Goal: Task Accomplishment & Management: Manage account settings

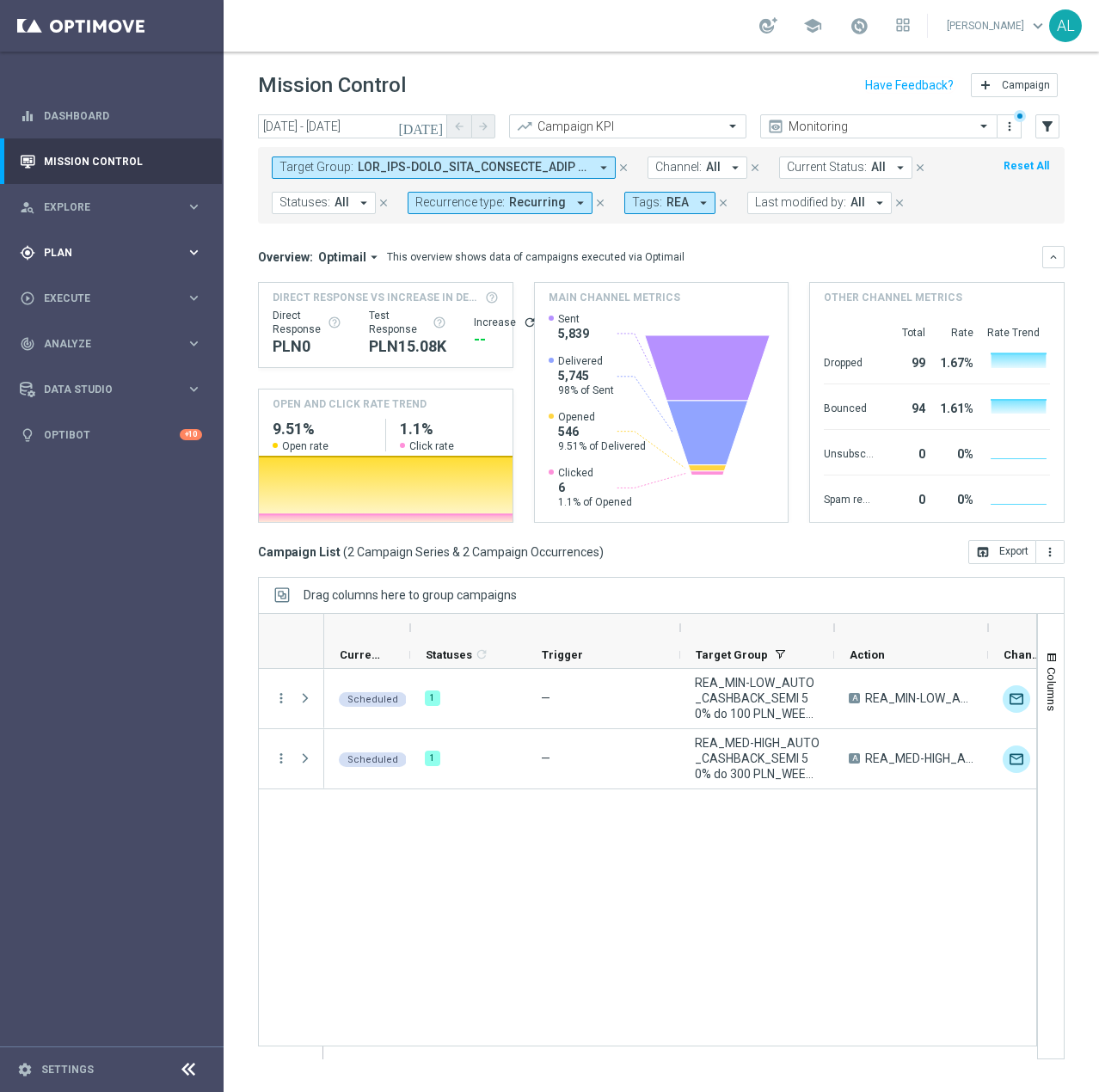
click at [86, 237] on div "gps_fixed Plan keyboard_arrow_right" at bounding box center [111, 252] width 221 height 46
click at [73, 344] on button "Templates keyboard_arrow_right" at bounding box center [124, 340] width 159 height 14
click at [79, 367] on link "Optimail" at bounding box center [116, 365] width 126 height 14
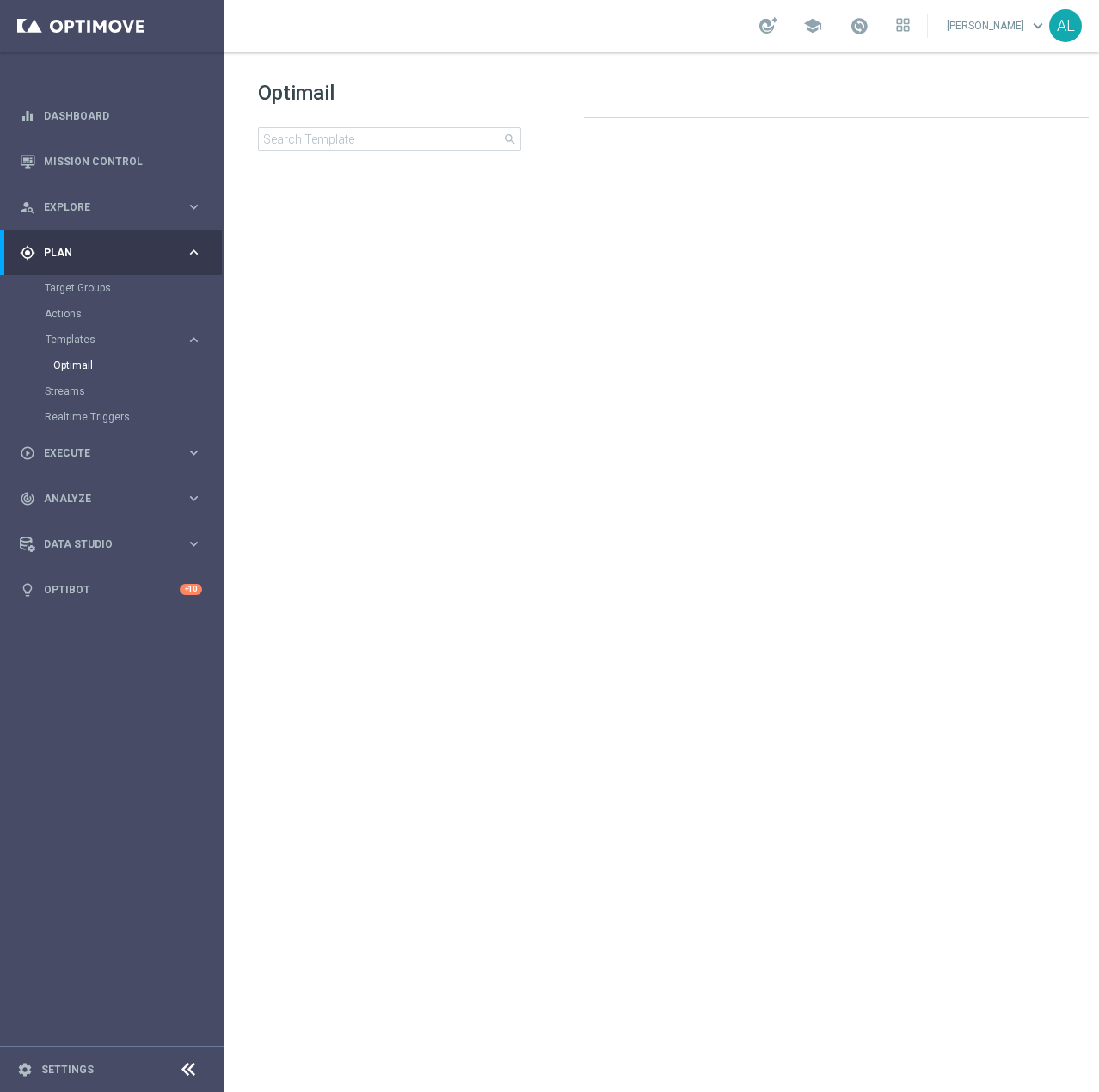
click at [344, 126] on div "Optimail search" at bounding box center [406, 114] width 298 height 72
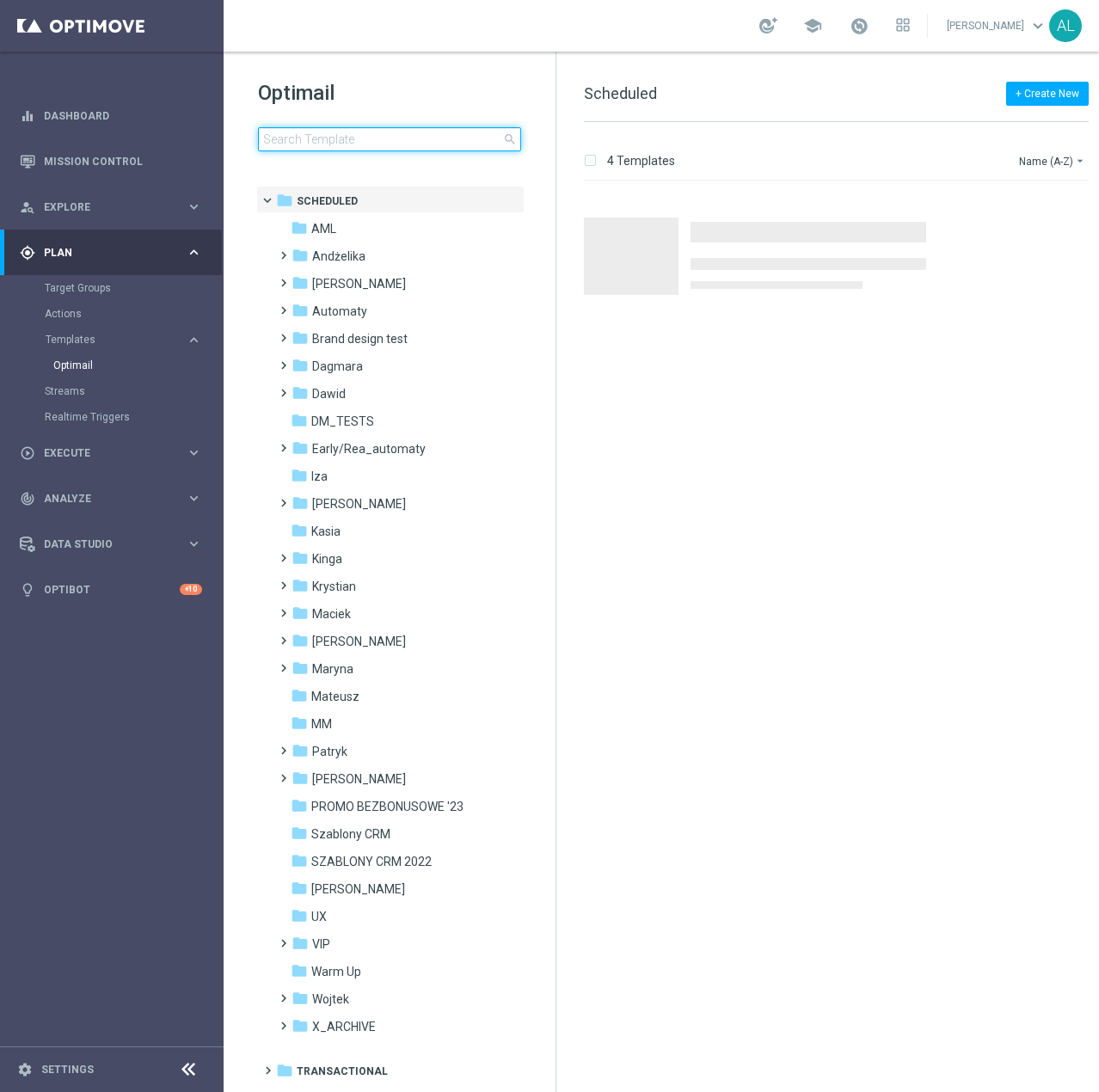
click at [344, 144] on input at bounding box center [389, 140] width 263 height 24
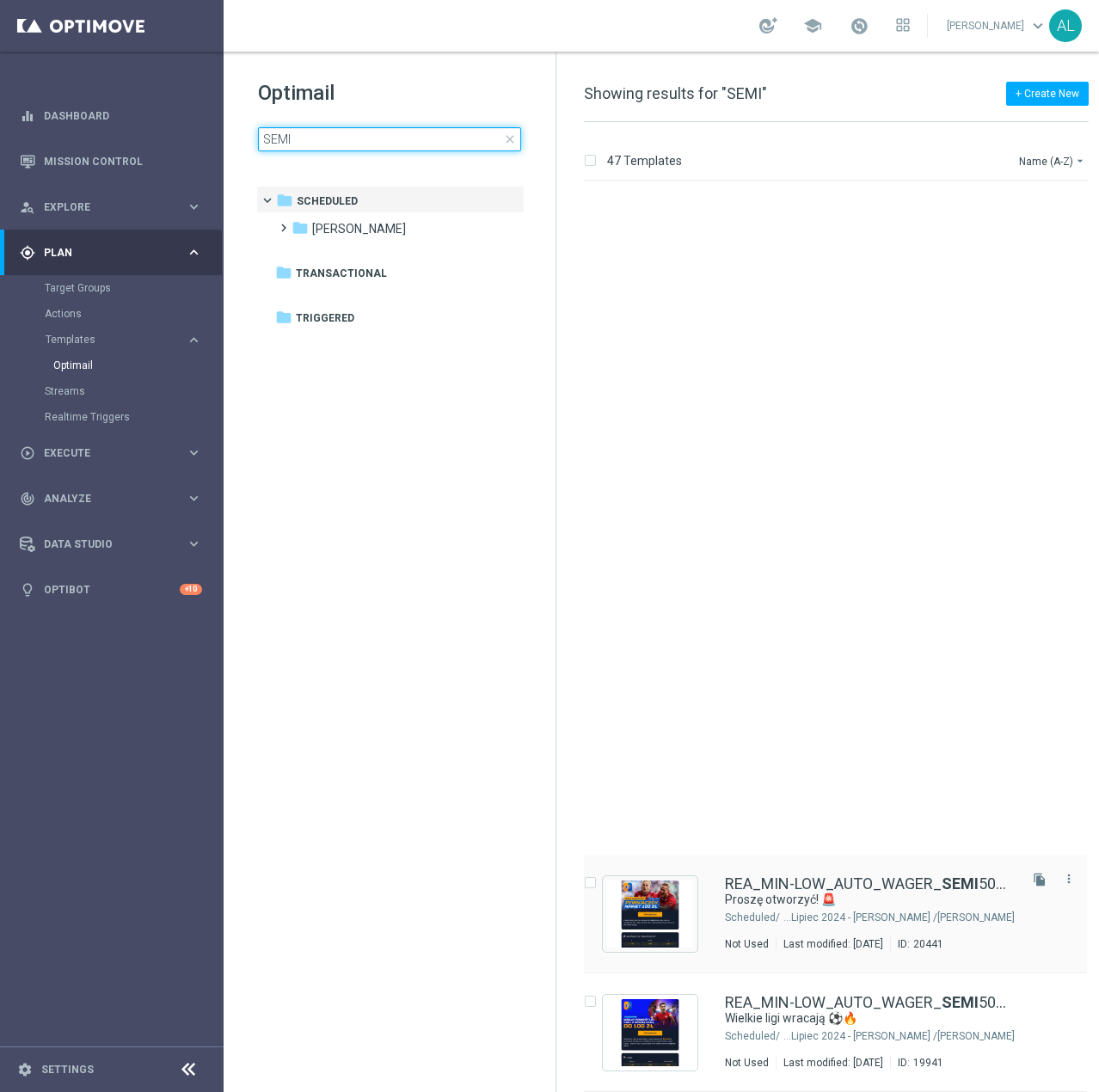
scroll to position [4665, 0]
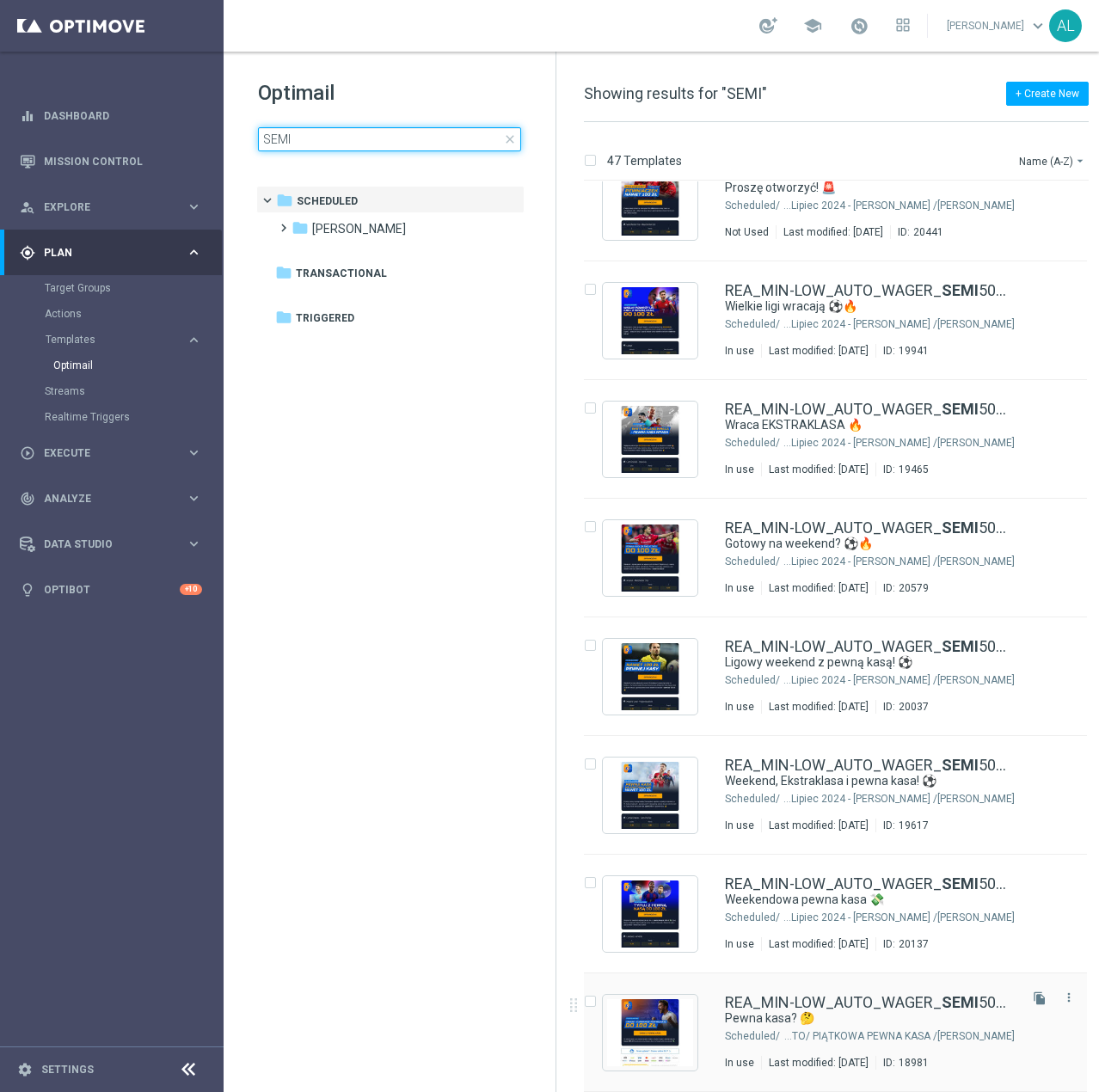
type input "SEMI"
click at [1029, 998] on button "file_copy" at bounding box center [1040, 998] width 23 height 23
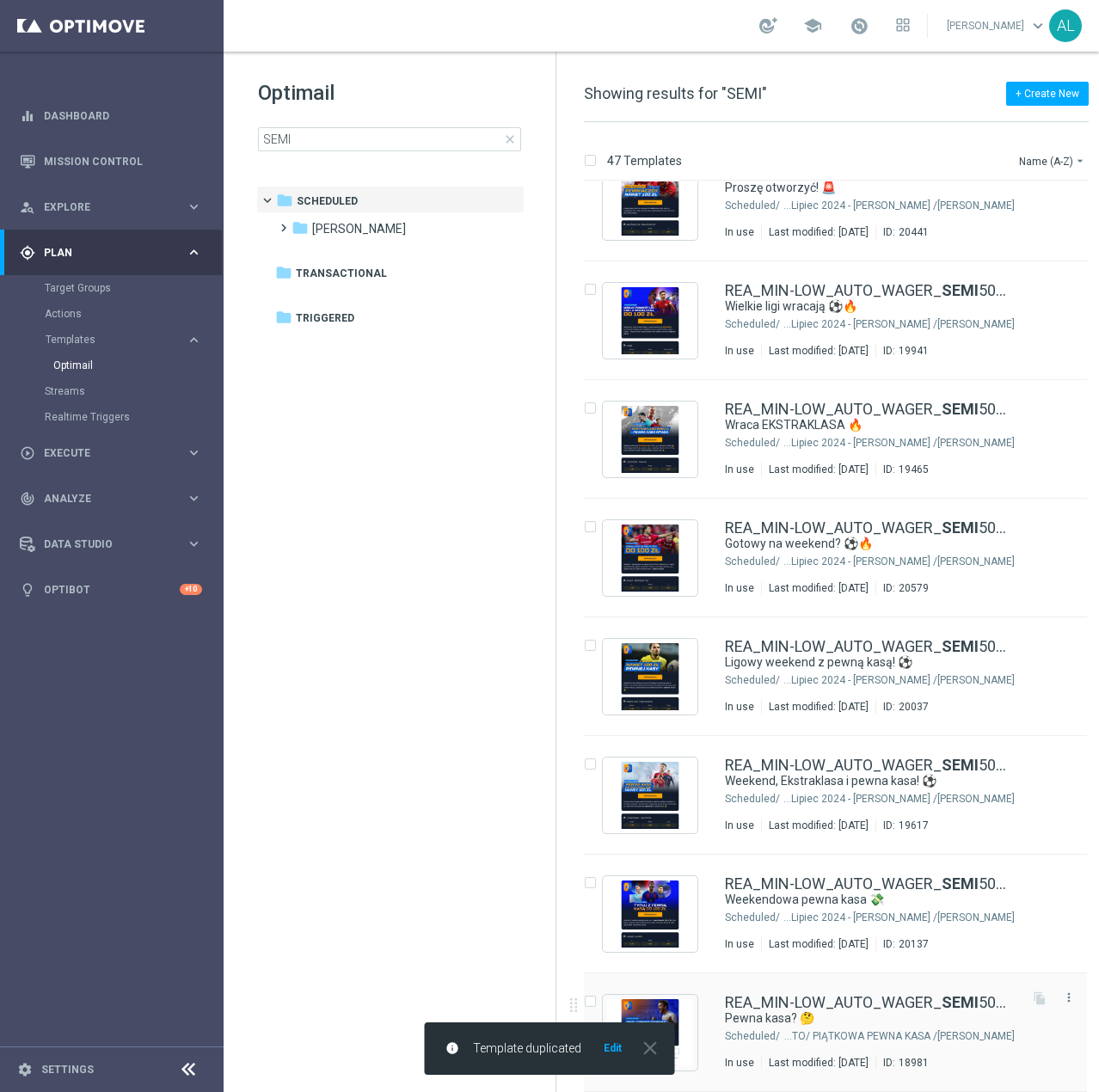
scroll to position [0, 0]
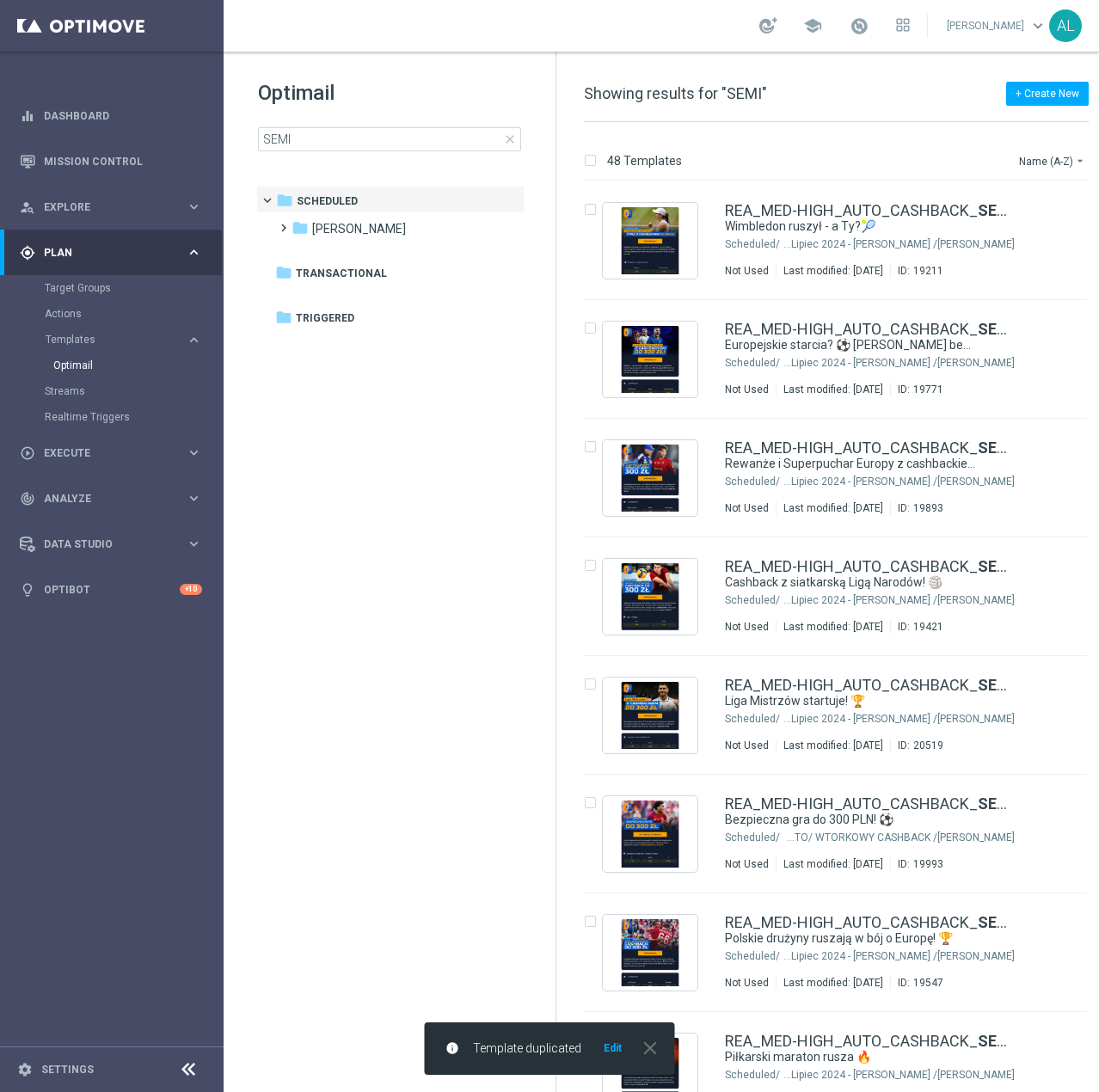
click at [610, 1051] on button "Edit" at bounding box center [612, 1048] width 22 height 14
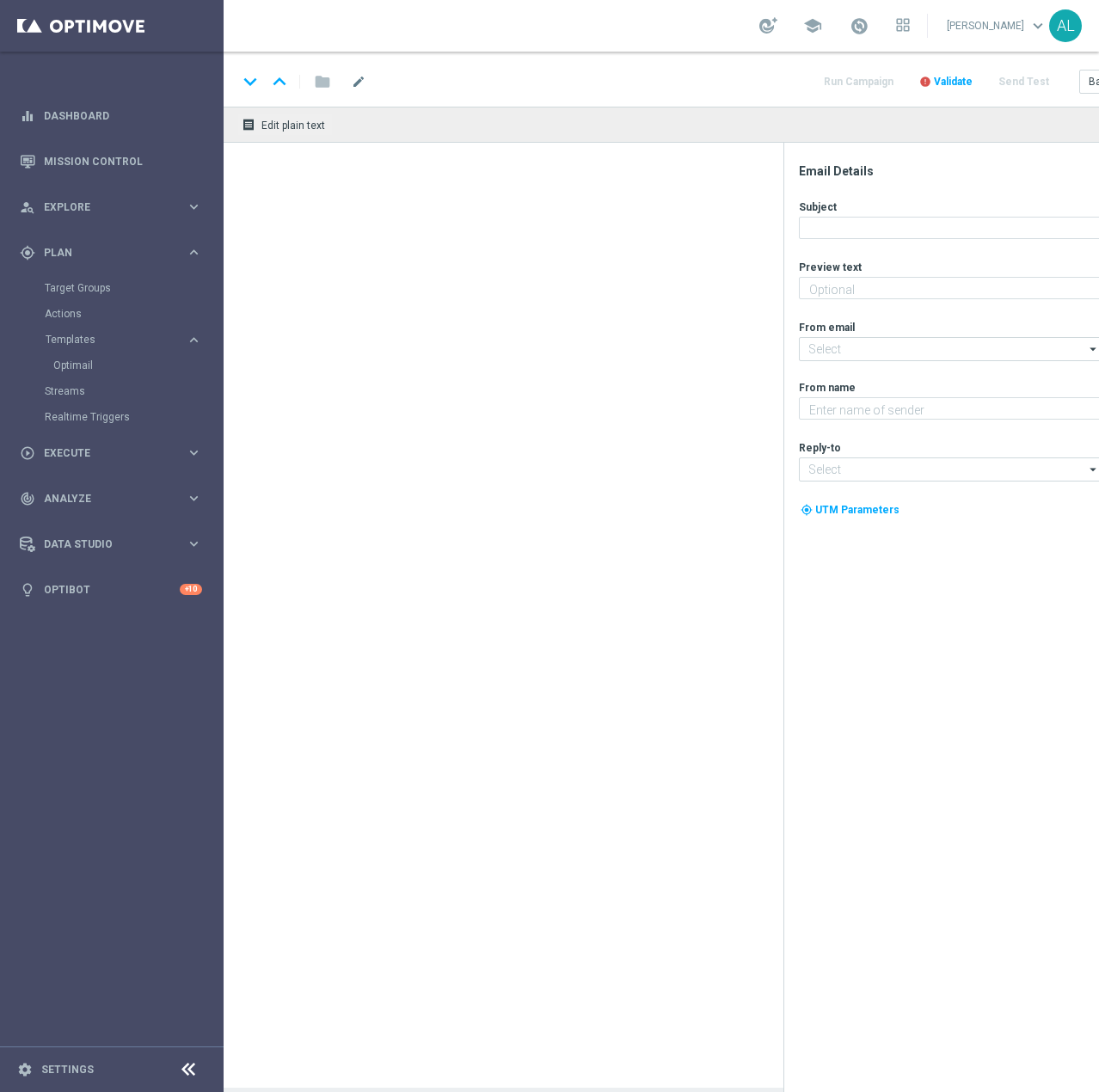
type textarea "No ba! Odbierz nawet 100 zł w bonusie! 💰"
type input "oferta@sts.pl"
type textarea "STS"
type input "kontakt@sts.pl"
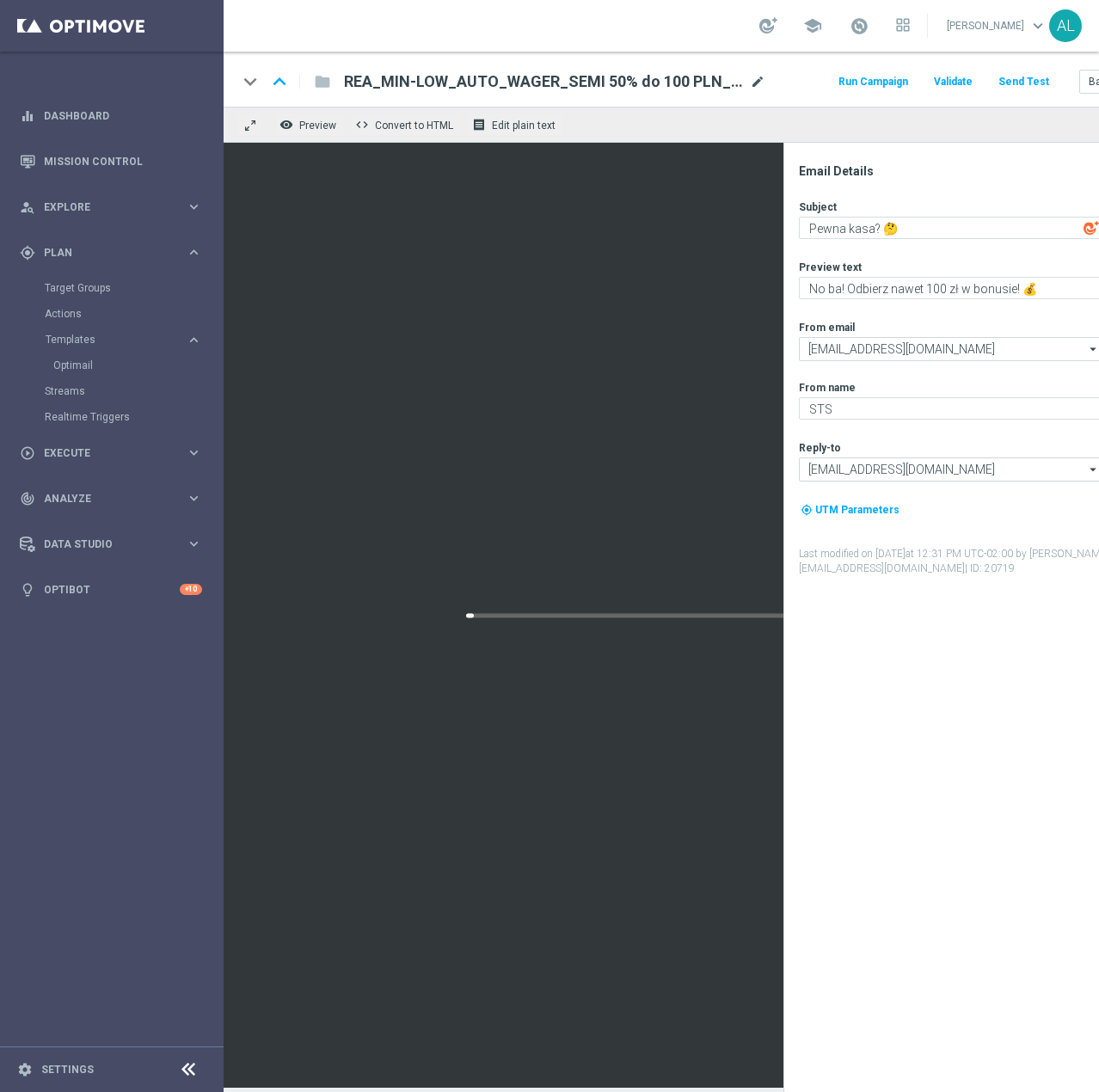
click at [756, 80] on span "mode_edit" at bounding box center [757, 82] width 15 height 15
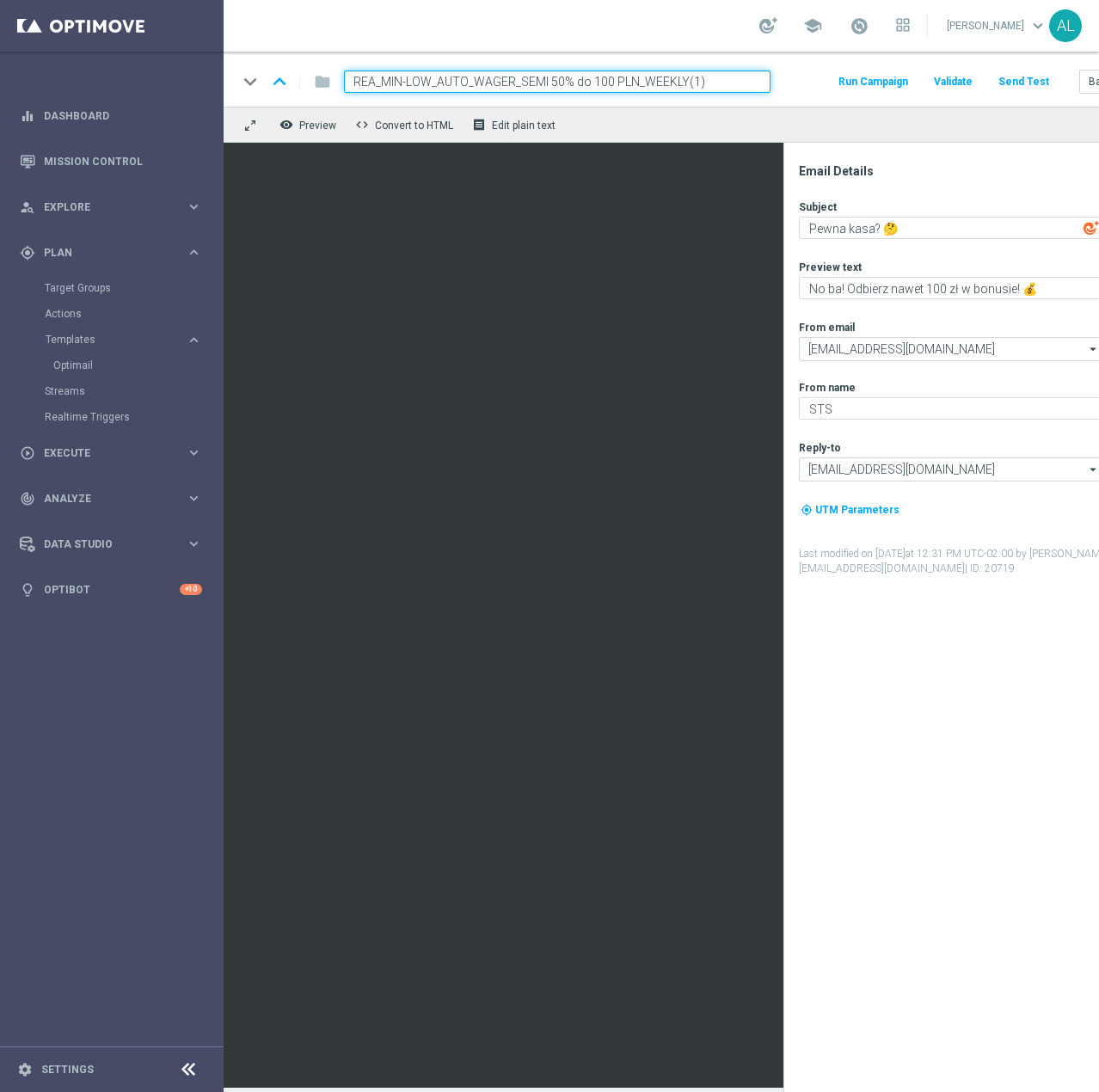
drag, startPoint x: 713, startPoint y: 83, endPoint x: 643, endPoint y: 87, distance: 70.1
click at [643, 87] on input "REA_MIN-LOW_AUTO_WAGER_SEMI 50% do 100 PLN_WEEKLY(1)" at bounding box center [557, 82] width 427 height 23
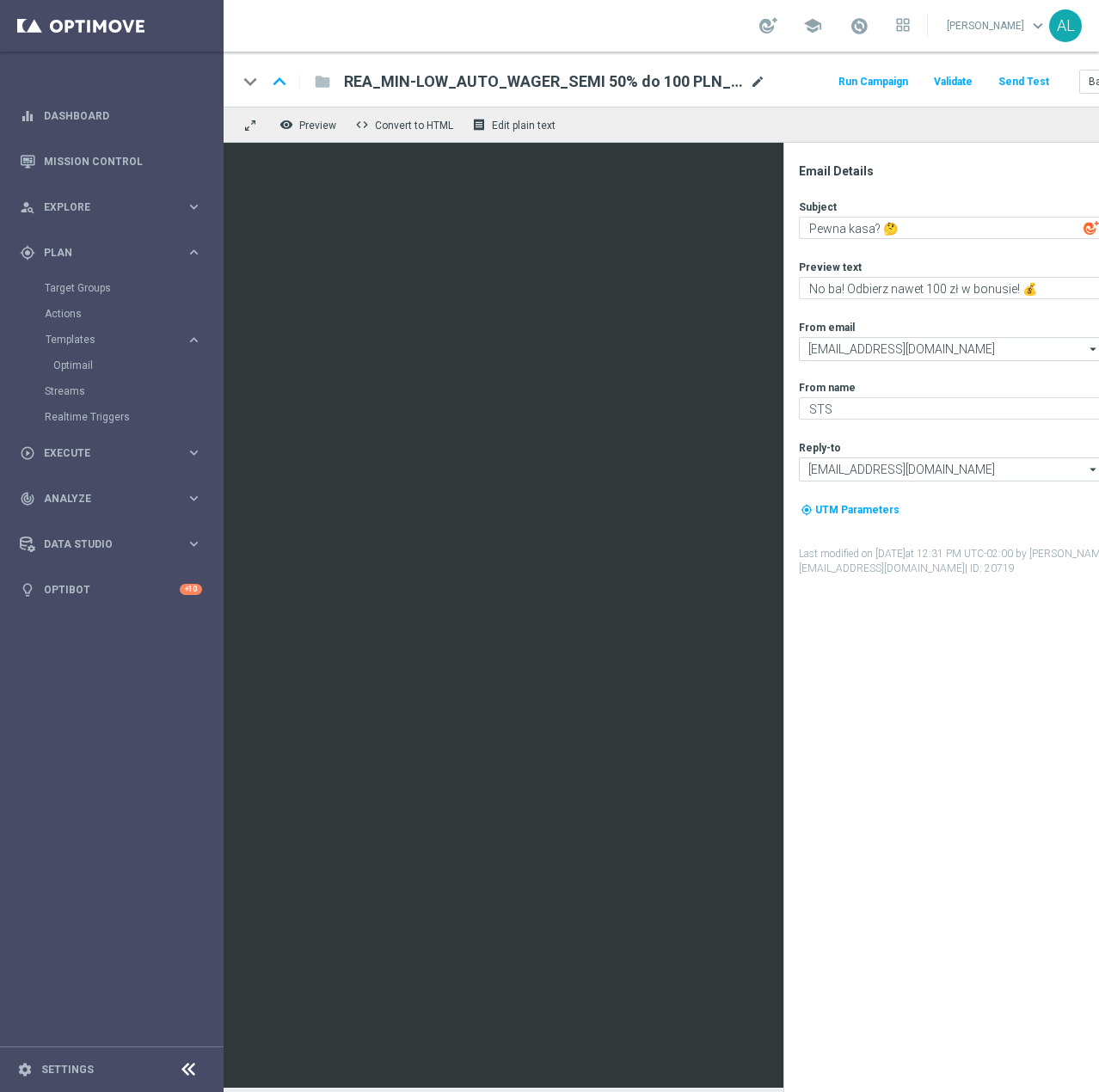
click at [756, 79] on span "mode_edit" at bounding box center [757, 82] width 15 height 15
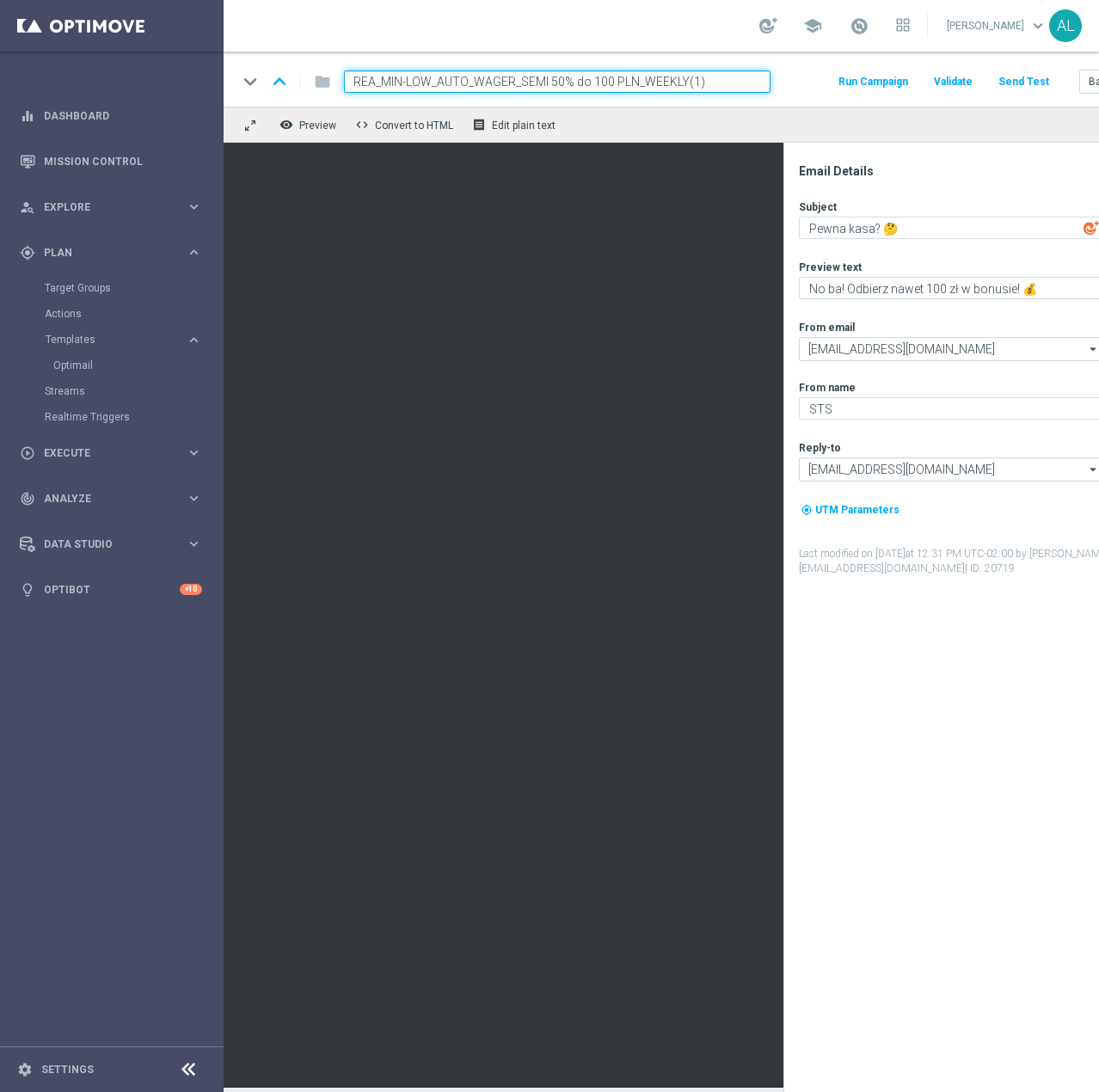
click at [712, 91] on input "REA_MIN-LOW_AUTO_WAGER_SEMI 50% do 100 PLN_WEEKLY(1)" at bounding box center [557, 82] width 427 height 23
drag, startPoint x: 712, startPoint y: 83, endPoint x: 643, endPoint y: 99, distance: 70.8
click at [643, 99] on div "keyboard_arrow_down keyboard_arrow_up folder REA_MIN-LOW_AUTO_WAGER_SEMI 50% do…" at bounding box center [710, 79] width 972 height 55
type input "REA_MIN-LOW_AUTO_WAGER_SEMI 50% do 100 PLN_260925"
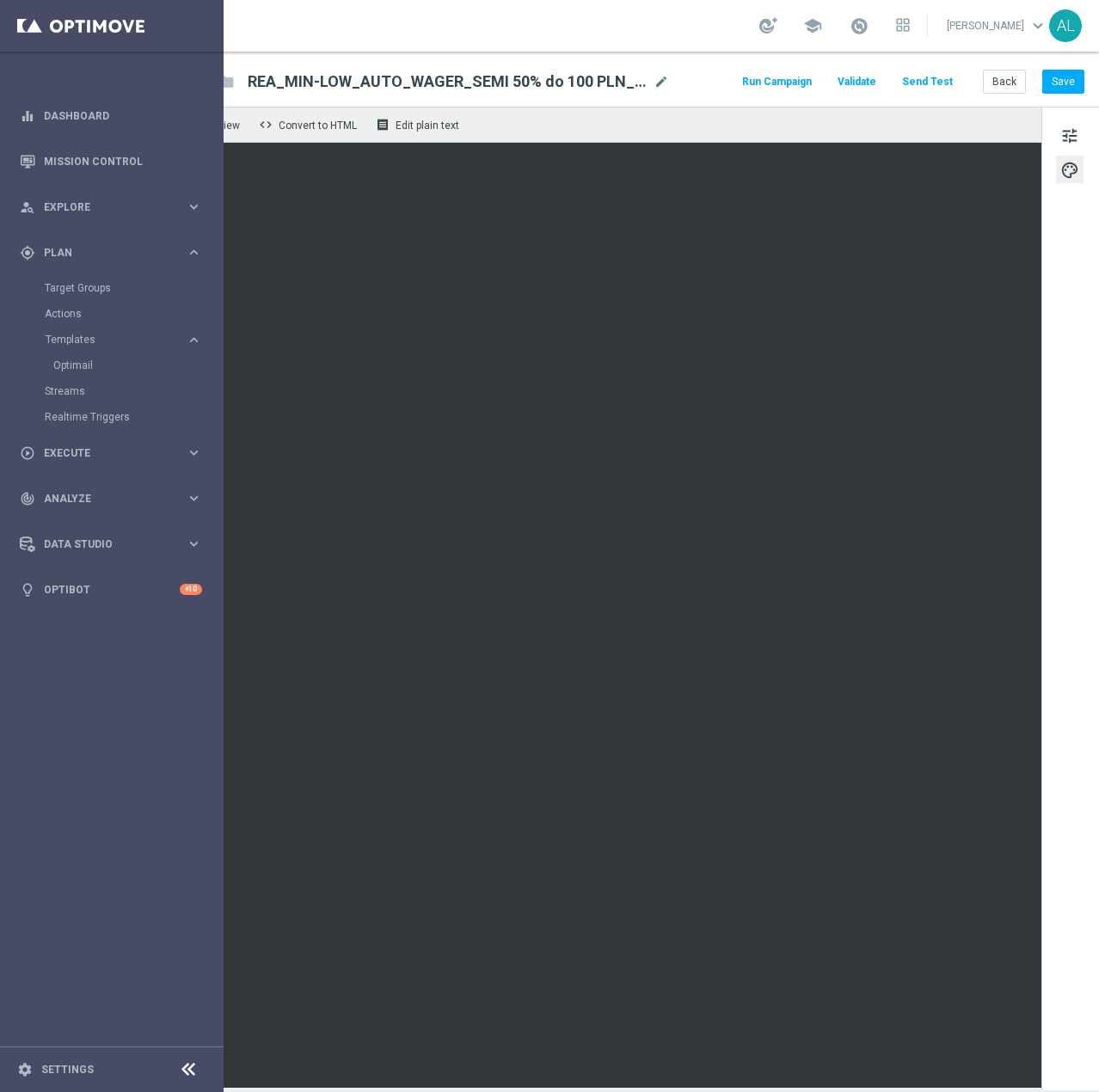
scroll to position [0, 109]
click at [1057, 123] on button "tune" at bounding box center [1069, 134] width 27 height 27
click at [1061, 149] on div "tune palette" at bounding box center [1070, 599] width 57 height 983
click at [1061, 140] on span "tune" at bounding box center [1070, 136] width 19 height 23
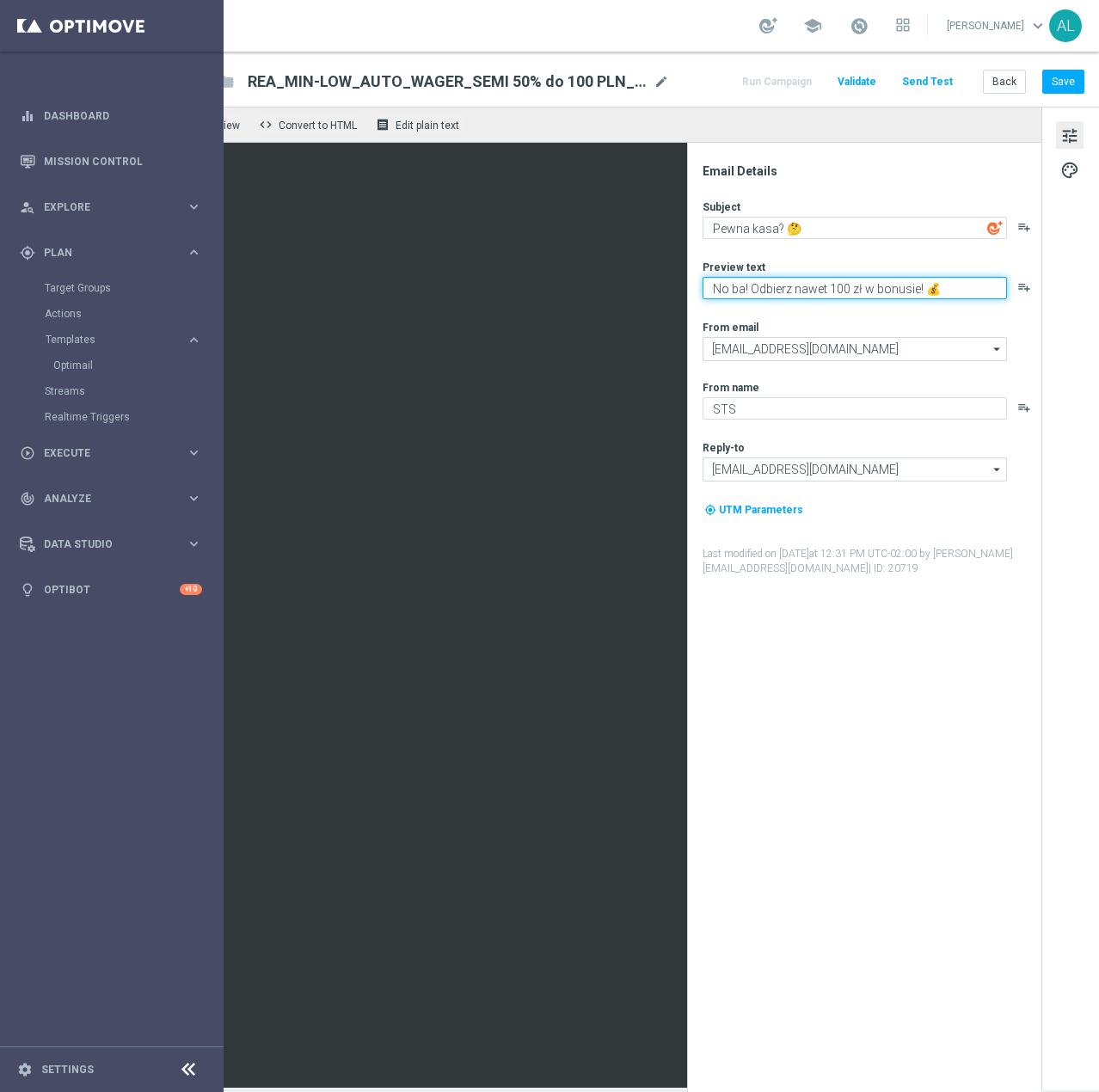
click at [869, 291] on textarea "No ba! Odbierz nawet 100 zł w bonusie! 💰" at bounding box center [855, 288] width 304 height 23
paste textarea "garnij do 100 zł ekstra za swoje typy 💸"
click at [706, 291] on textarea "garnij do 100 zł ekstra za swoje typy 💸" at bounding box center [855, 288] width 304 height 23
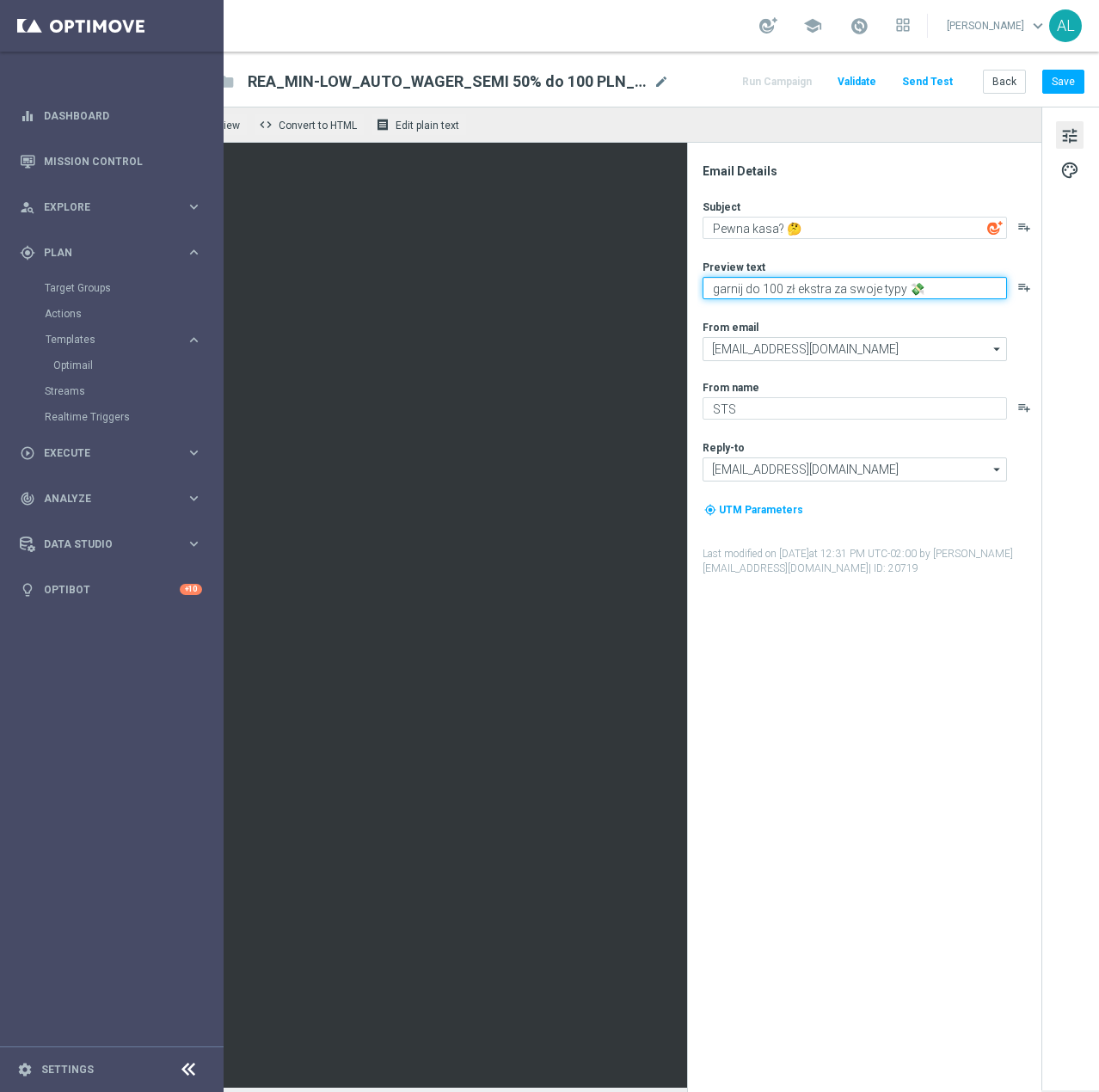
click at [703, 290] on textarea "garnij do 100 zł ekstra za swoje typy 💸" at bounding box center [855, 288] width 304 height 23
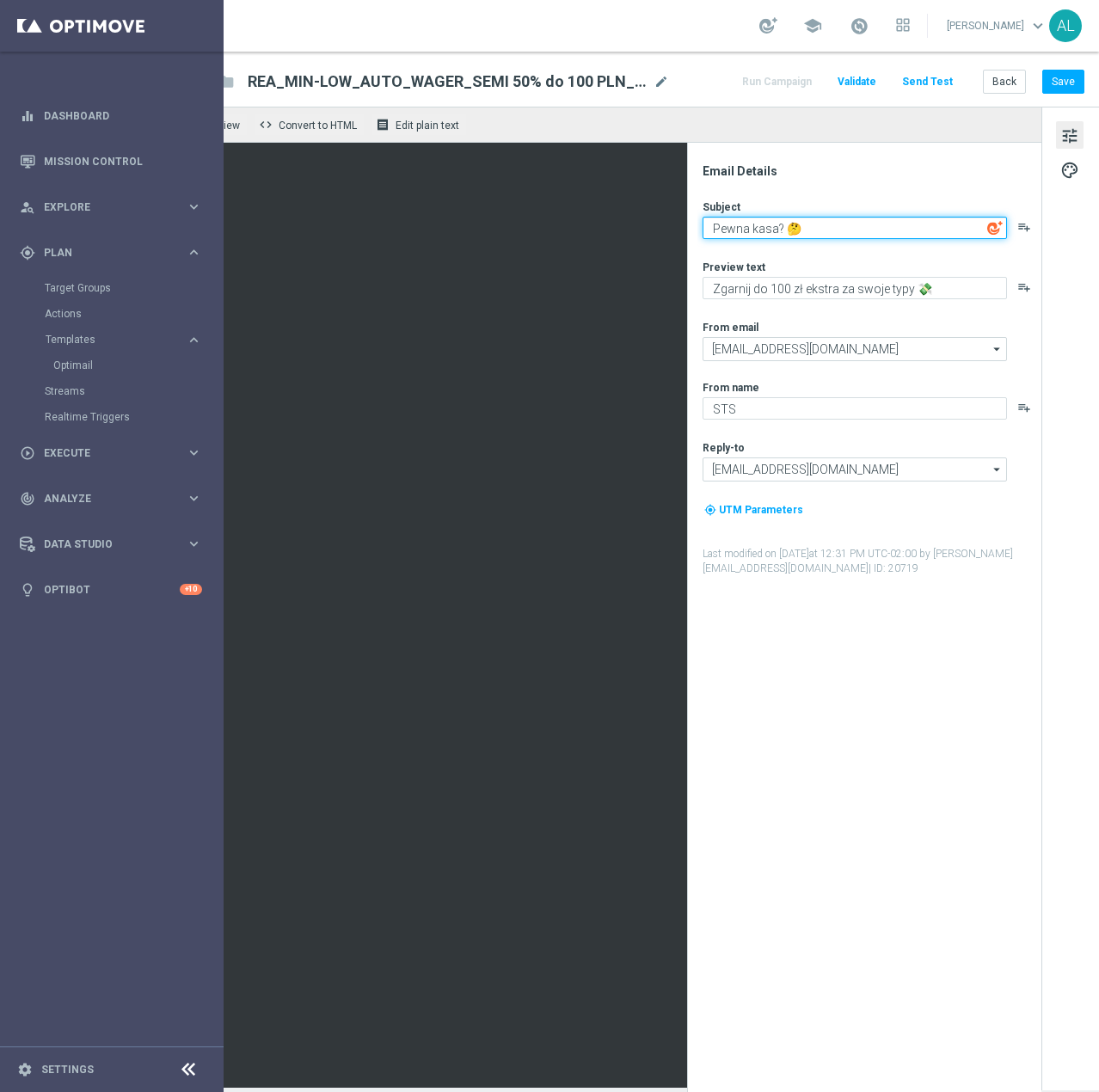
click at [769, 228] on textarea "Pewna kasa? 🤔" at bounding box center [855, 228] width 304 height 23
drag, startPoint x: 769, startPoint y: 228, endPoint x: 802, endPoint y: 230, distance: 33.1
click at [770, 228] on textarea "Pewna kasa? 🤔" at bounding box center [855, 228] width 304 height 23
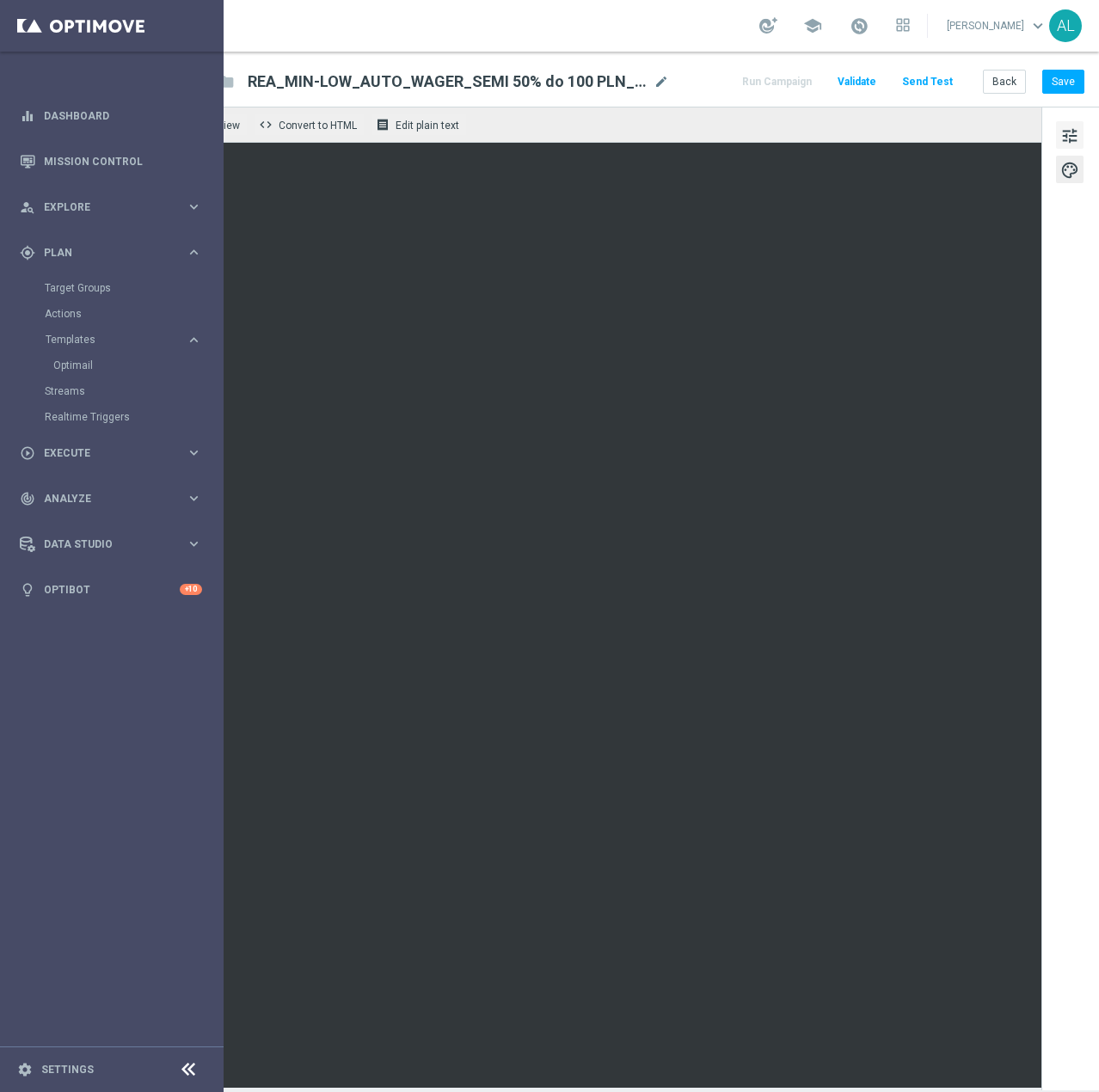
click at [1062, 139] on span "tune" at bounding box center [1070, 136] width 19 height 23
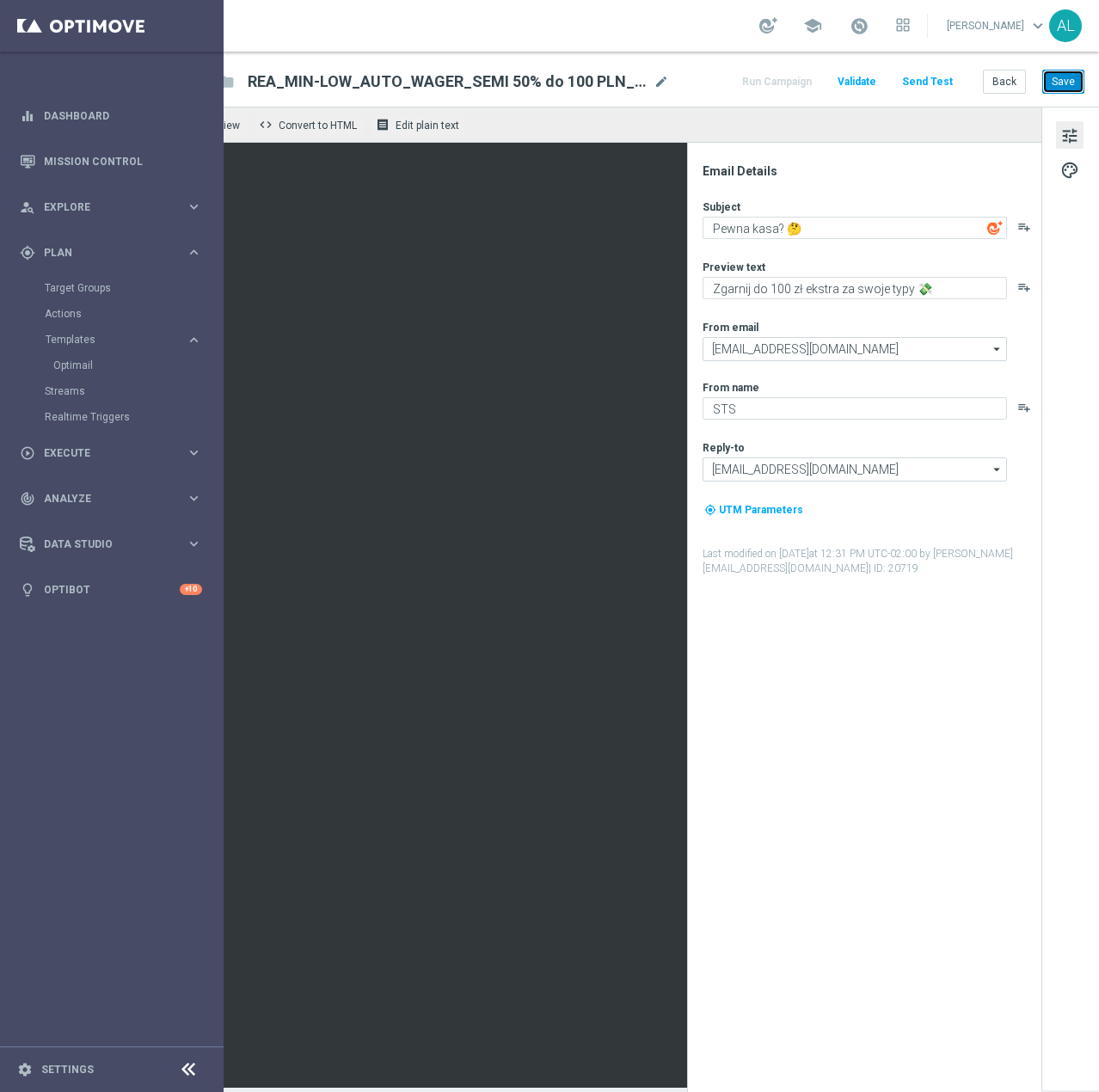
click at [1057, 86] on button "Save" at bounding box center [1063, 82] width 42 height 24
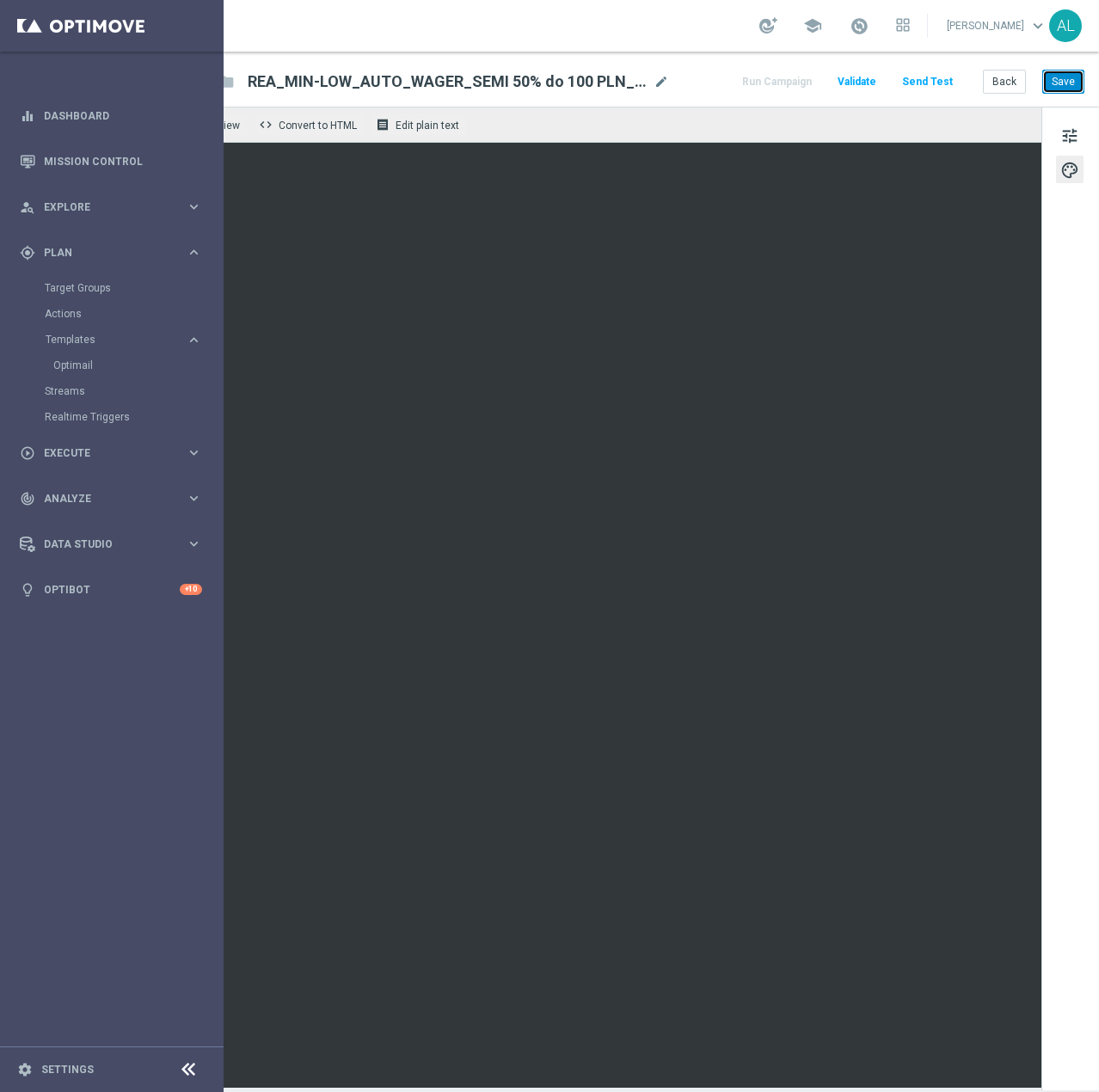
click at [1051, 79] on button "Save" at bounding box center [1063, 82] width 42 height 24
click at [1061, 132] on span "tune" at bounding box center [1070, 136] width 19 height 23
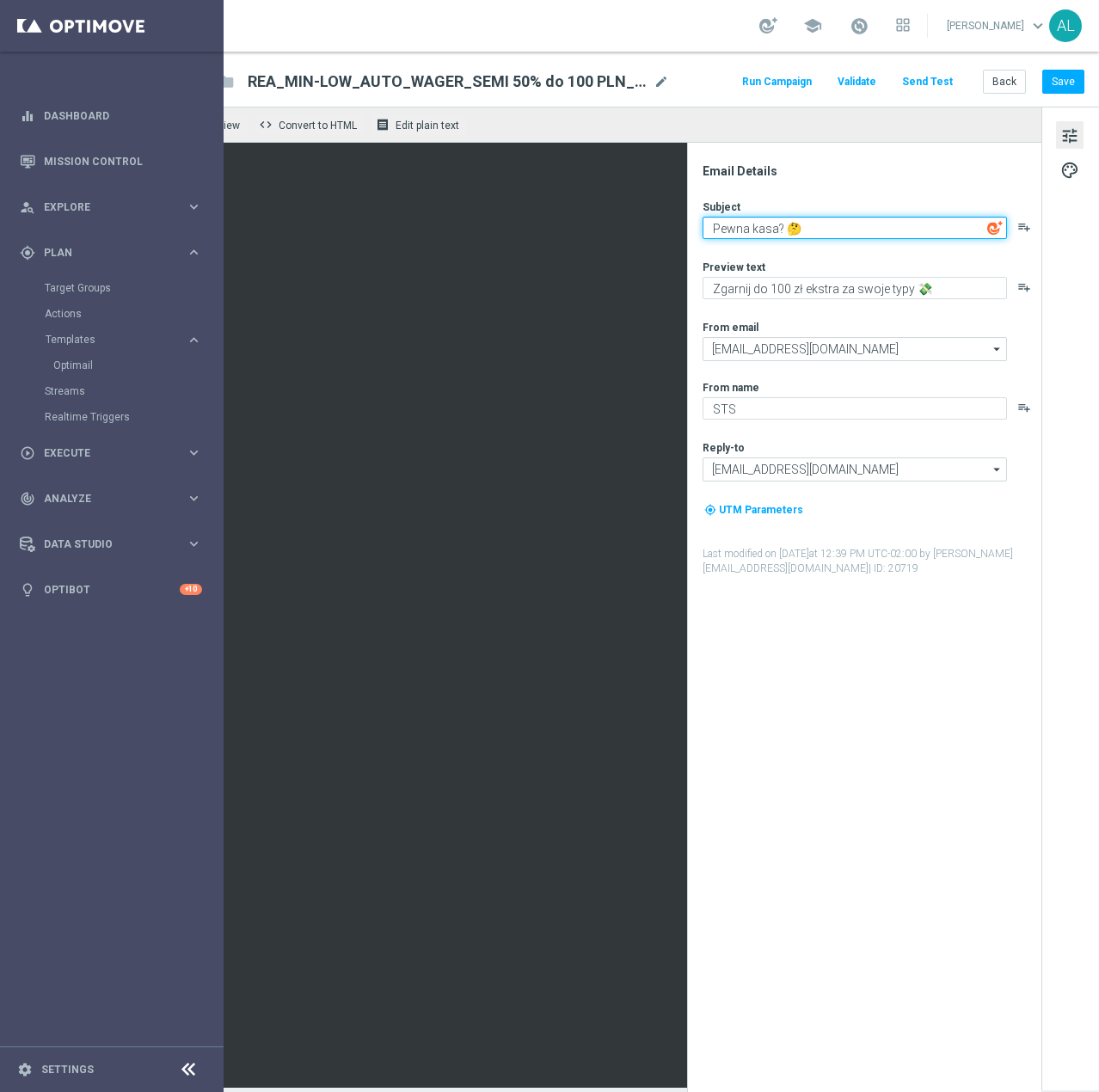
click at [815, 229] on textarea "Pewna kasa? 🤔" at bounding box center [855, 228] width 304 height 23
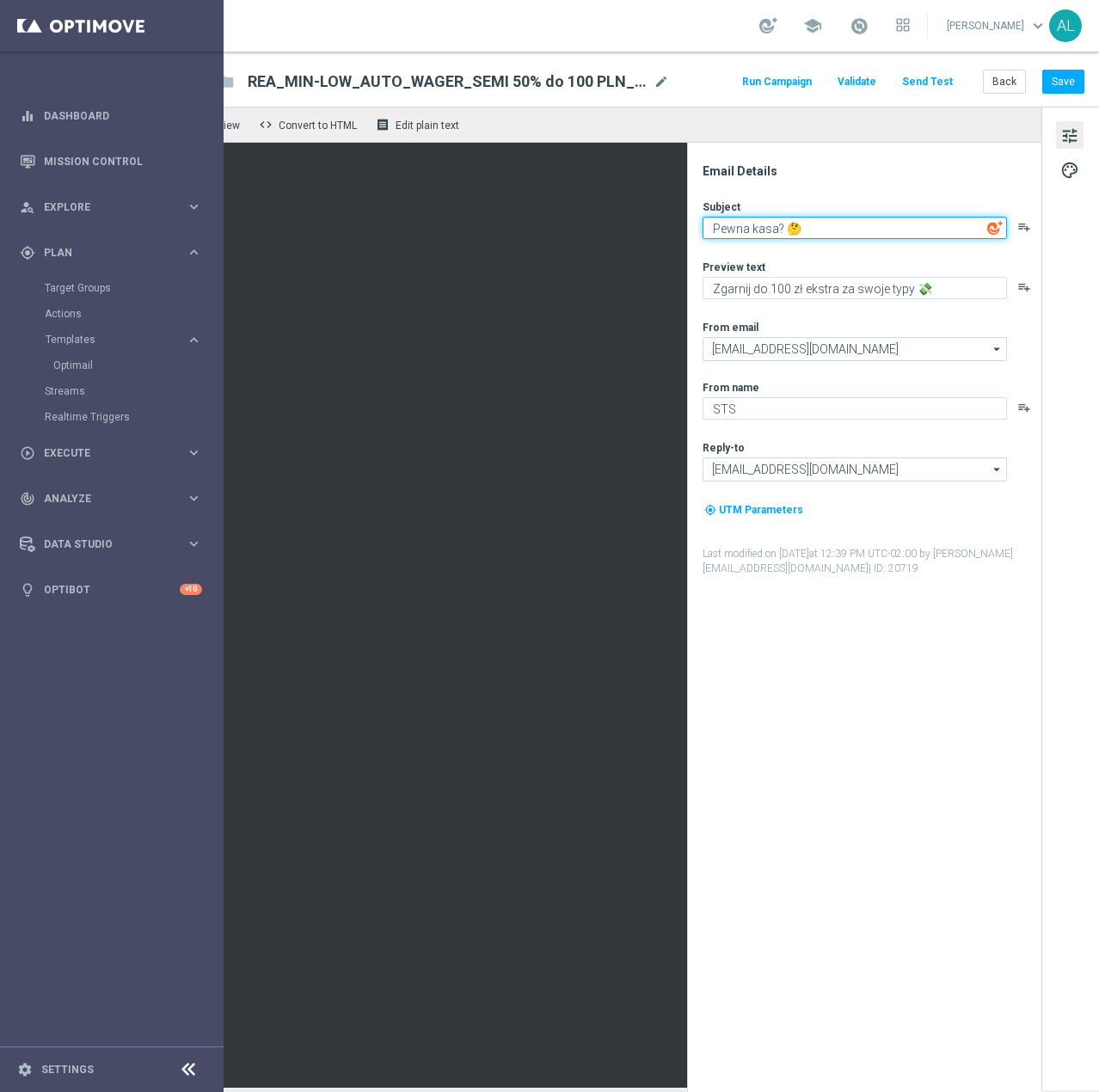
click at [815, 229] on textarea "Pewna kasa? 🤔" at bounding box center [855, 228] width 304 height 23
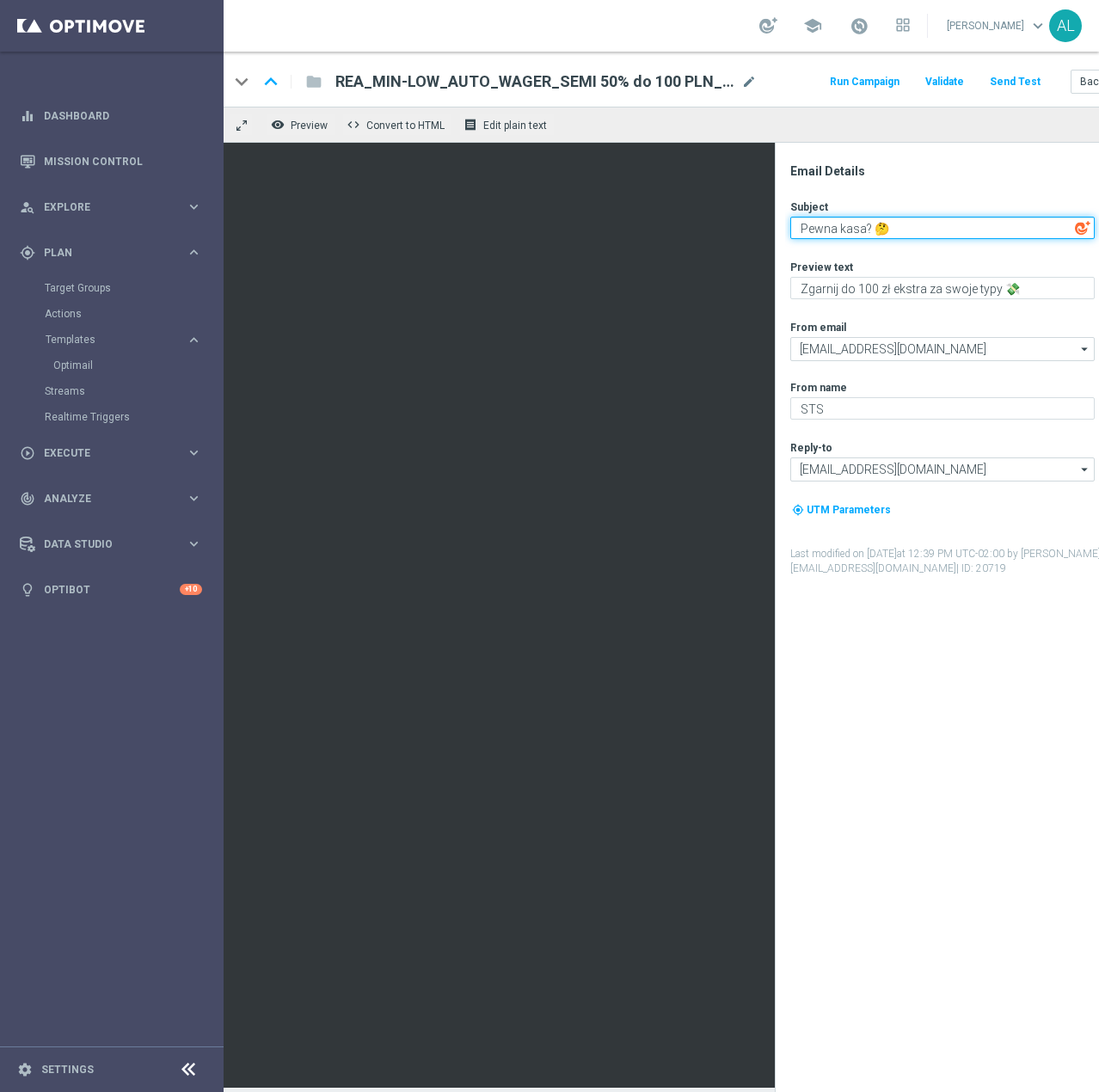
scroll to position [0, 0]
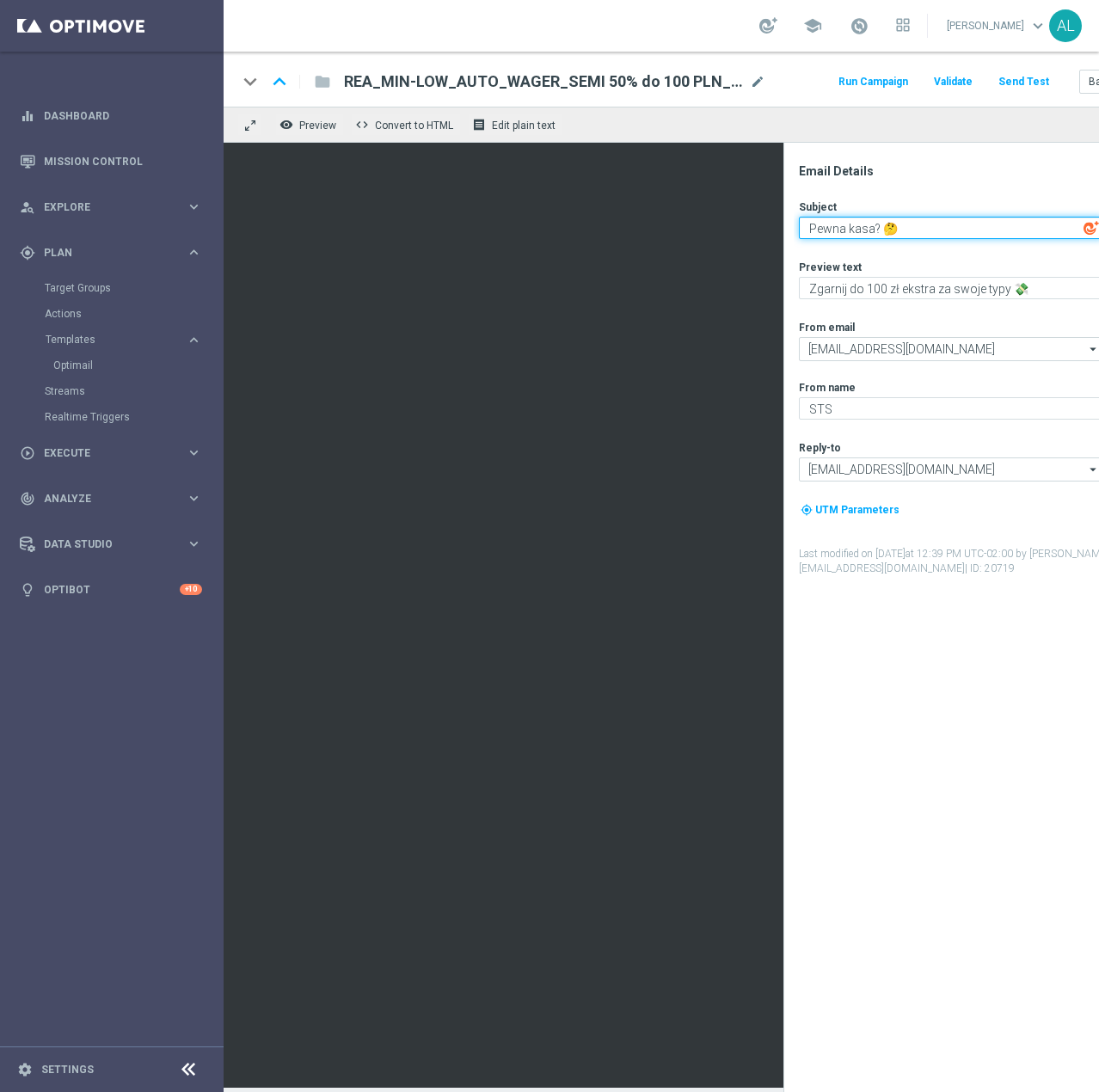
click at [942, 233] on textarea "Pewna kasa? 🤔" at bounding box center [951, 228] width 304 height 23
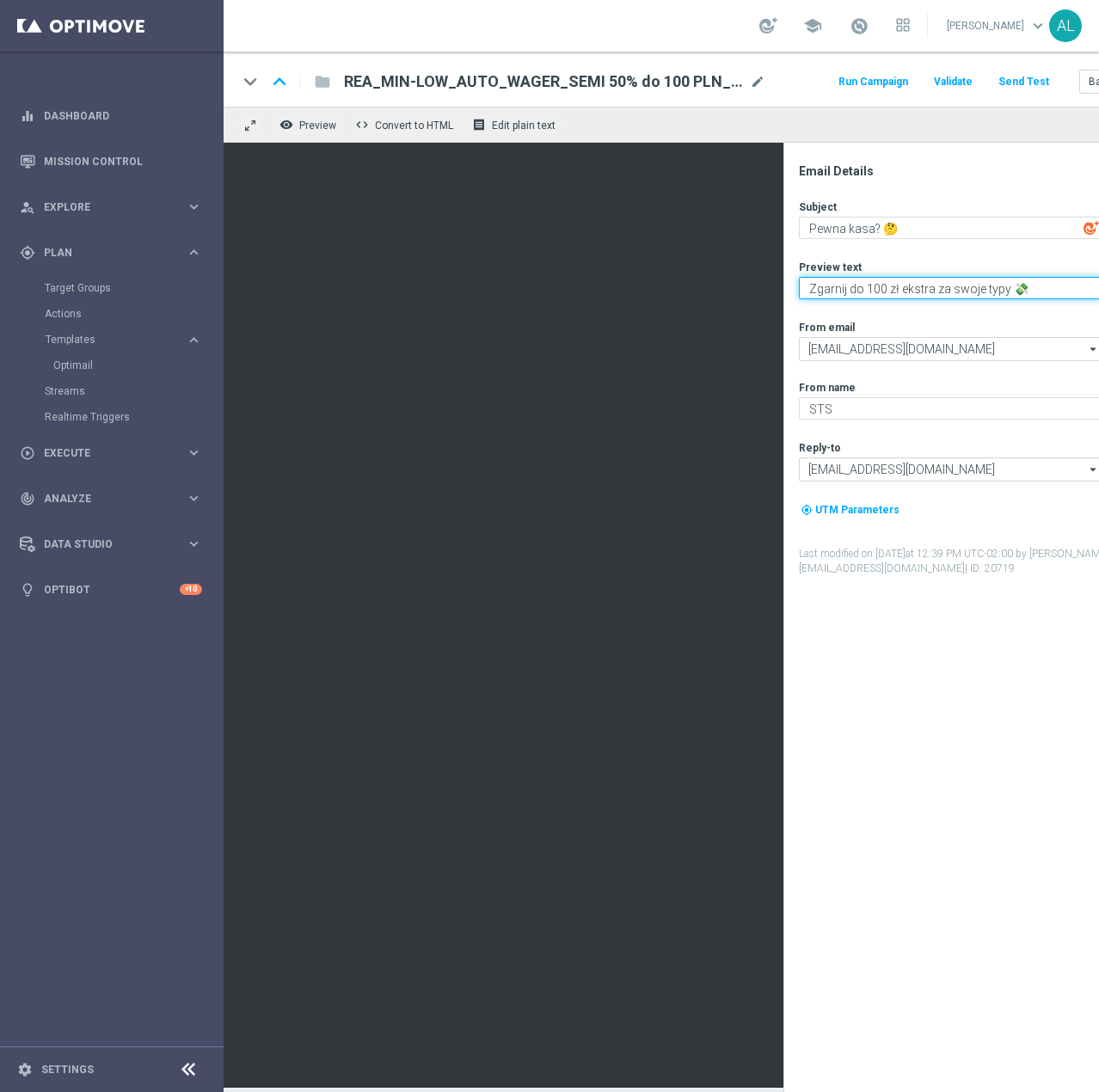
click at [943, 287] on textarea "Zgarnij do 100 zł ekstra za swoje typy 💸" at bounding box center [951, 288] width 304 height 23
click at [928, 297] on textarea "Zgarnij do 100 zł ekstra za swoje typy 💸" at bounding box center [951, 288] width 304 height 23
paste textarea "No ba! Odbierz nawet 300 zł w bonusie! 💰"
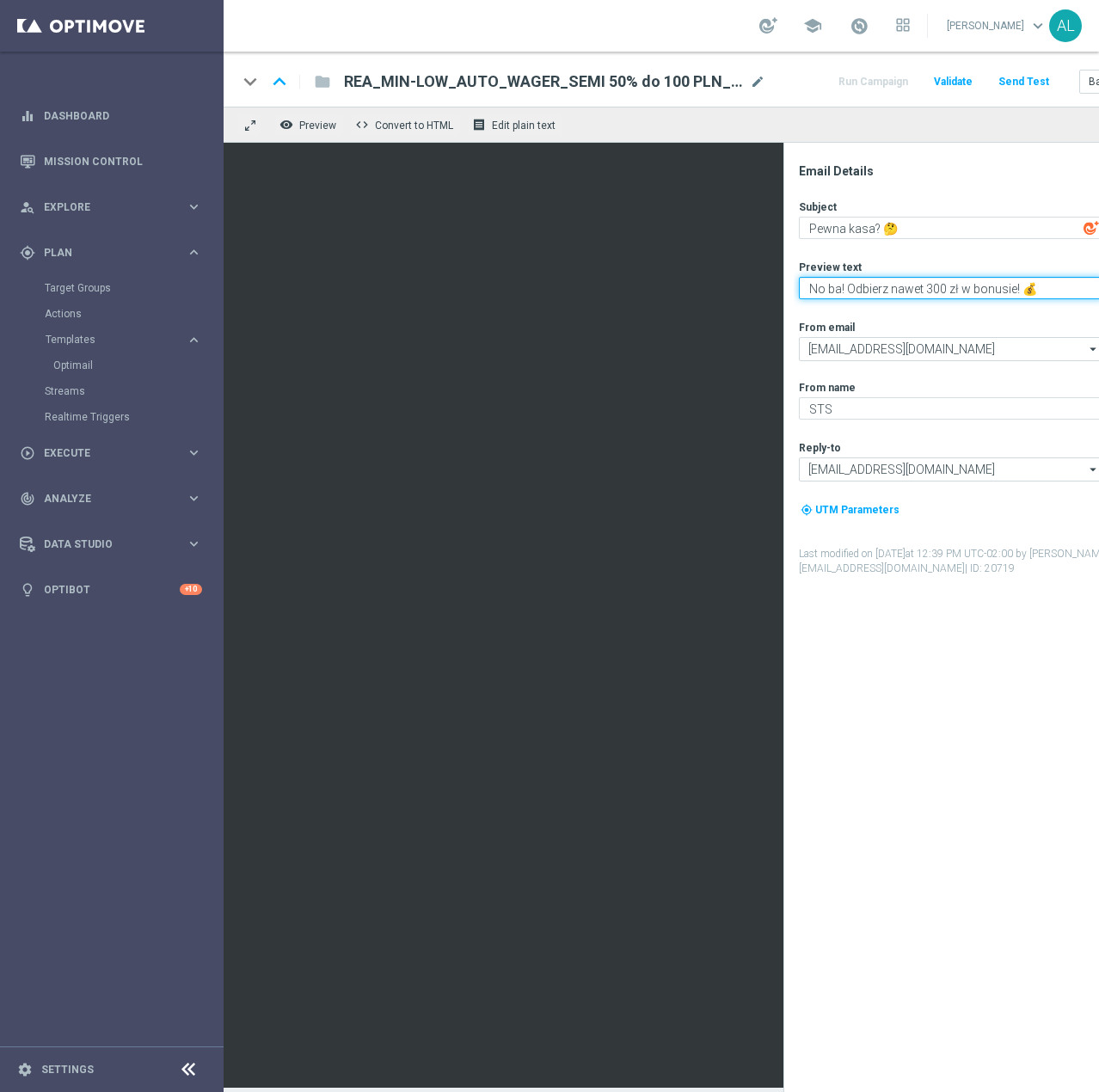
click at [931, 289] on textarea "No ba! Odbierz nawet 300 zł w bonusie! 💰" at bounding box center [951, 288] width 304 height 23
type textarea "No ba! Odbierz nawet 100 zł w bonusie! 💰"
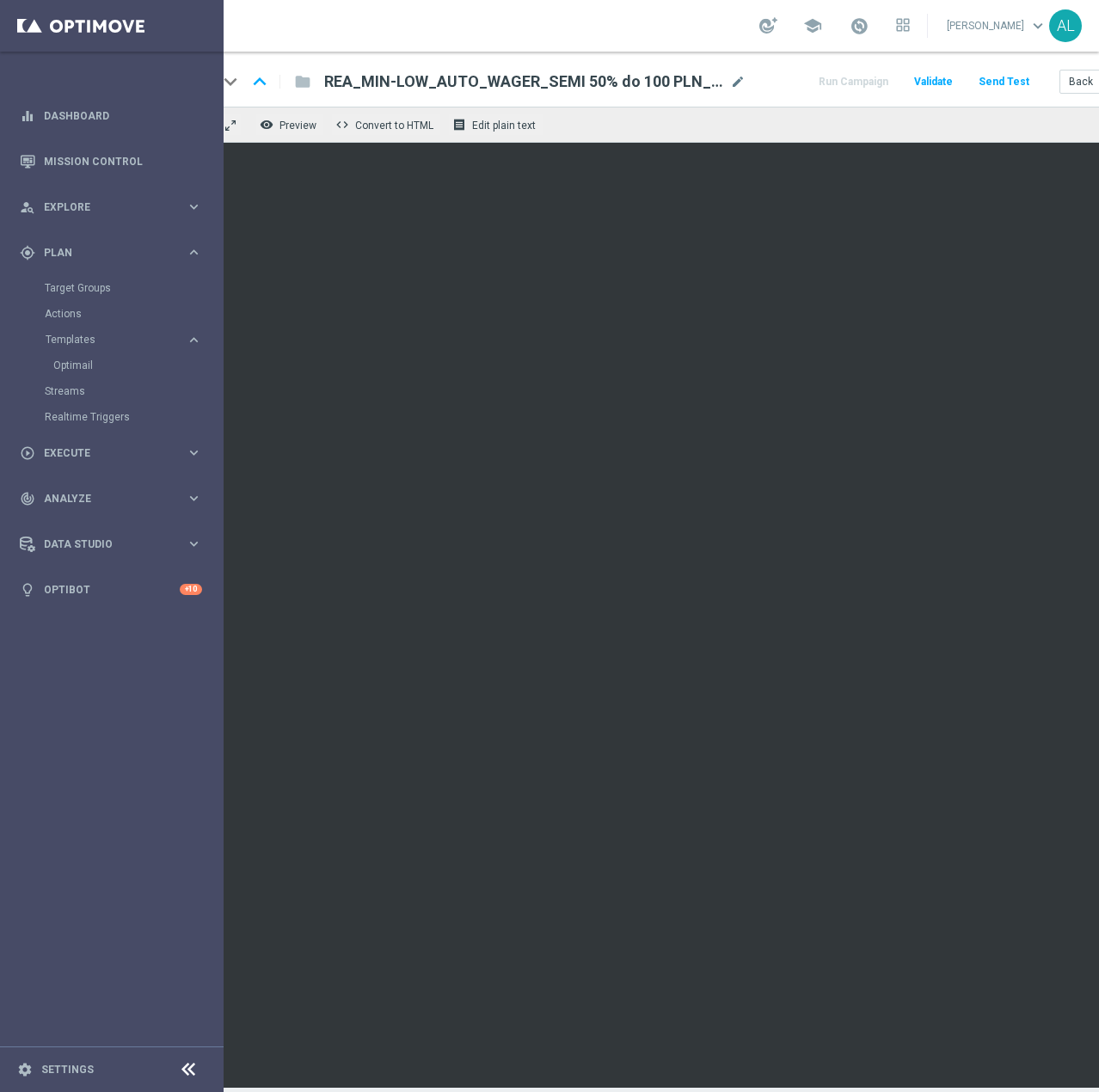
scroll to position [0, 21]
click at [978, 80] on div "Run Campaign Validate Send Test Back Save" at bounding box center [987, 82] width 344 height 23
click at [985, 80] on button "Send Test" at bounding box center [1003, 82] width 56 height 23
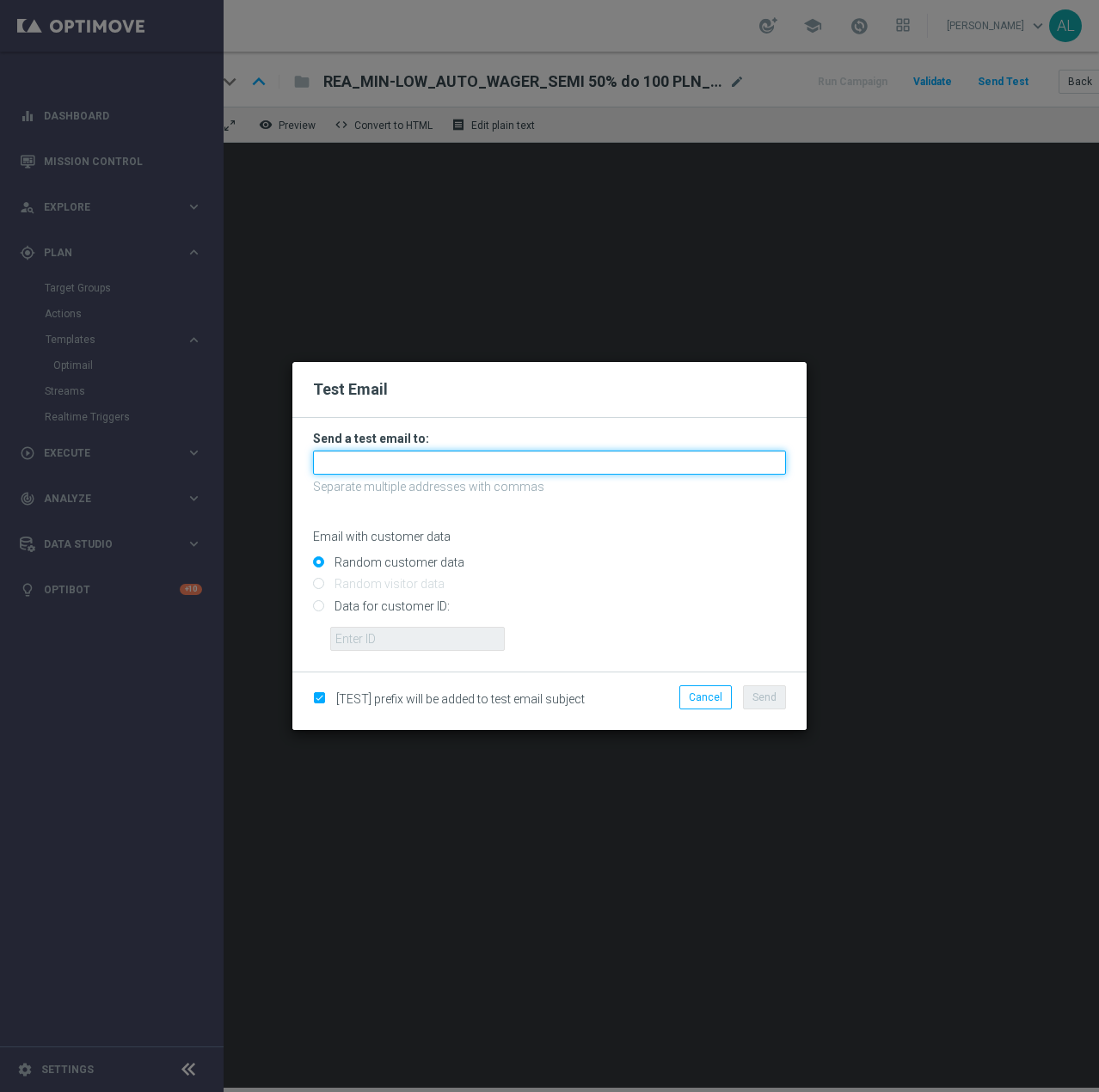
click at [451, 461] on input "text" at bounding box center [550, 463] width 473 height 24
paste input "antoni.litwinek@sts.pl,krystian.potoczny@sts.pl,andzelika.binek@sts.pl,katarzyn…"
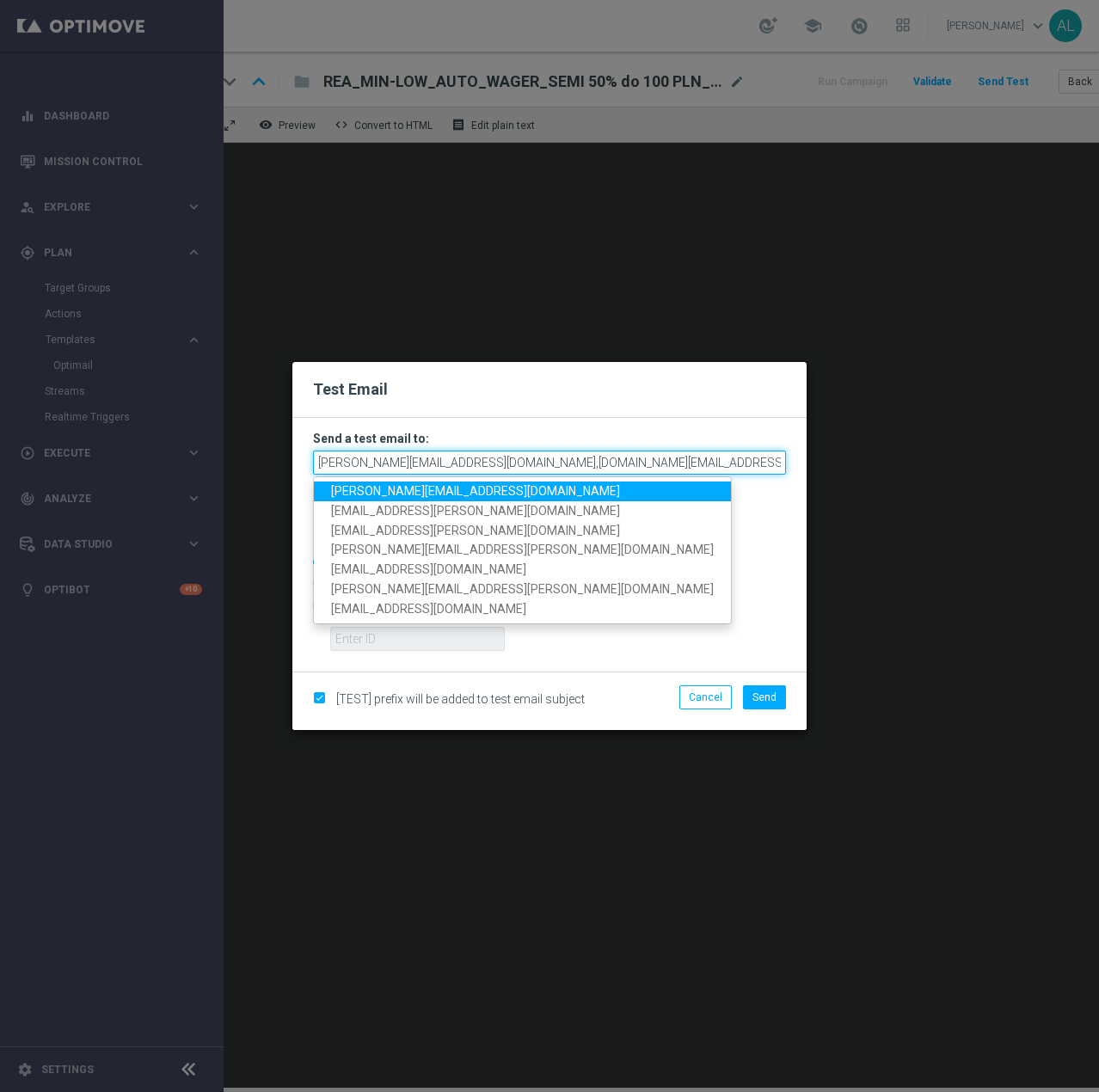
scroll to position [0, 523]
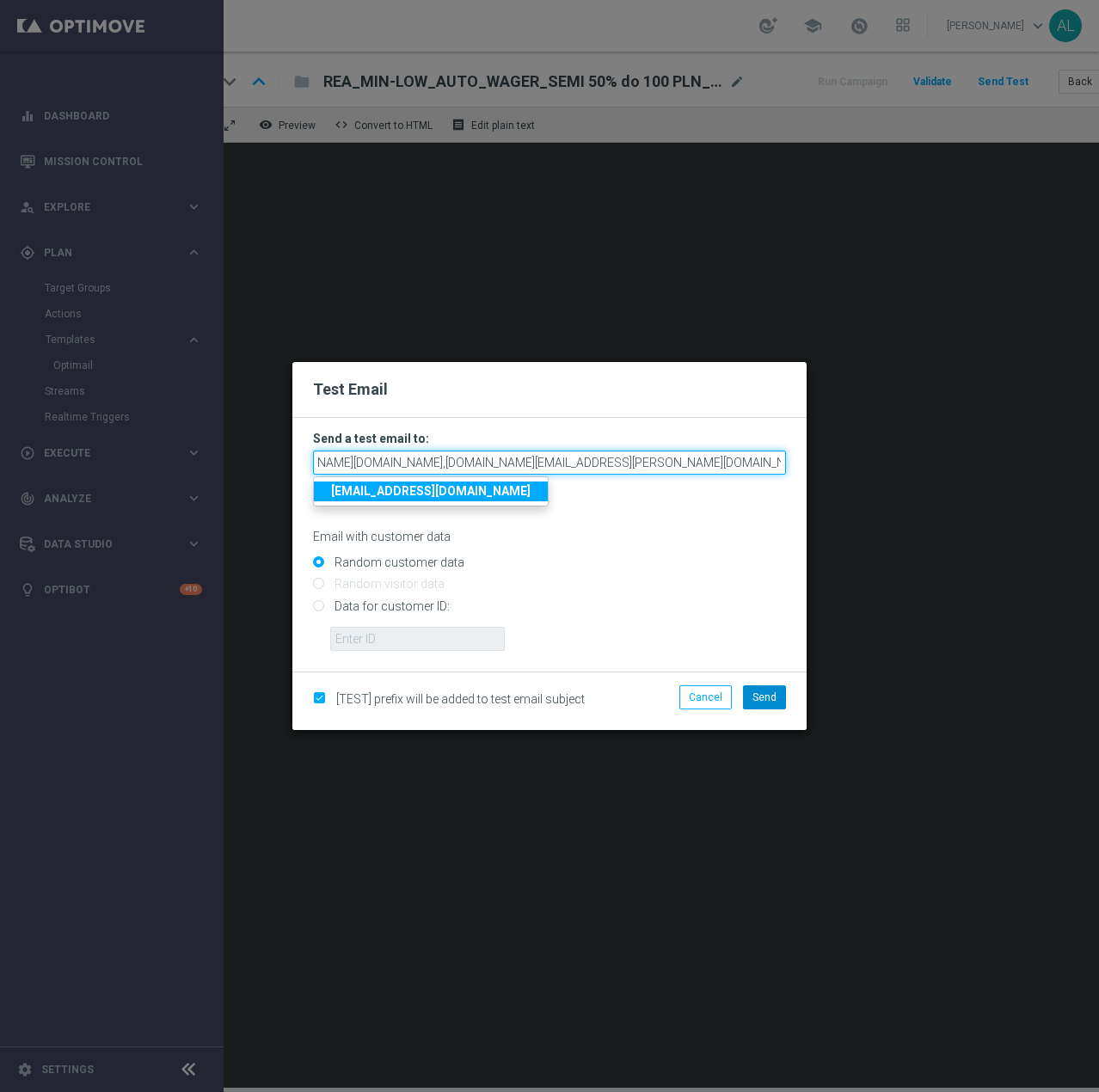
type input "antoni.litwinek@sts.pl,krystian.potoczny@sts.pl,andzelika.binek@sts.pl,katarzyn…"
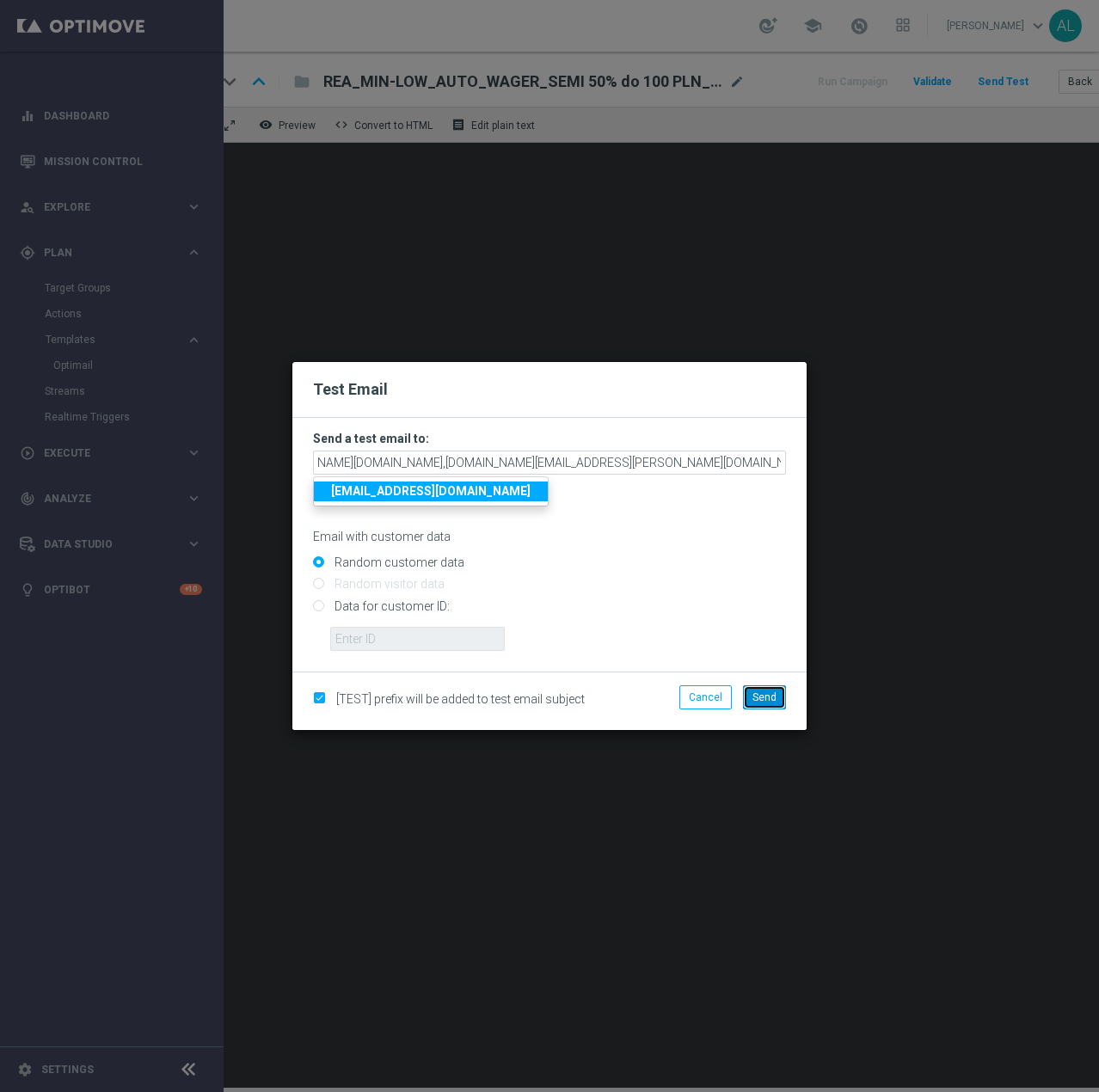
scroll to position [0, 0]
click at [778, 707] on button "Send" at bounding box center [765, 697] width 43 height 24
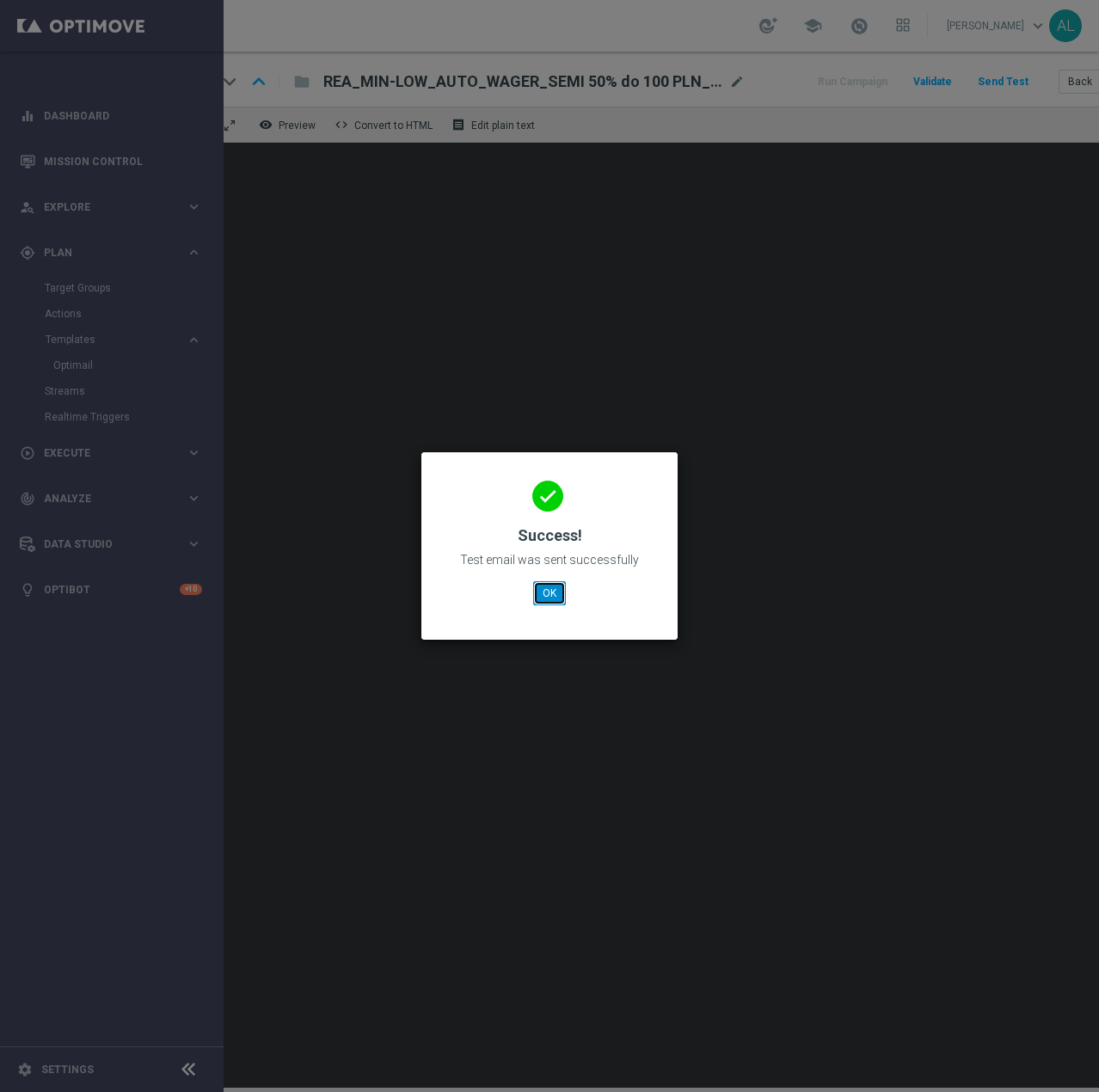
click at [551, 599] on button "OK" at bounding box center [549, 593] width 33 height 24
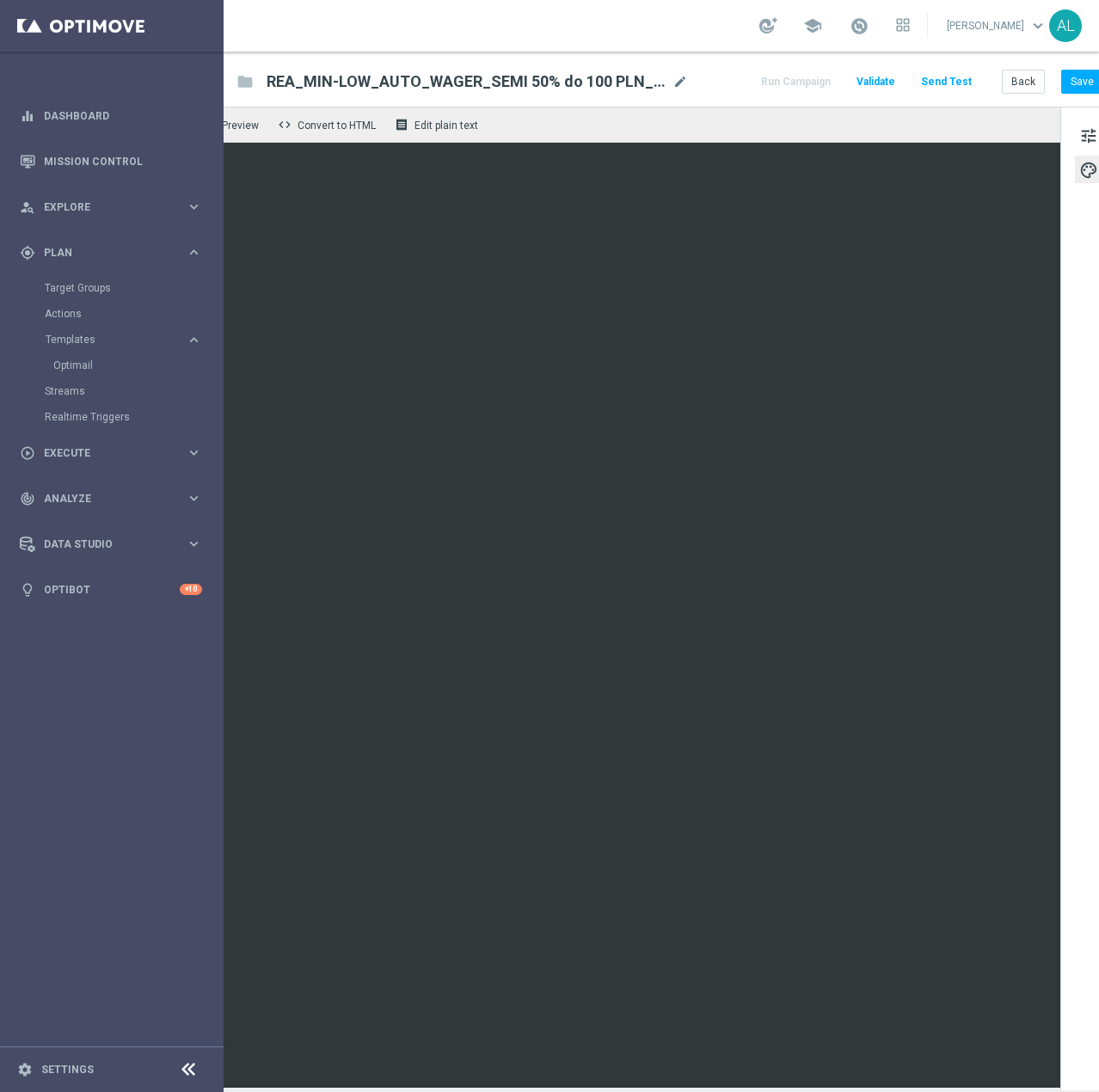
scroll to position [0, 109]
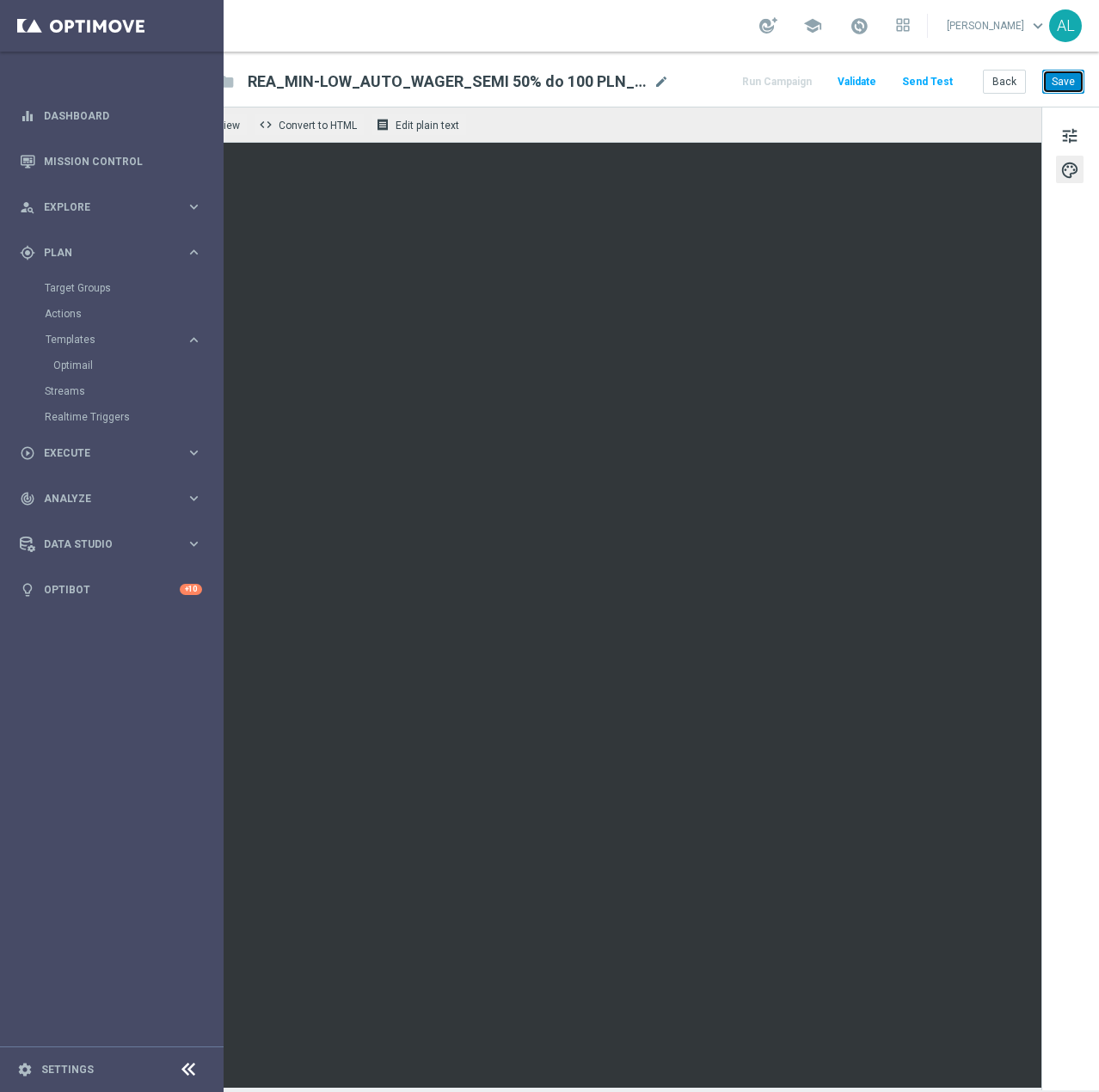
click at [1050, 91] on button "Save" at bounding box center [1063, 82] width 42 height 24
click at [1064, 75] on button "Save" at bounding box center [1063, 82] width 42 height 24
click at [79, 456] on span "Execute" at bounding box center [114, 452] width 142 height 10
click at [512, 71] on span "REA_MIN-LOW_AUTO_WAGER_SEMI 50% do 100 PLN_260925" at bounding box center [447, 82] width 399 height 21
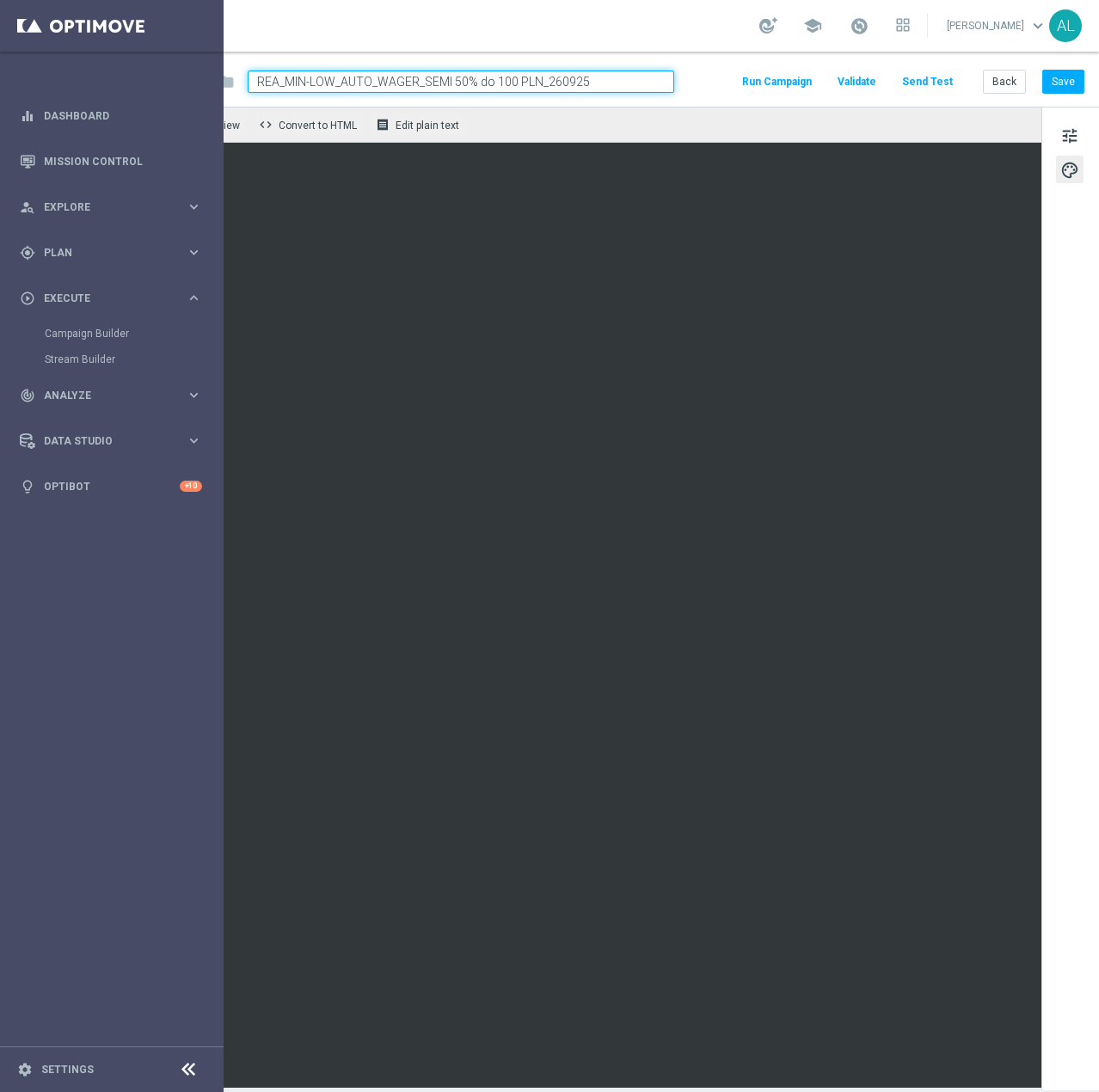
click at [509, 78] on input "REA_MIN-LOW_AUTO_WAGER_SEMI 50% do 100 PLN_260925" at bounding box center [461, 82] width 427 height 23
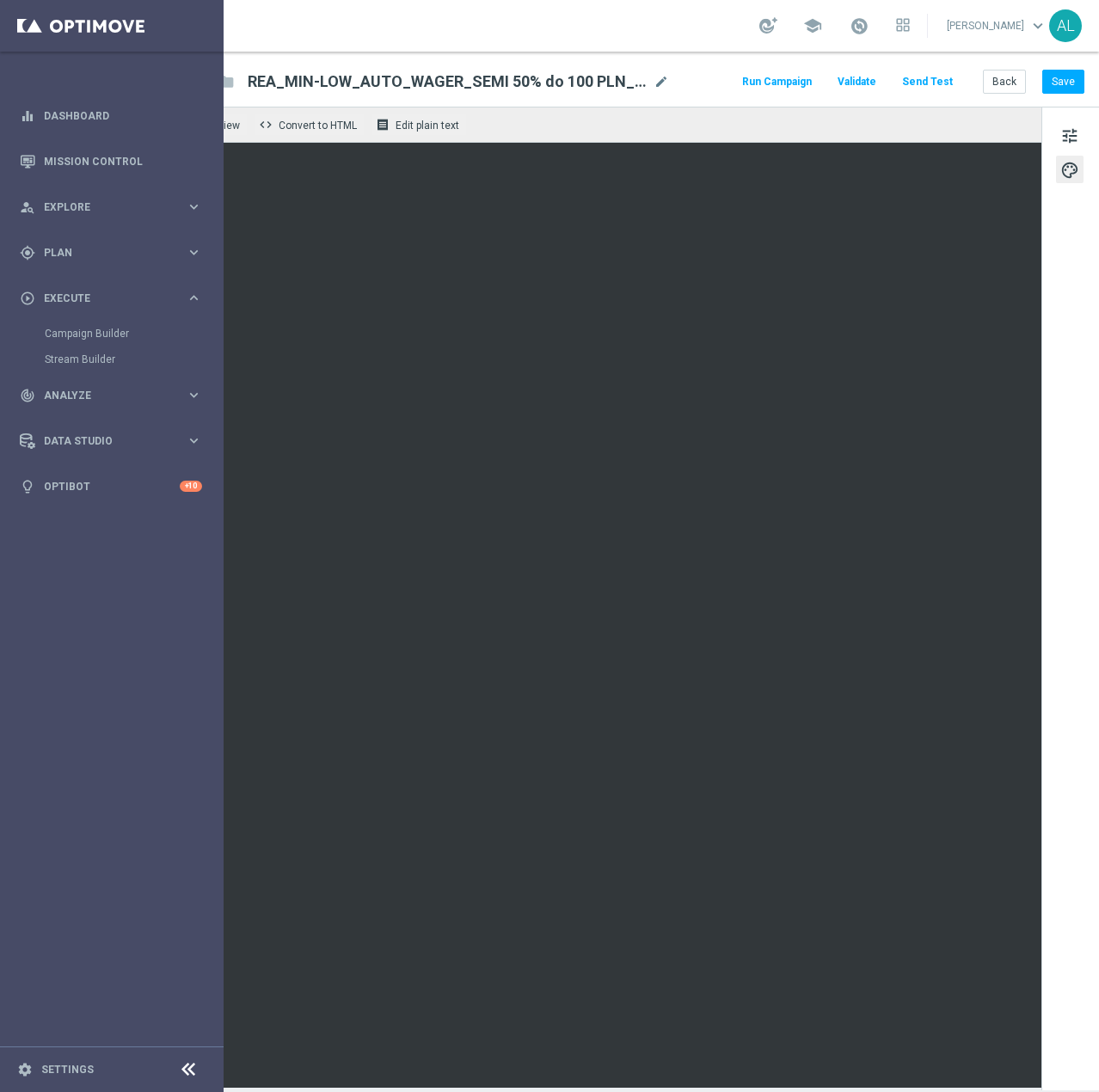
click at [653, 79] on span "mode_edit" at bounding box center [661, 82] width 15 height 15
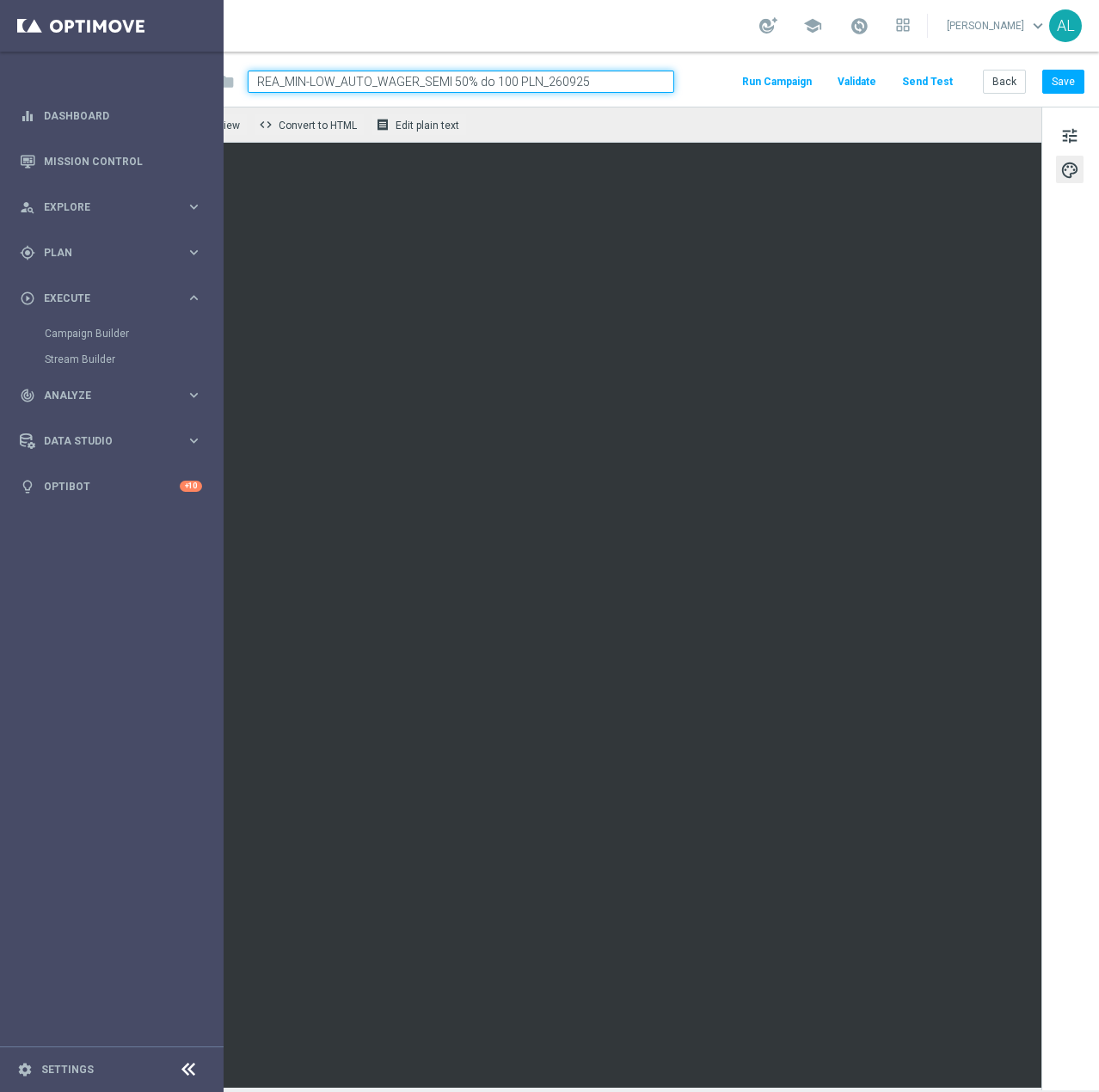
click at [531, 80] on input "REA_MIN-LOW_AUTO_WAGER_SEMI 50% do 100 PLN_260925" at bounding box center [461, 82] width 427 height 23
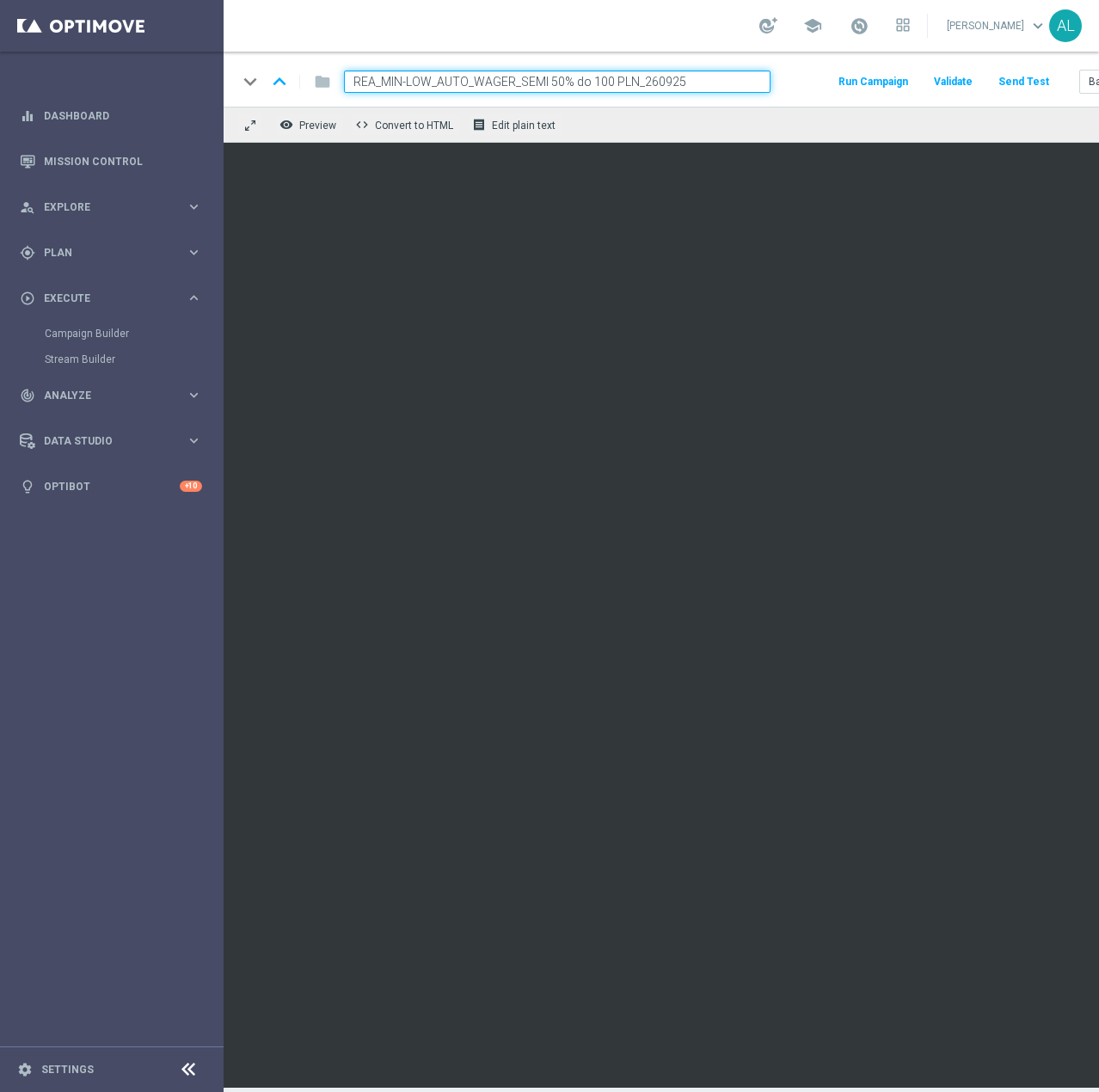
drag, startPoint x: 530, startPoint y: 80, endPoint x: 252, endPoint y: 89, distance: 278.1
click at [218, 94] on main "equalizer Dashboard Mission Control" at bounding box center [549, 546] width 1099 height 1092
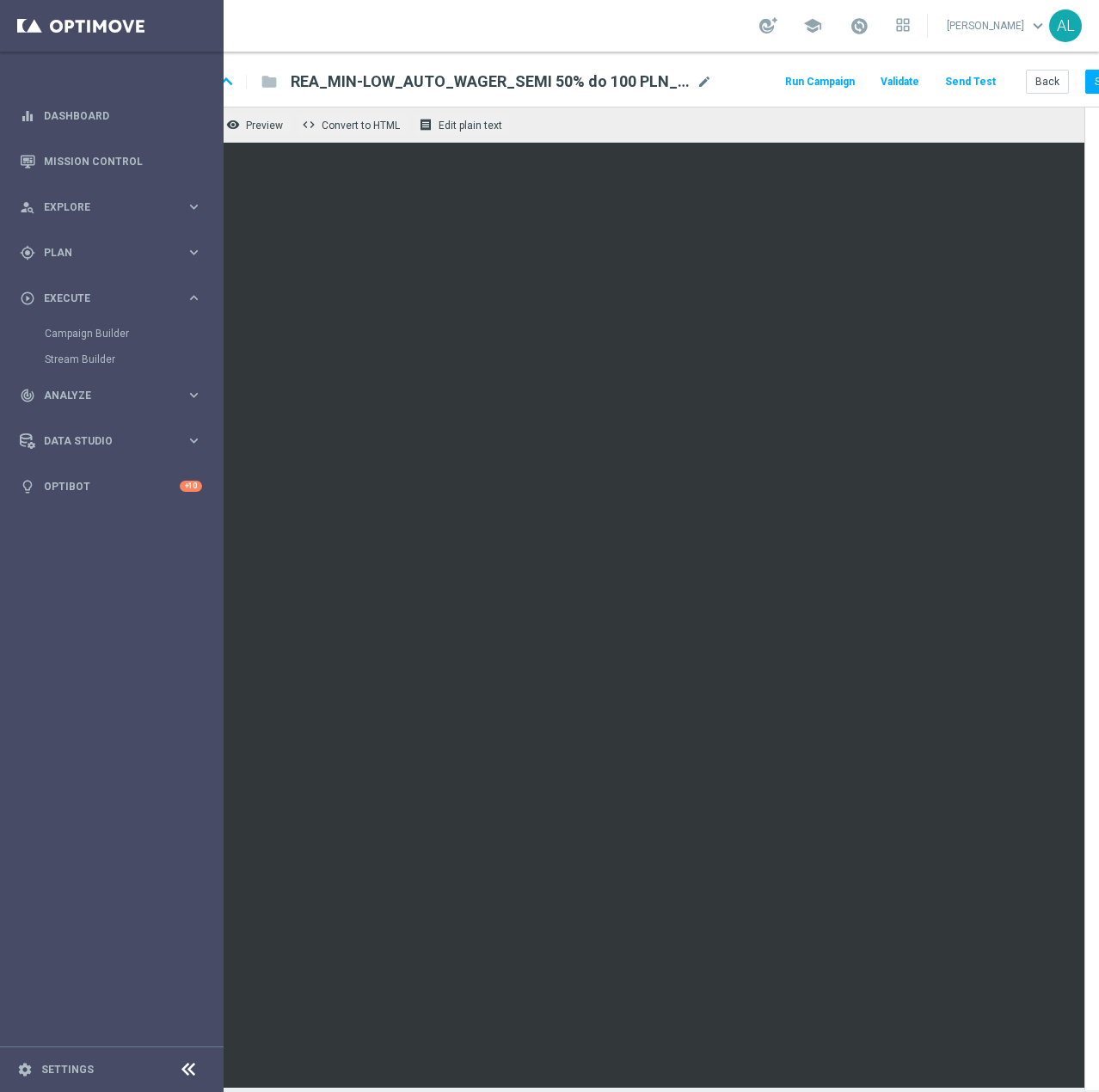
scroll to position [0, 109]
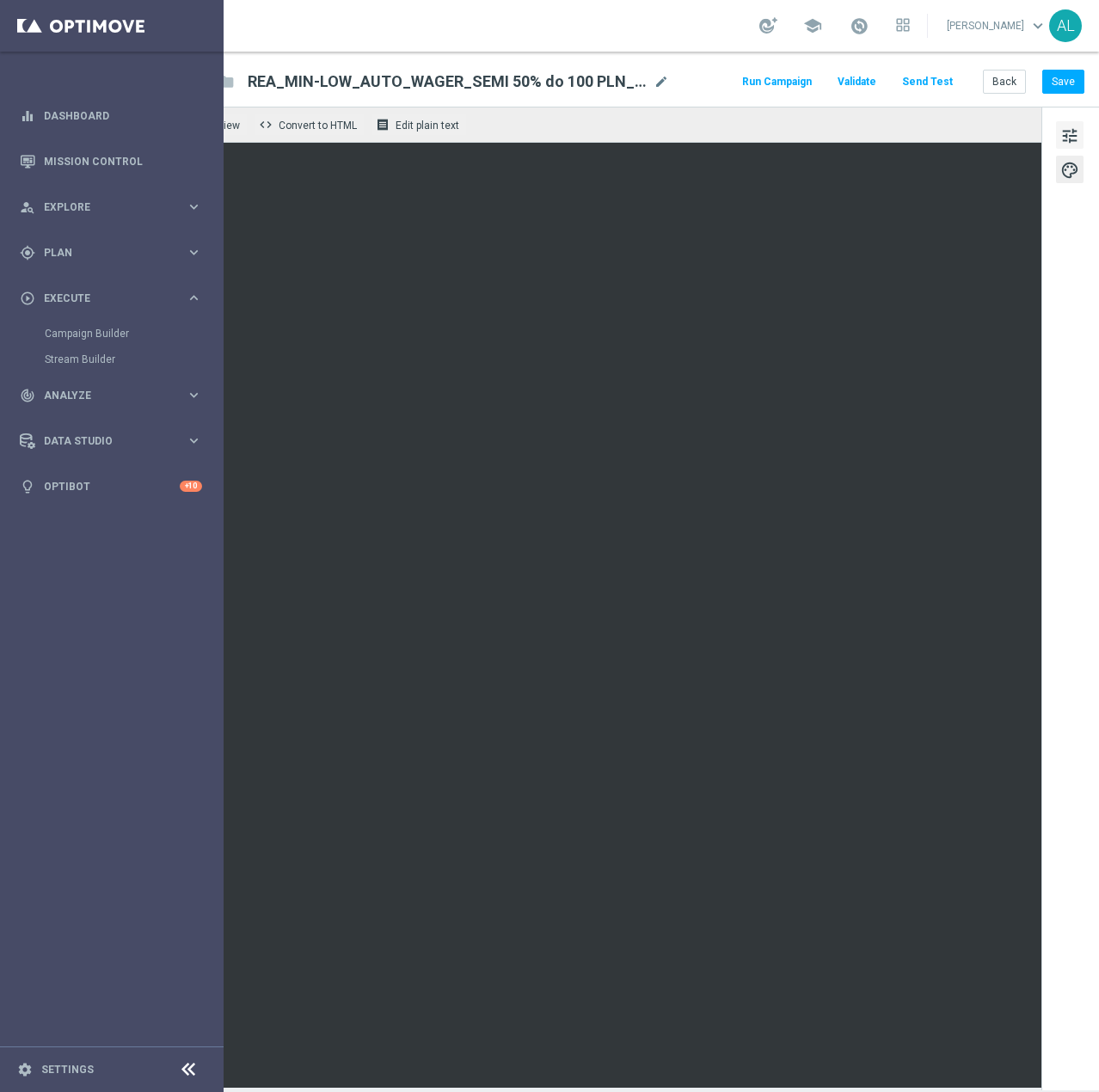
click at [1061, 136] on span "tune" at bounding box center [1070, 136] width 19 height 23
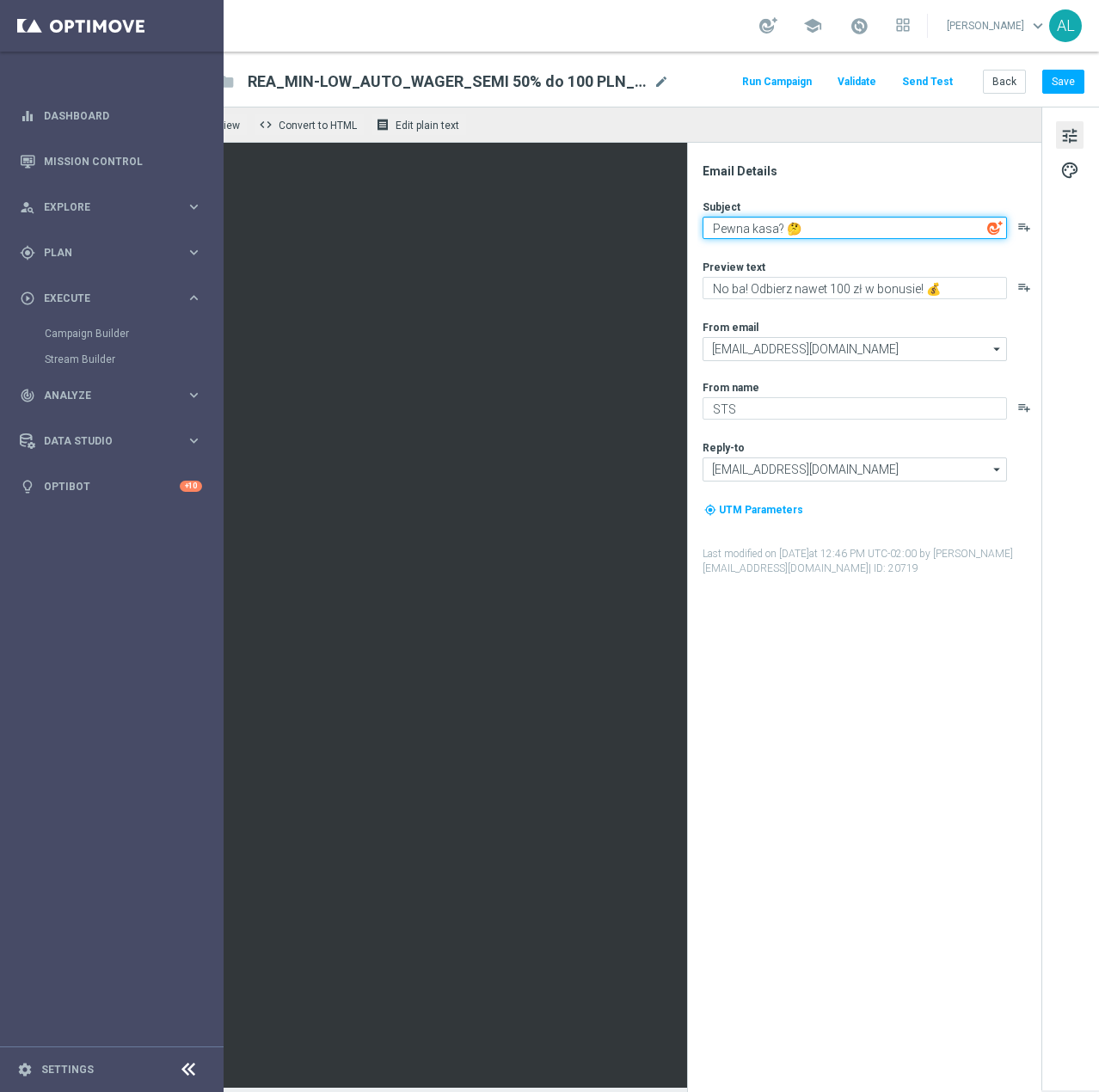
click at [810, 232] on textarea "Pewna kasa? 🤔" at bounding box center [855, 228] width 304 height 23
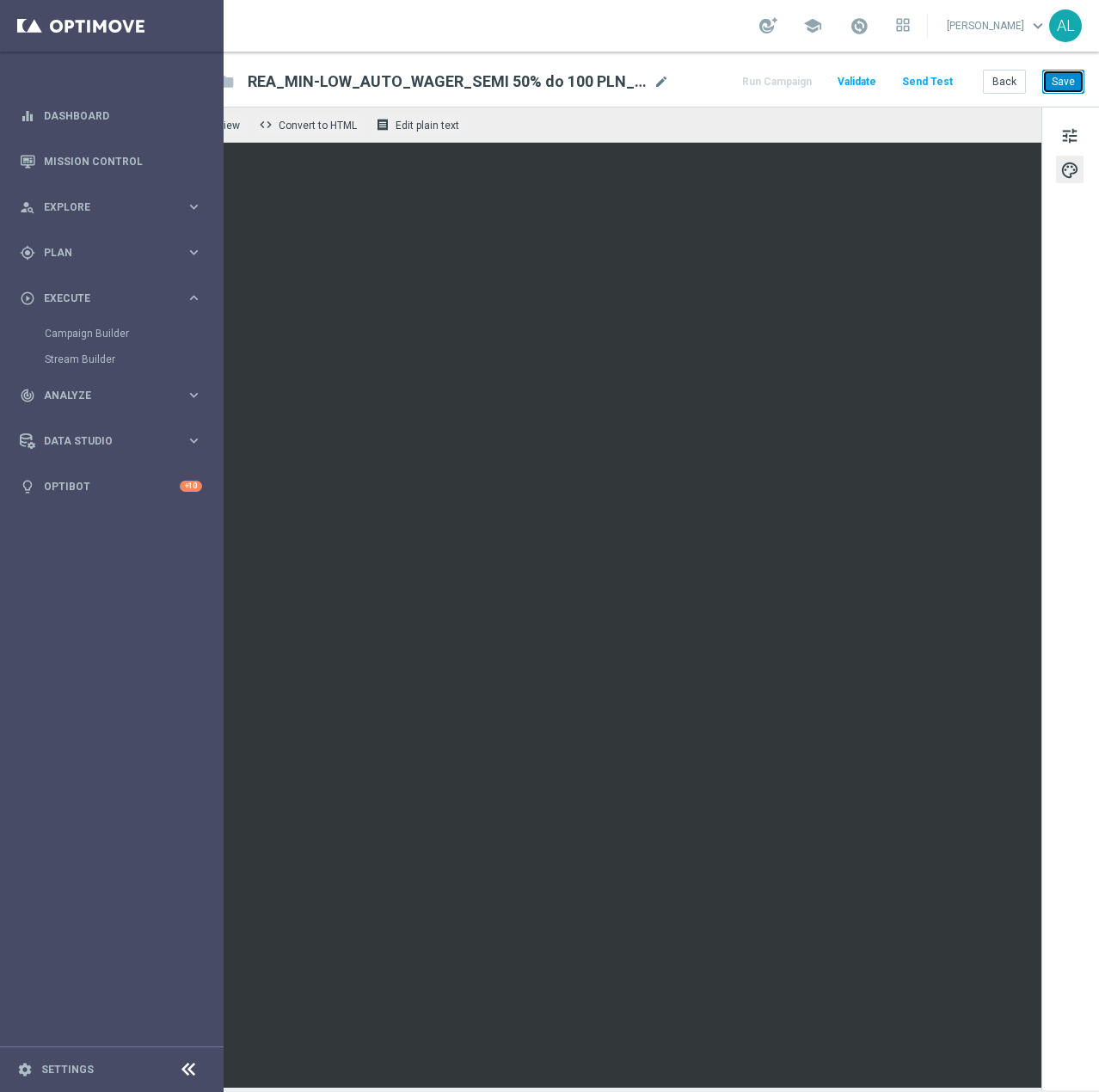
click at [1047, 86] on button "Save" at bounding box center [1063, 82] width 42 height 24
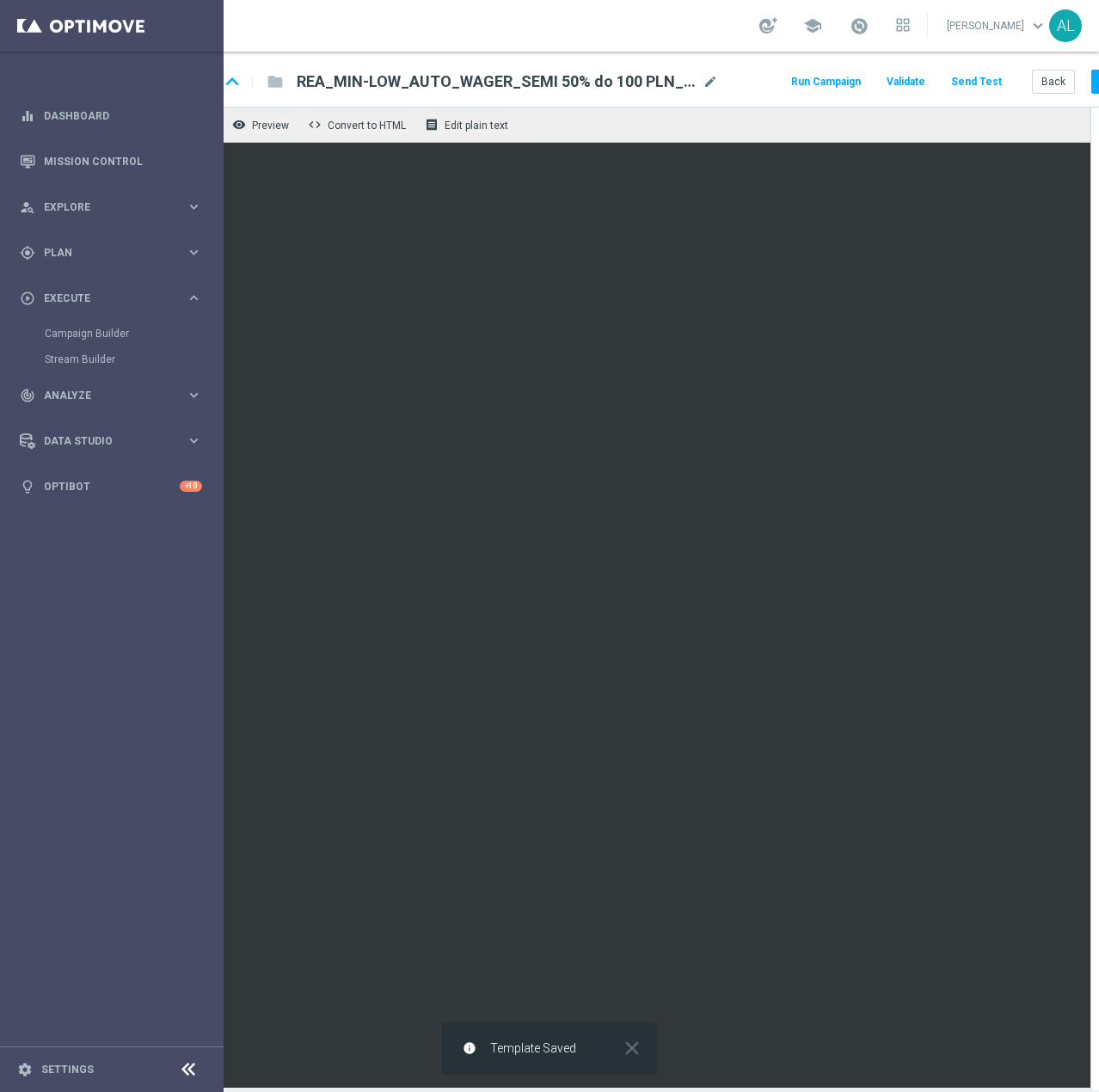
scroll to position [0, 0]
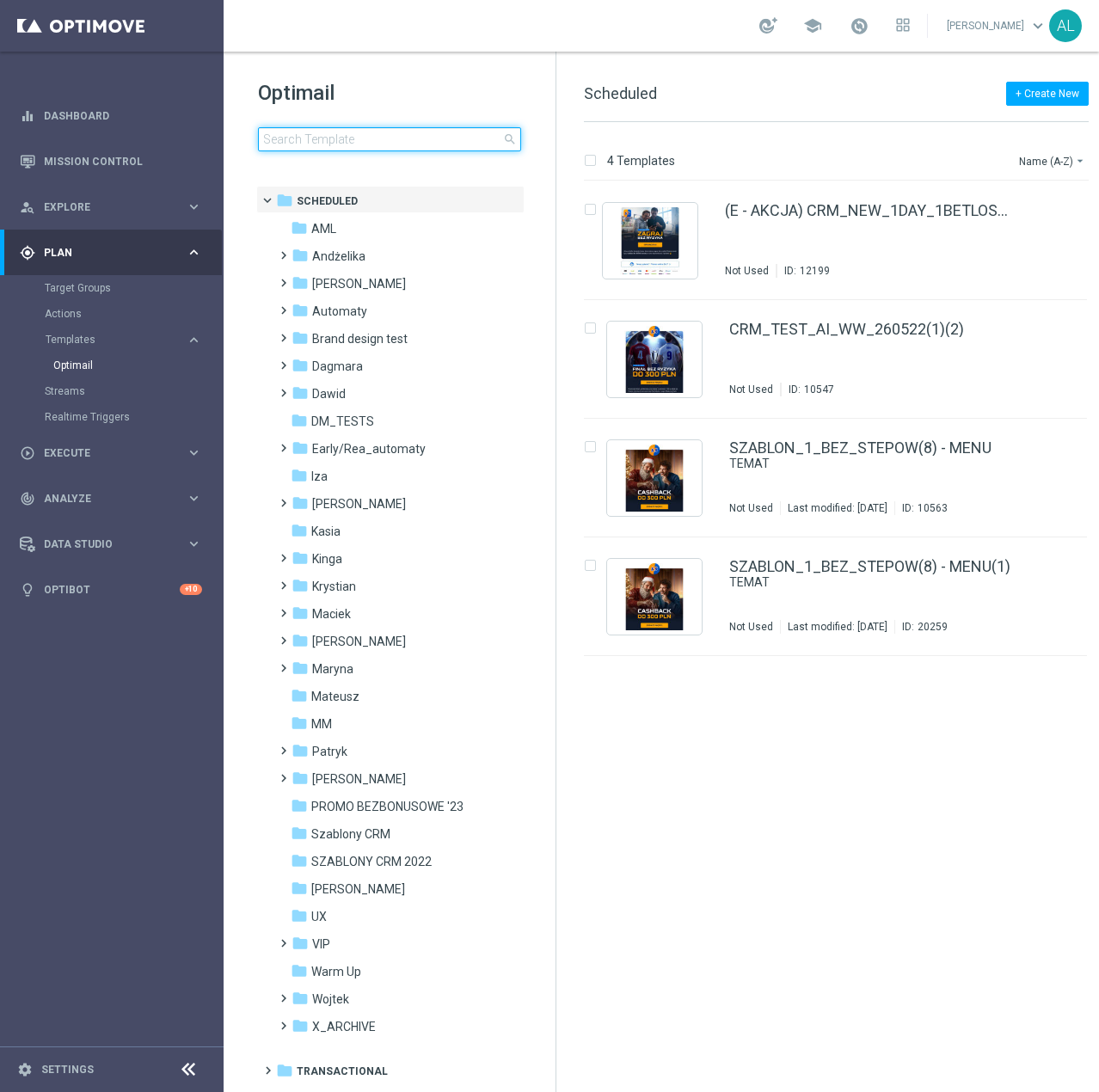
click at [288, 135] on input at bounding box center [389, 140] width 263 height 24
type input "2"
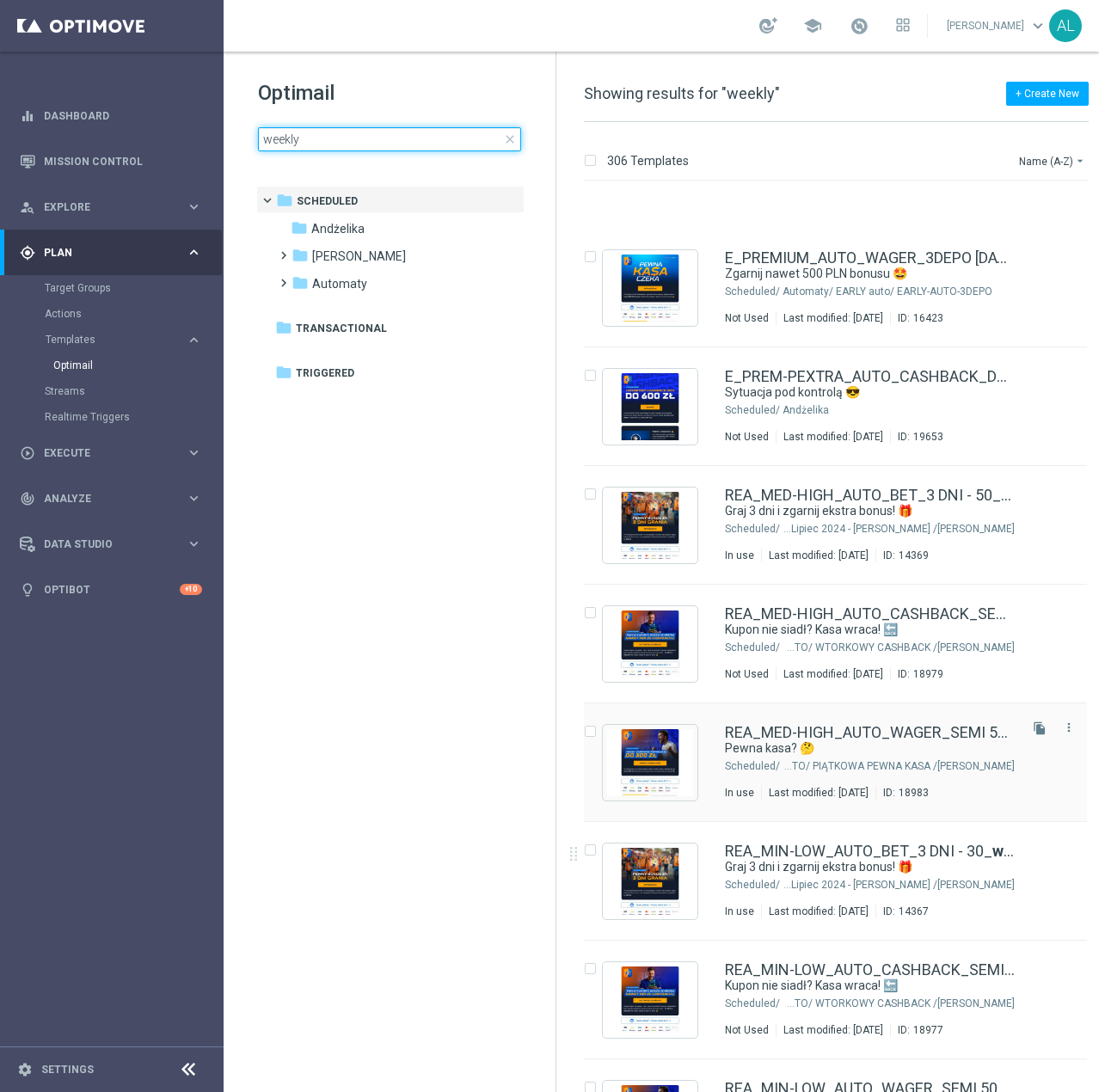
scroll to position [35394, 0]
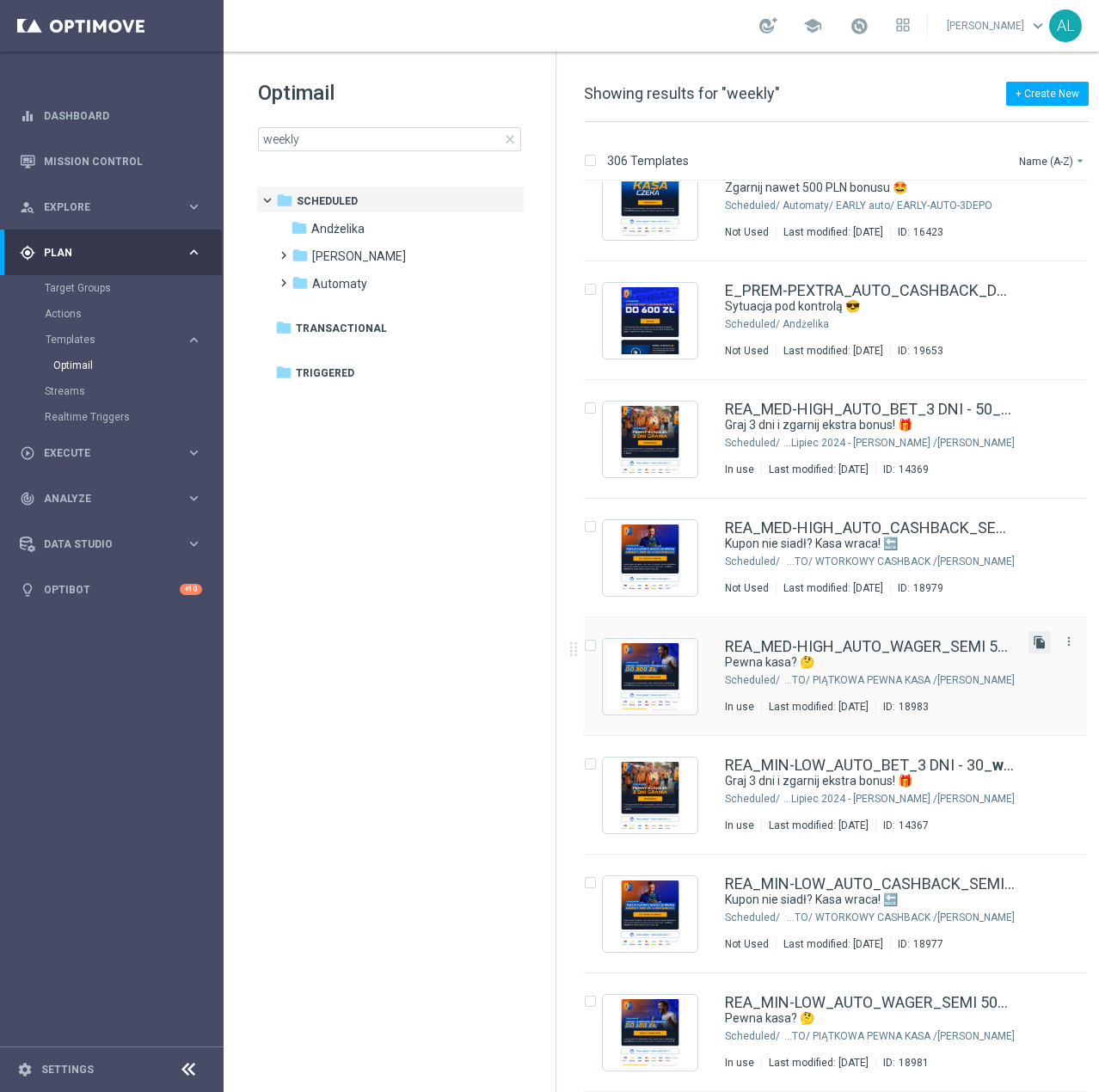
click at [1040, 643] on icon "file_copy" at bounding box center [1040, 642] width 14 height 14
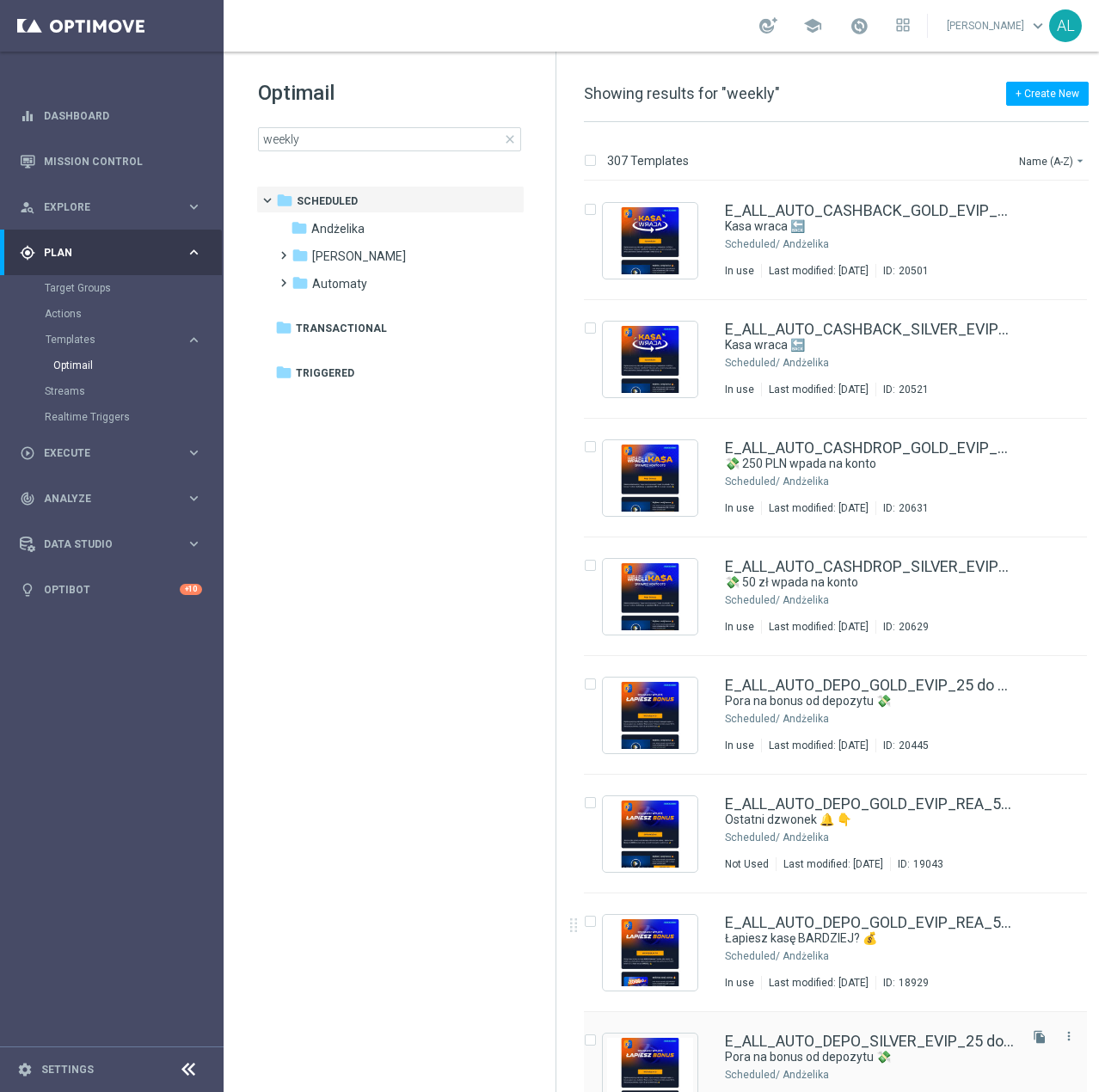
scroll to position [172, 0]
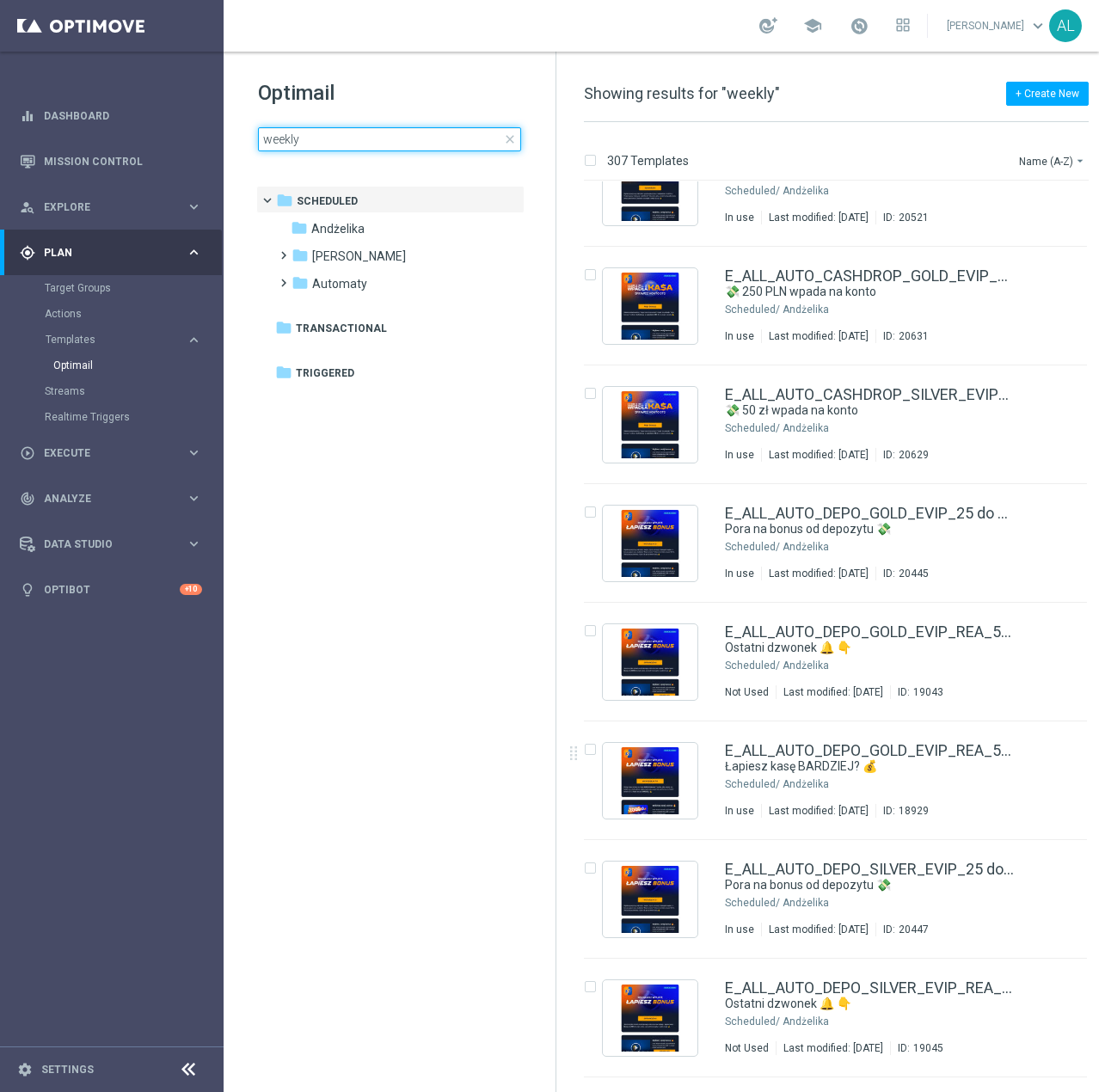
click at [260, 143] on input "weekly" at bounding box center [389, 140] width 263 height 24
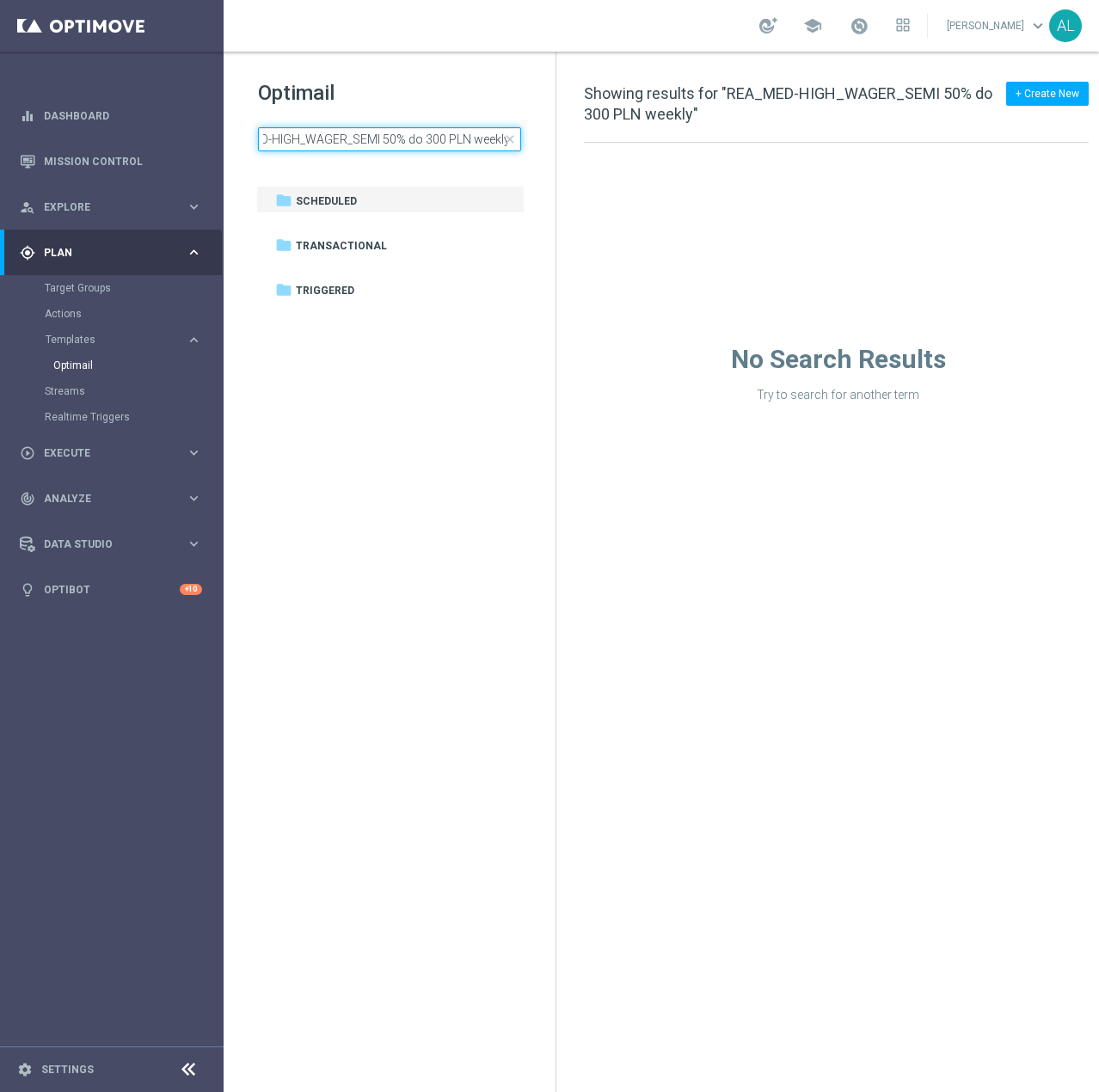
scroll to position [0, 24]
click at [347, 139] on input "REA_MED-HIGH_WAGER_SEMI 50% do 300 PLN_weekly" at bounding box center [389, 140] width 263 height 24
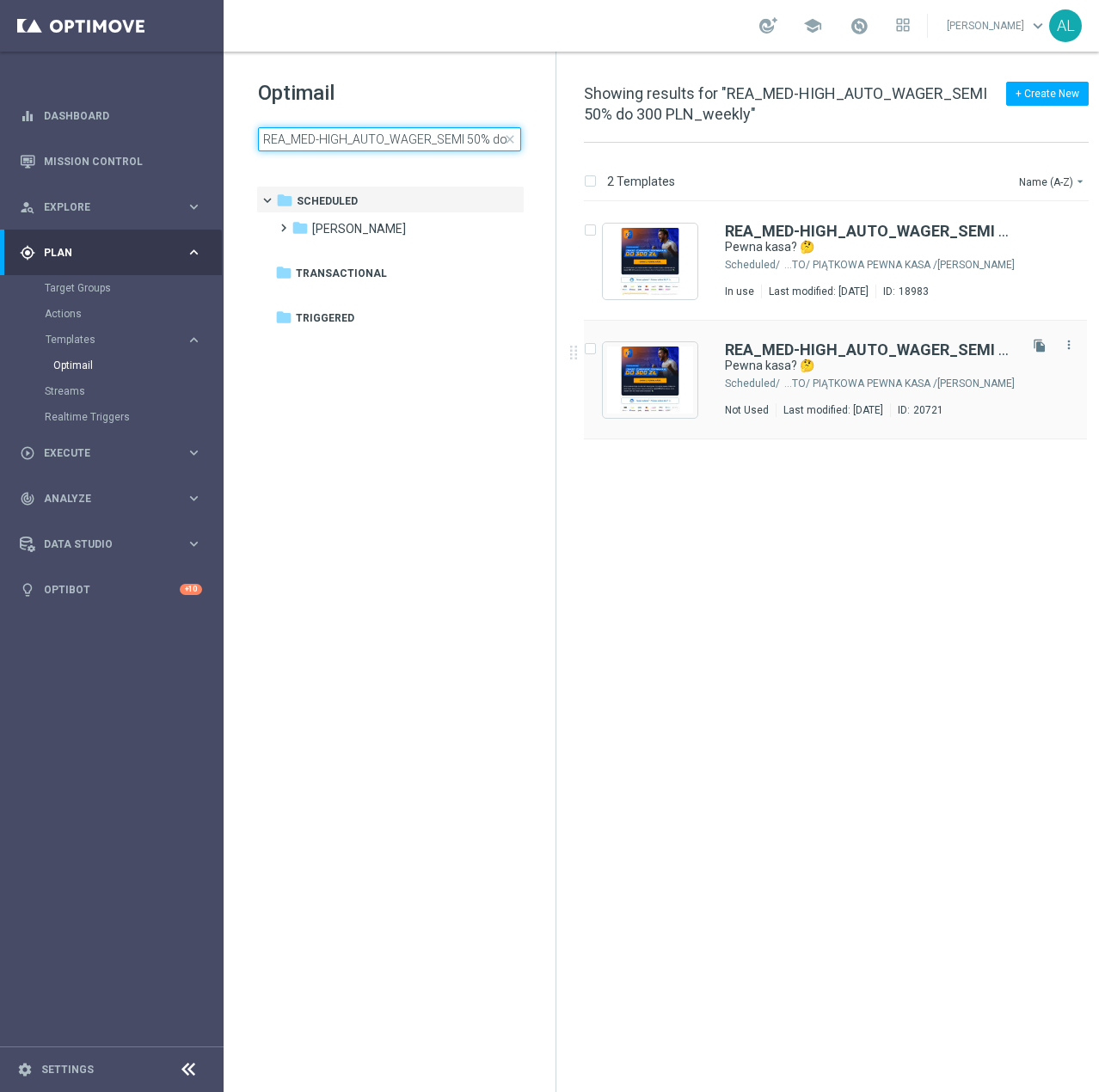
type input "REA_MED-HIGH_AUTO_WAGER_SEMI 50% do 300 PLN_weekly"
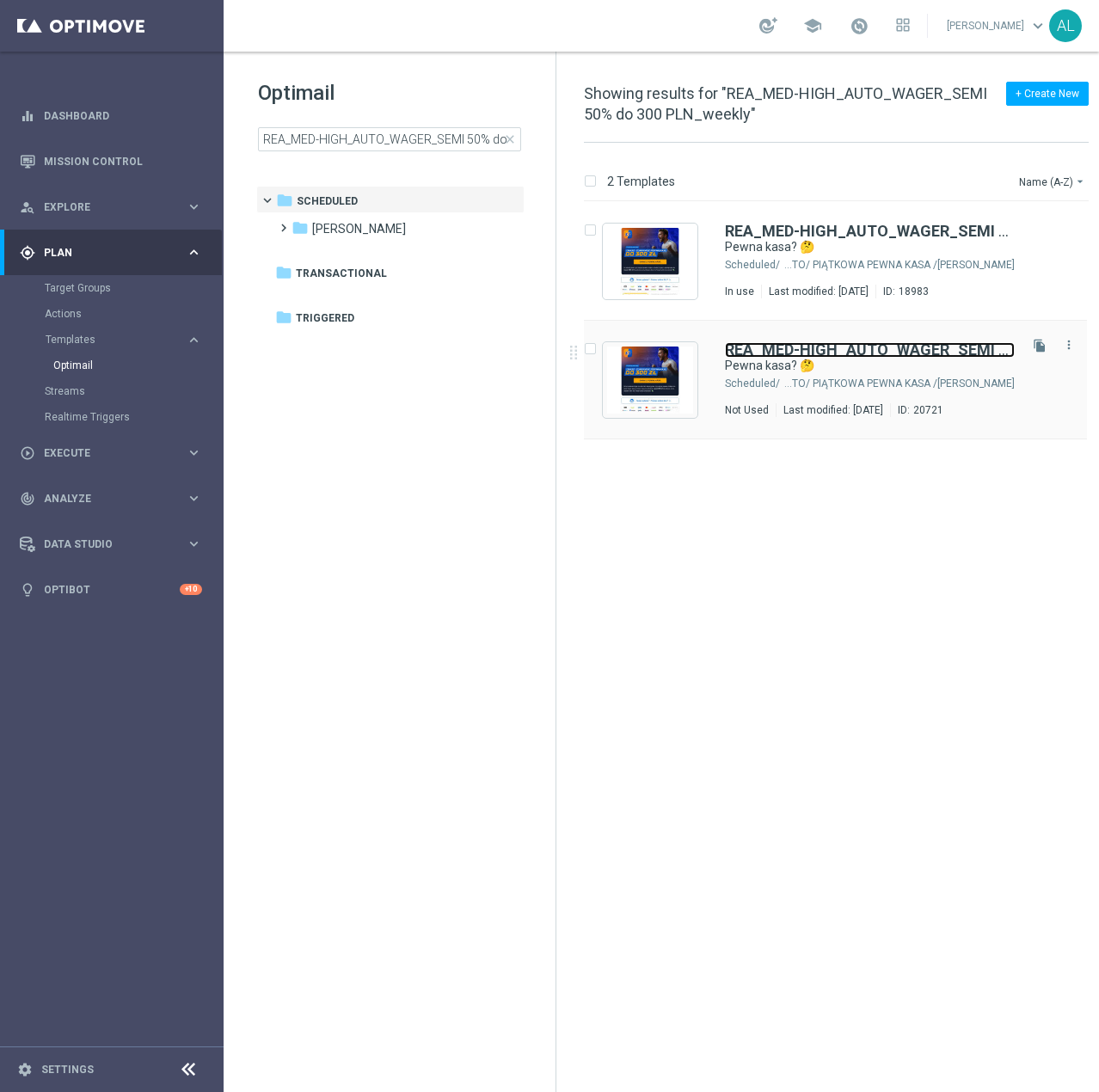
click at [900, 355] on b "REA_MED-HIGH_AUTO_WAGER_SEMI 50% do 300 PLN_WEEKLY" at bounding box center [951, 349] width 451 height 18
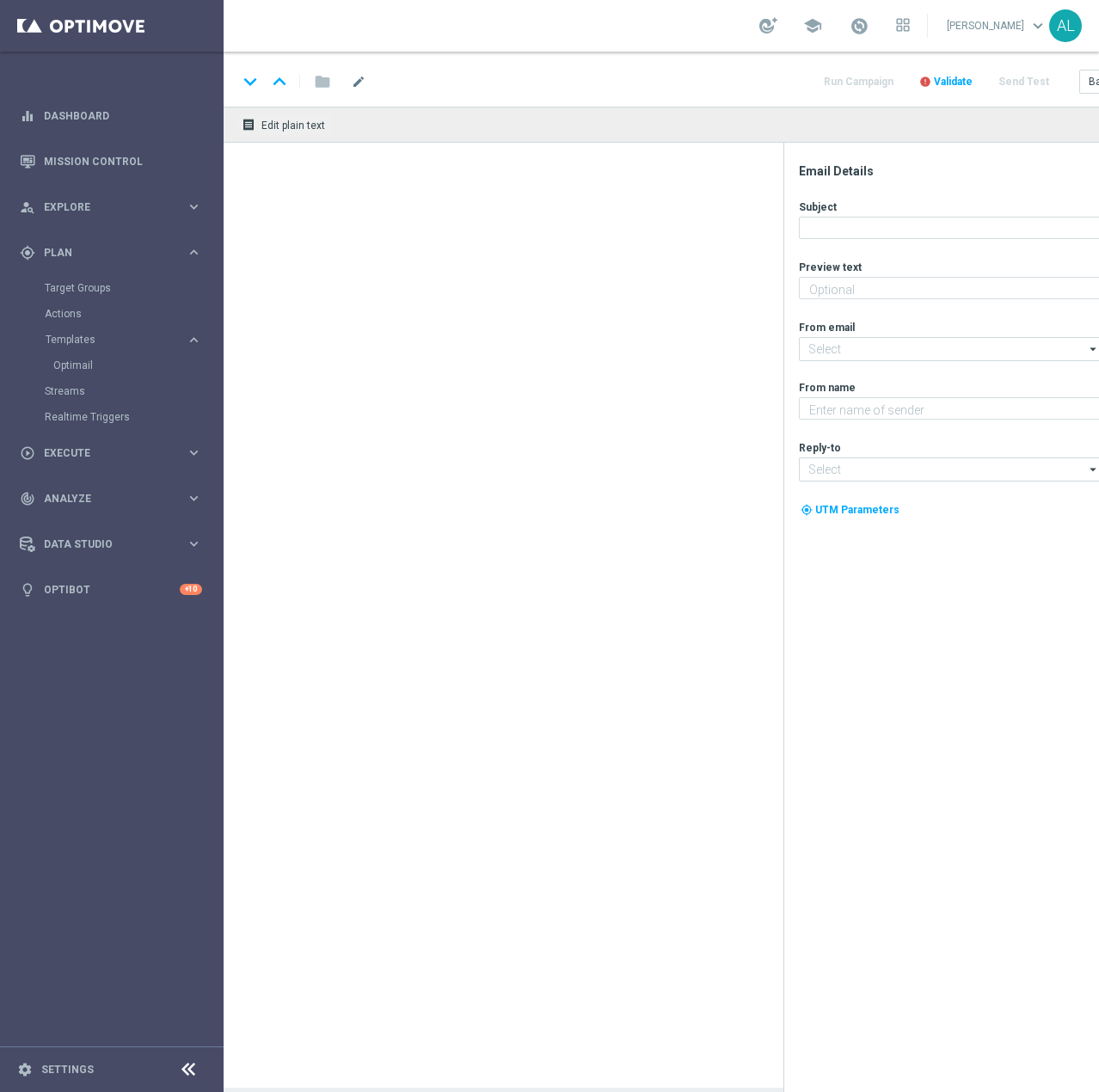
type textarea "No ba! Odbierz nawet 300 zł w bonusie! 💰"
type textarea "STS"
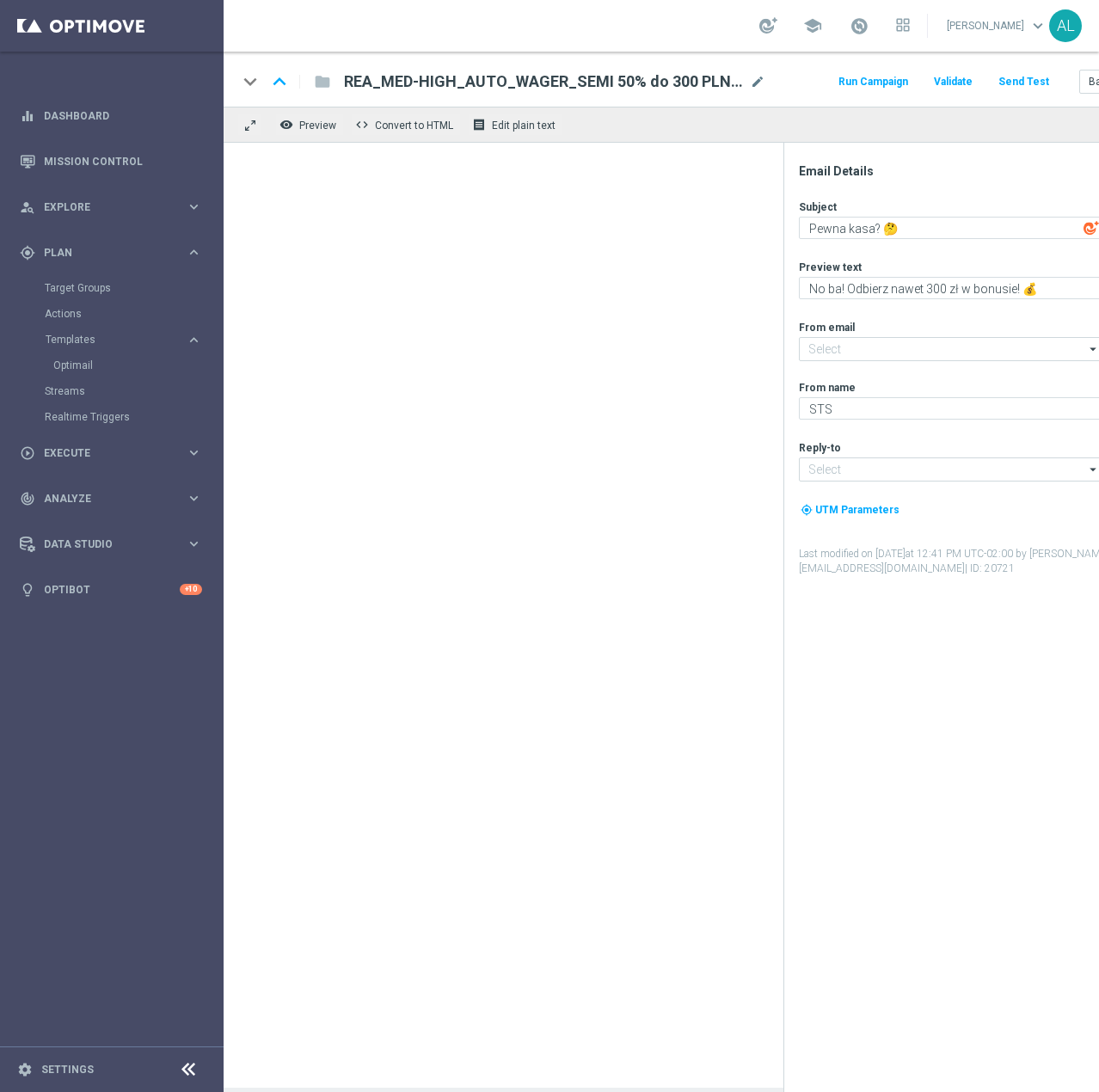
type input "oferta@sts.pl"
type input "kontakt@sts.pl"
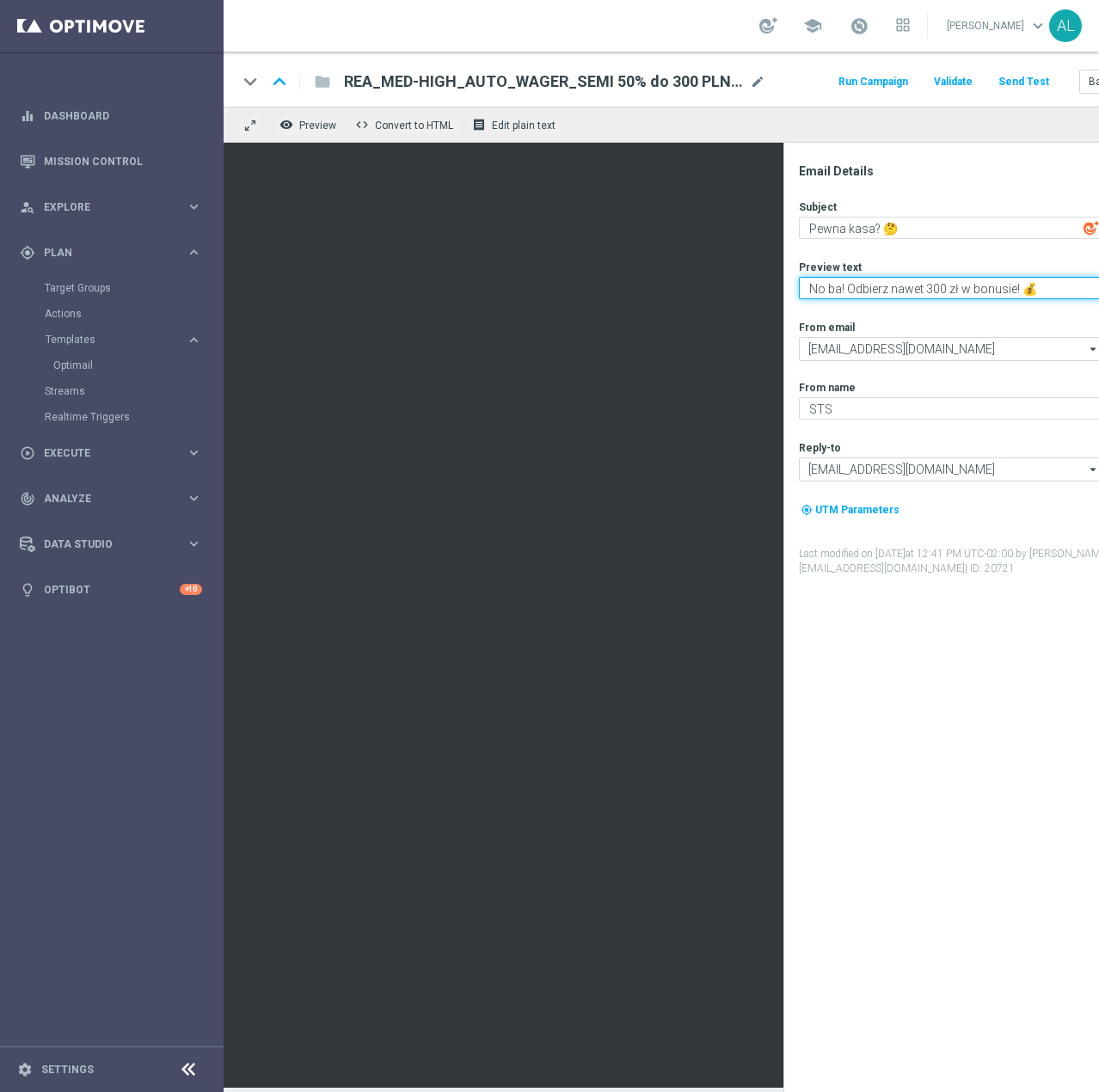
click at [903, 291] on textarea "No ba! Odbierz nawet 300 zł w bonusie! 💰" at bounding box center [951, 288] width 304 height 23
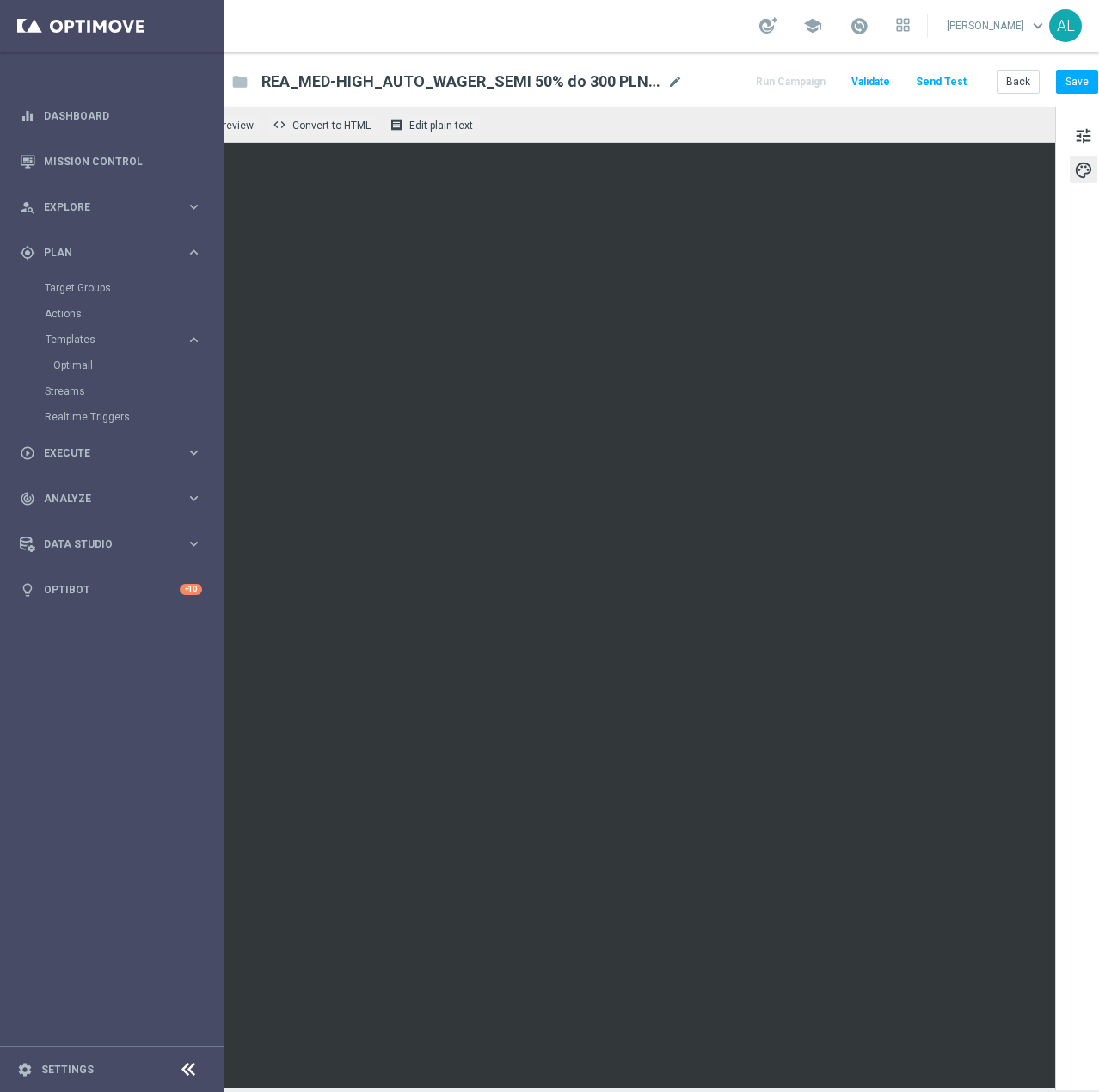
scroll to position [0, 109]
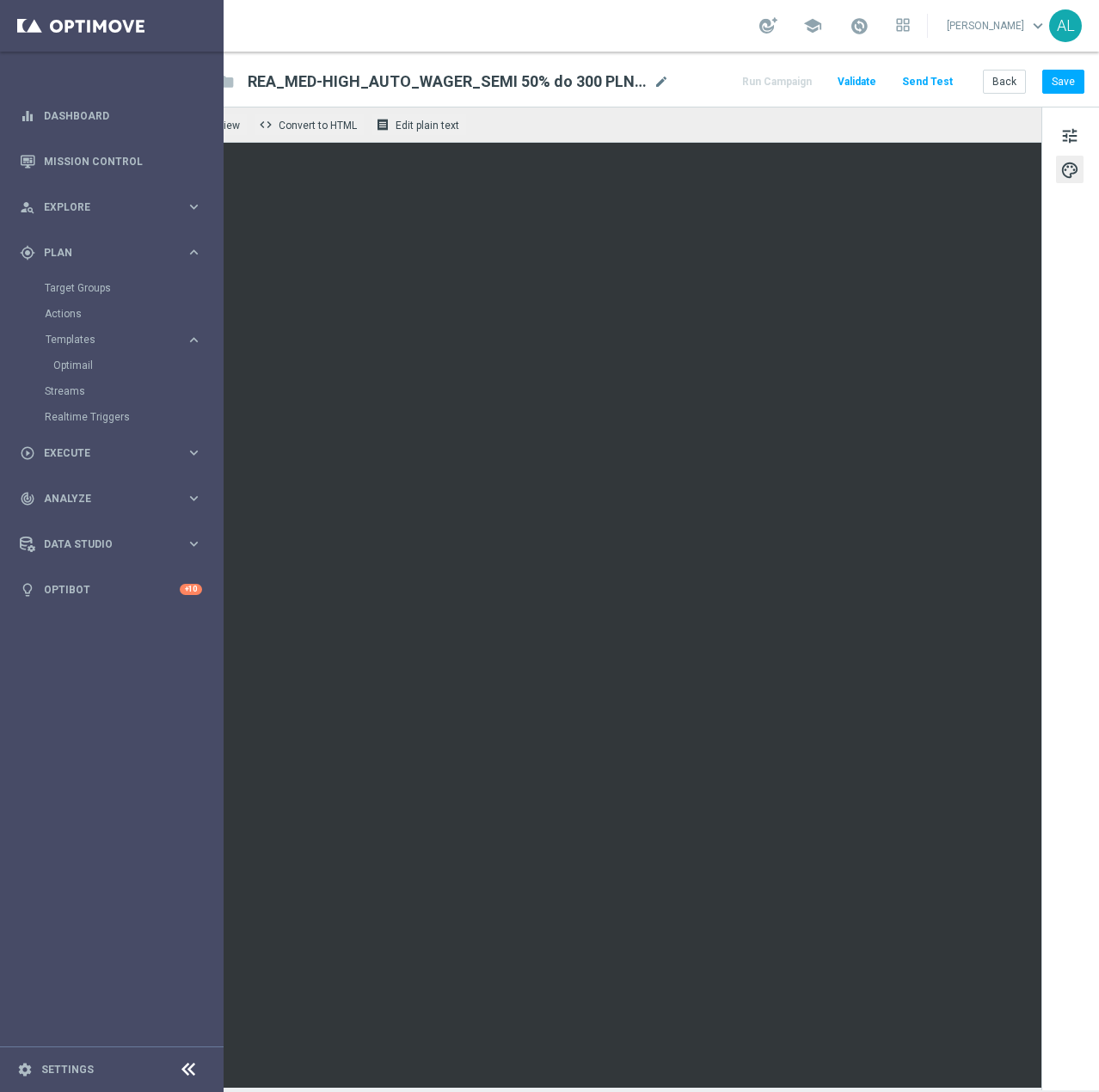
click at [649, 72] on div "REA_MED-HIGH_AUTO_WAGER_SEMI 50% do 300 PLN_WEEKLY(1) mode_edit" at bounding box center [458, 82] width 421 height 23
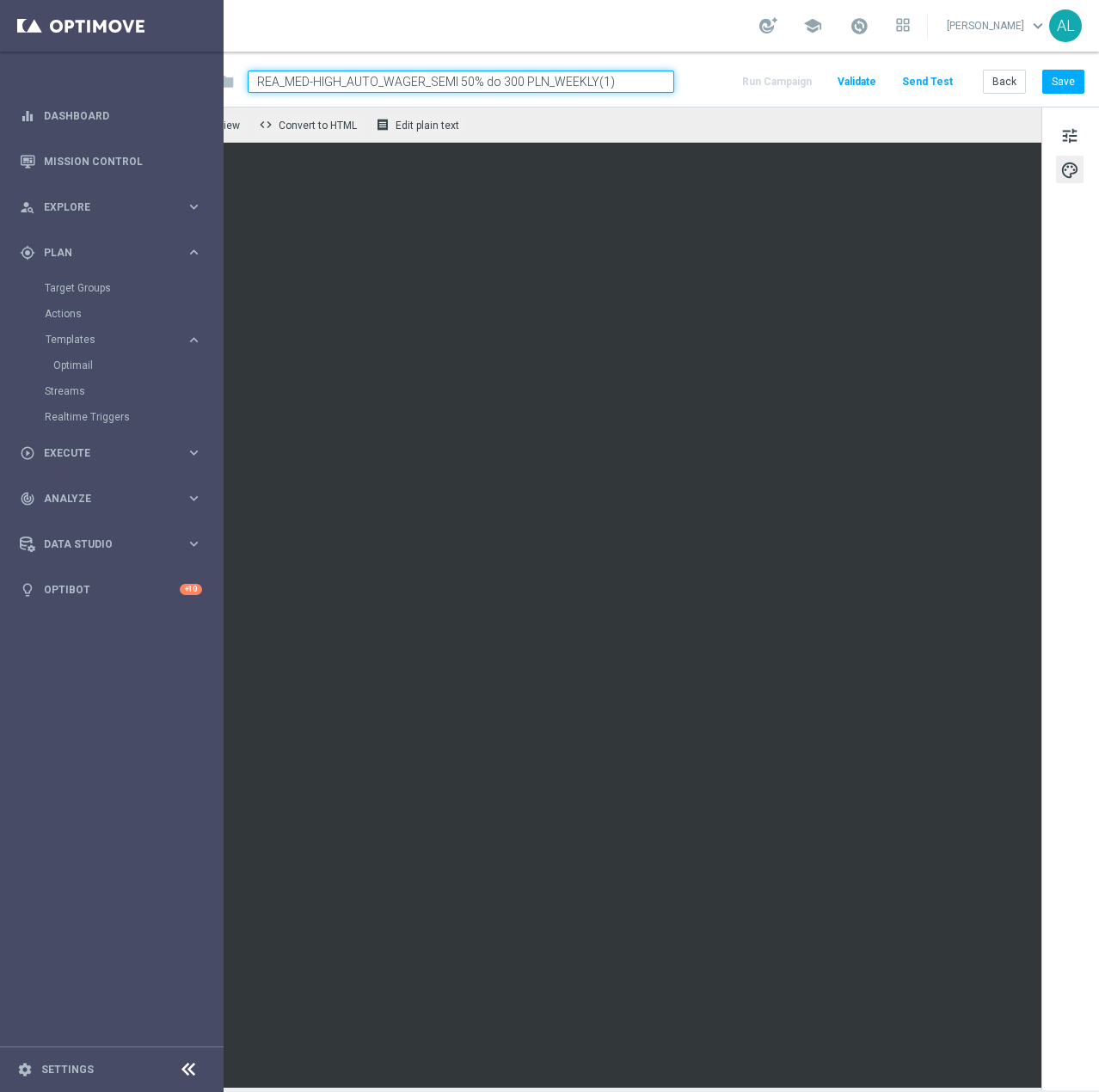
drag, startPoint x: 633, startPoint y: 82, endPoint x: 551, endPoint y: 86, distance: 82.1
click at [542, 86] on input "REA_MED-HIGH_AUTO_WAGER_SEMI 50% do 300 PLN_WEEKLY(1)" at bounding box center [461, 82] width 427 height 23
type input "REA_MED-HIGH_AUTO_WAGER_SEMI 50% do 300 PLN_260925"
click at [1044, 86] on button "Save" at bounding box center [1063, 82] width 42 height 24
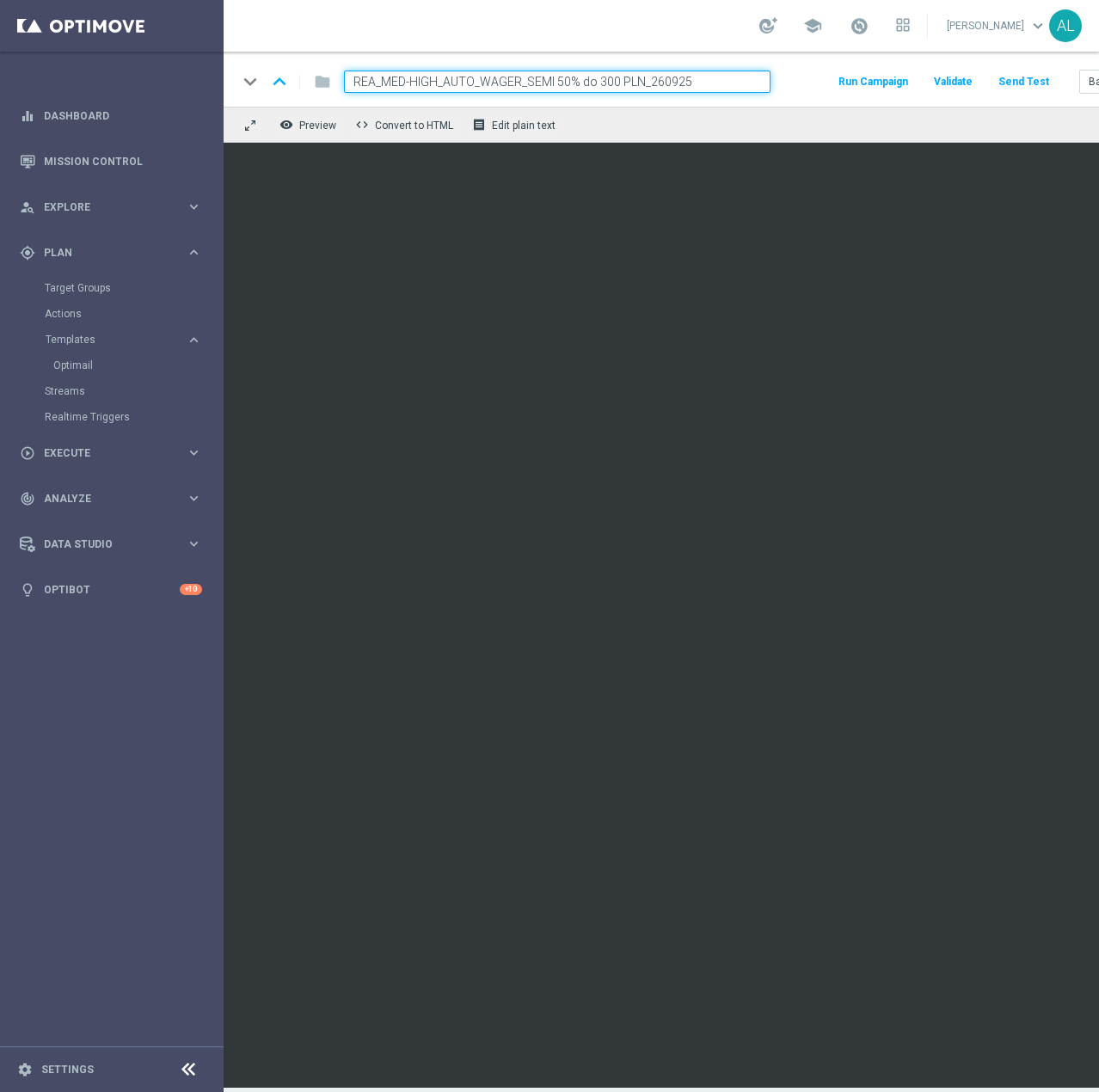
click at [1030, 85] on button "Send Test" at bounding box center [1024, 82] width 56 height 23
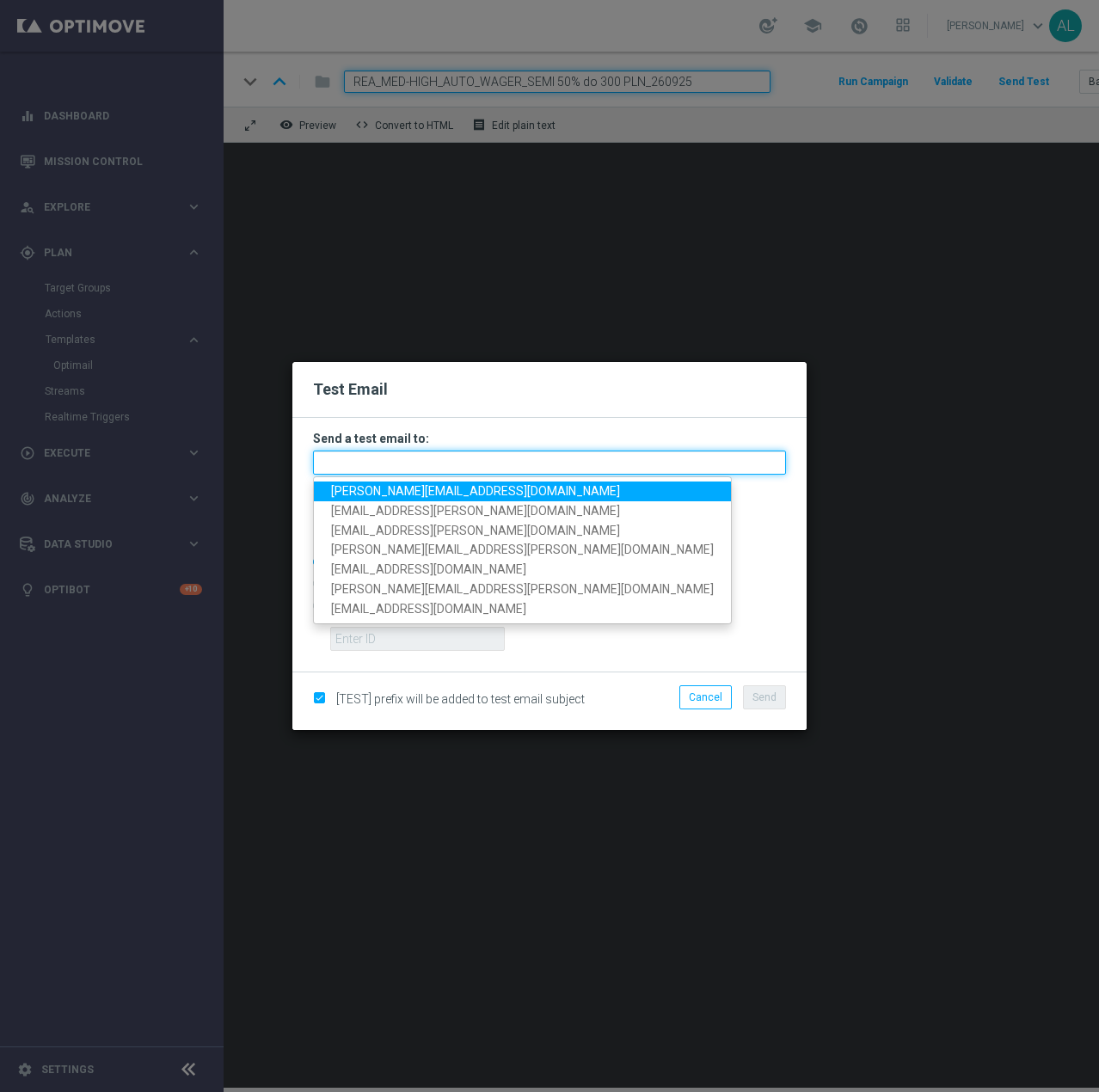
click at [345, 468] on input "text" at bounding box center [550, 463] width 473 height 24
paste input "antoni.litwinek@sts.pl,krystian.potoczny@sts.pl,andzelika.binek@sts.pl,katarzyn…"
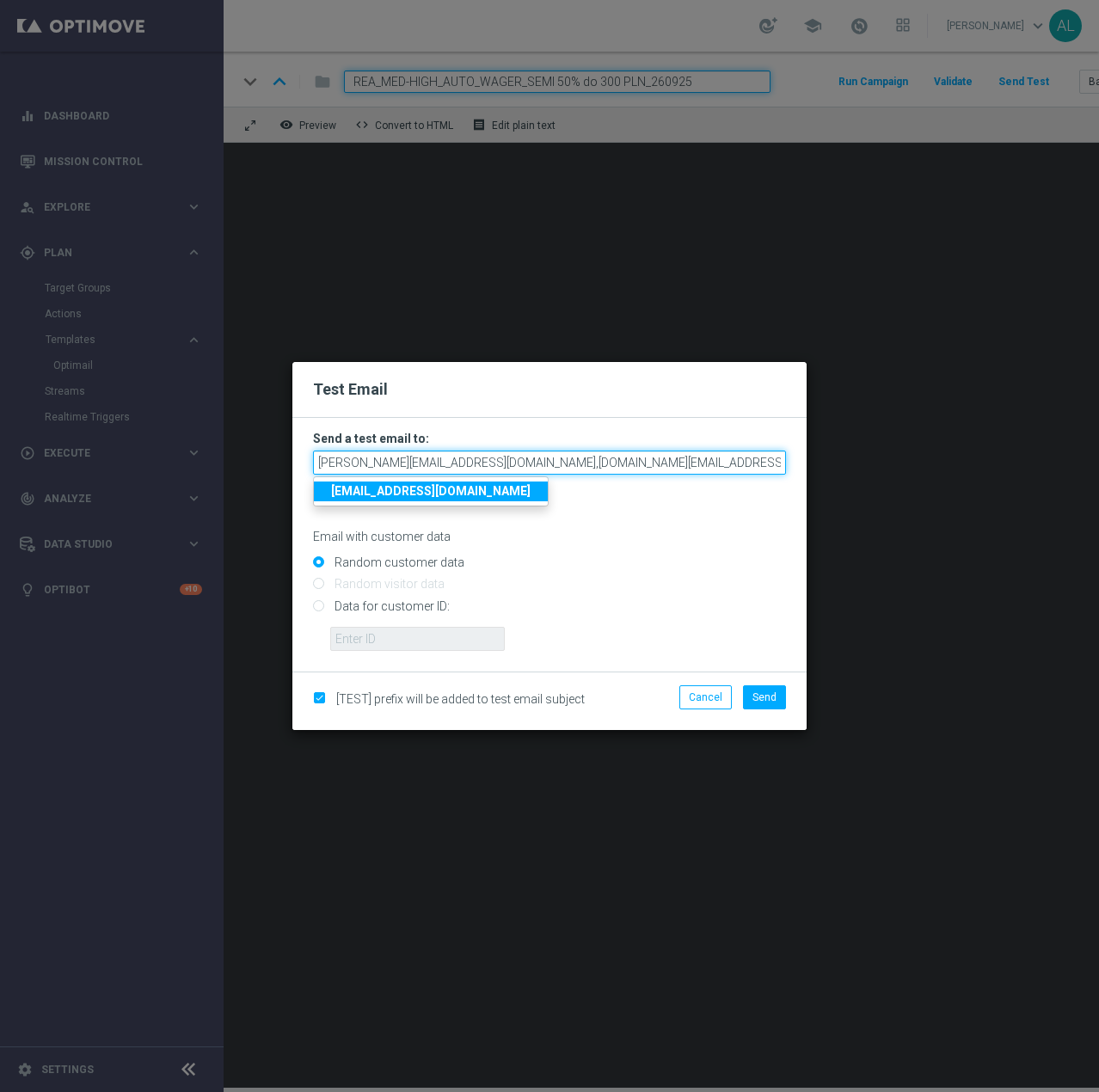
scroll to position [0, 523]
type input "antoni.litwinek@sts.pl,krystian.potoczny@sts.pl,andzelika.binek@sts.pl,katarzyn…"
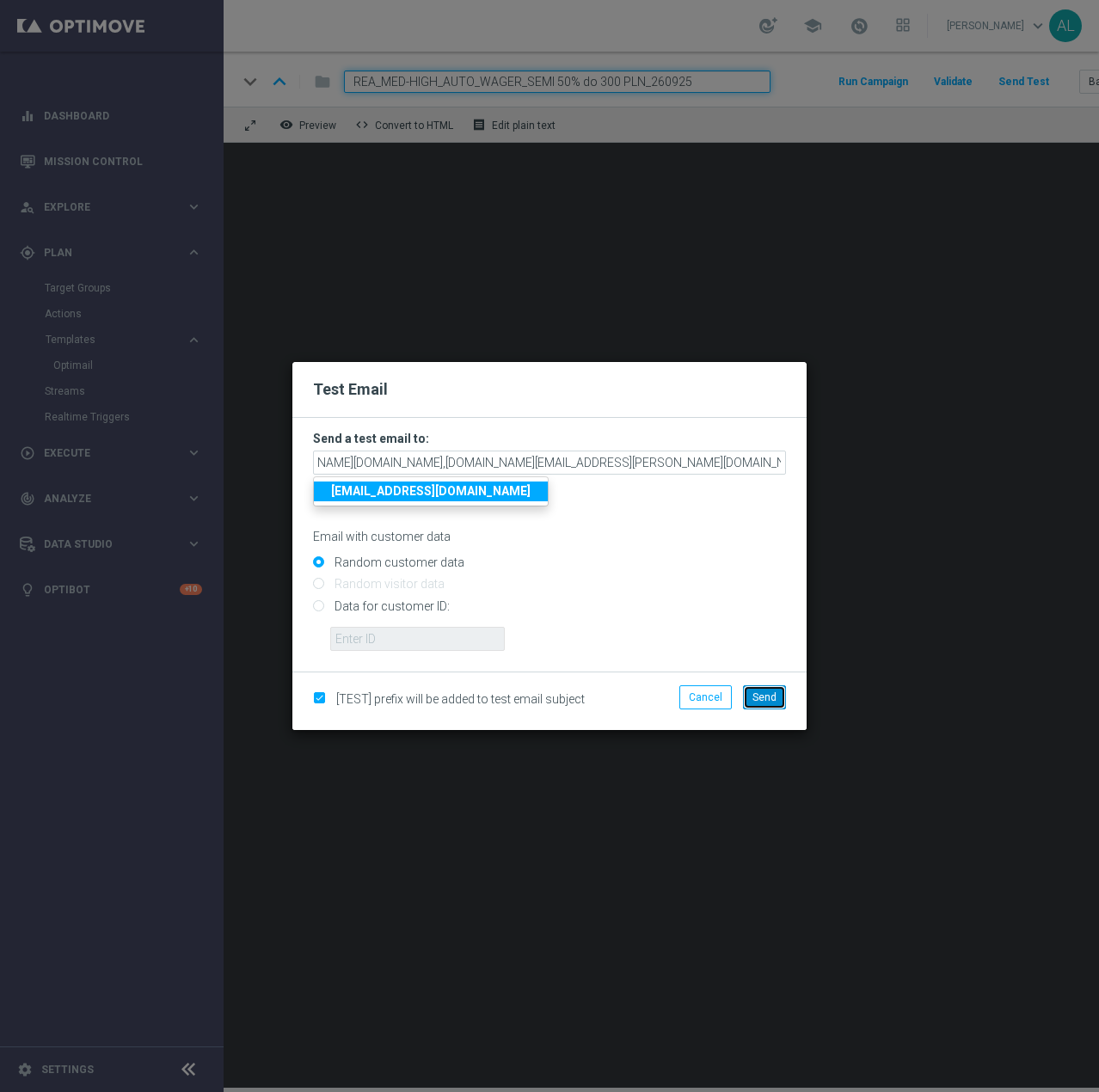
click at [762, 695] on span "Send" at bounding box center [765, 697] width 24 height 12
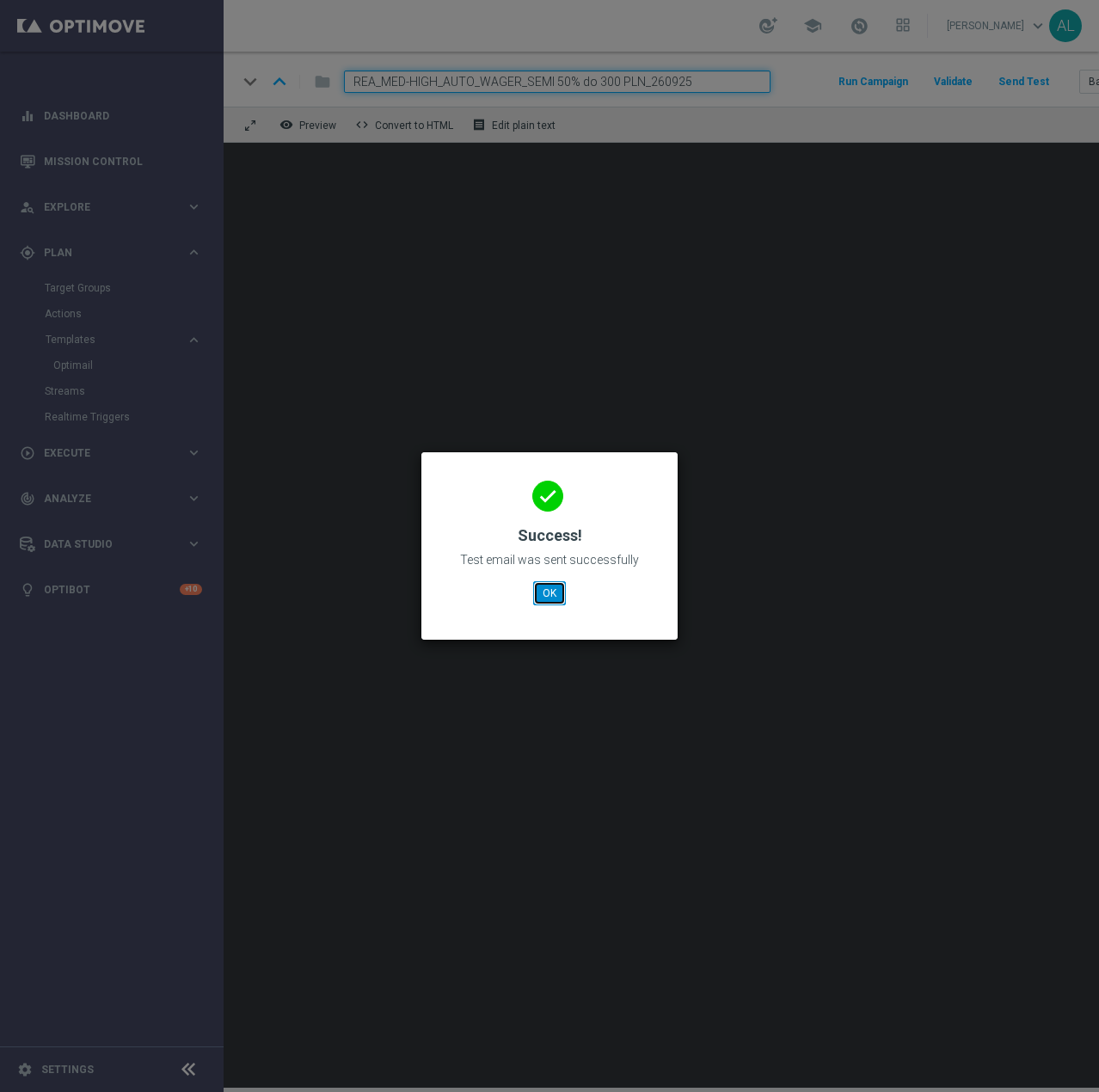
click at [552, 604] on button "OK" at bounding box center [549, 593] width 33 height 24
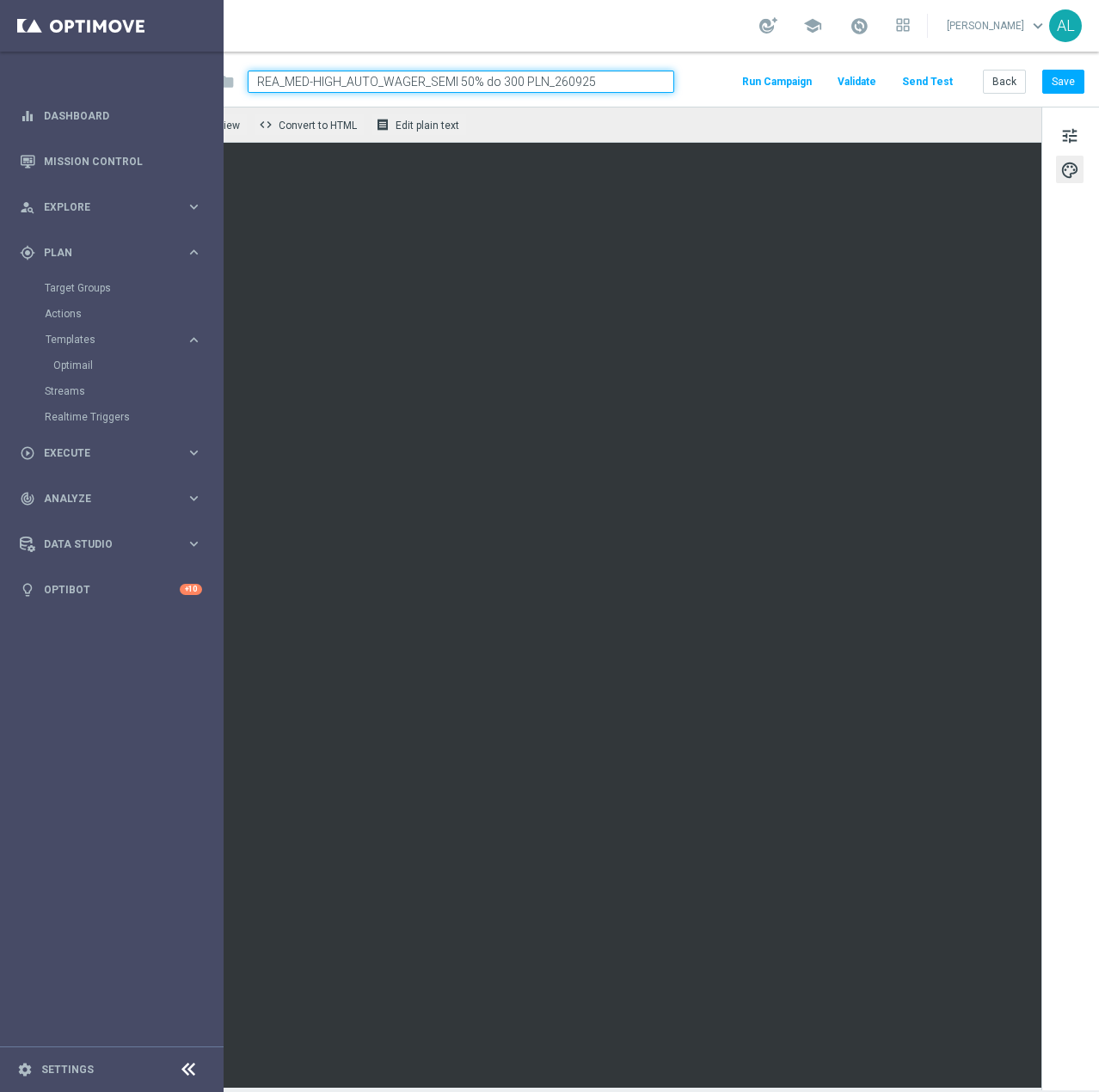
scroll to position [0, 109]
click at [1058, 91] on button "Save" at bounding box center [1063, 82] width 42 height 24
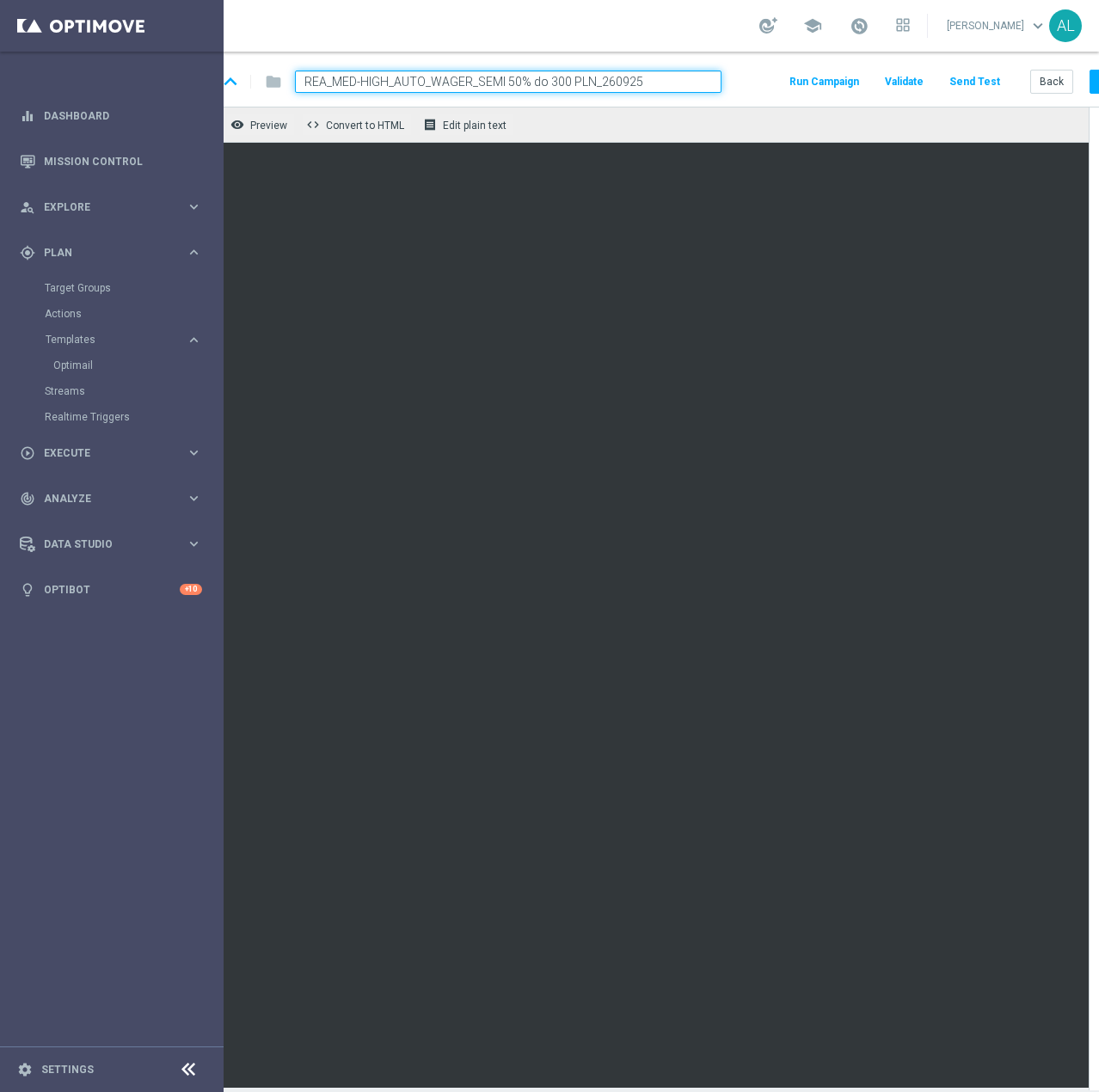
scroll to position [0, 0]
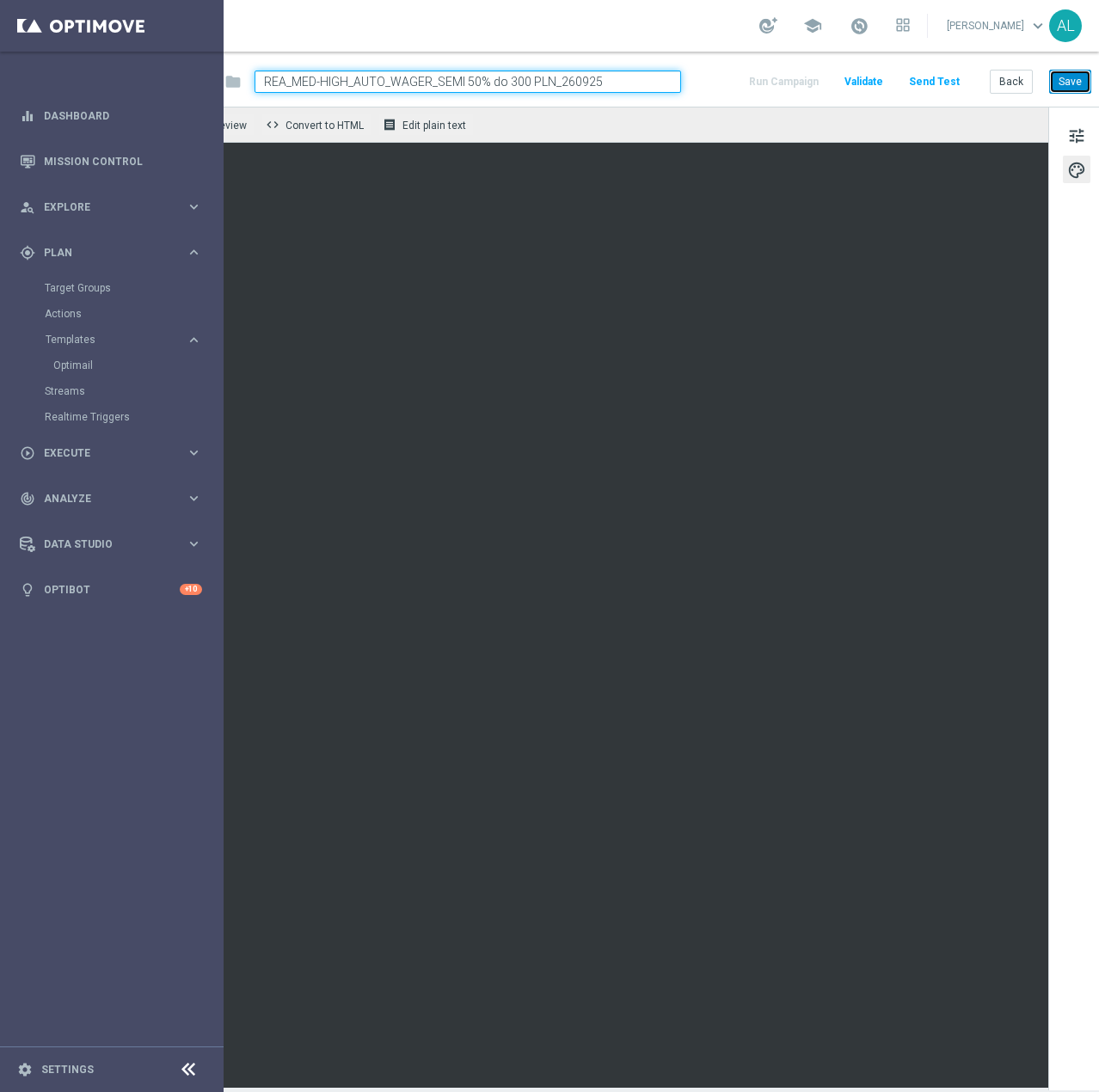
click at [1069, 83] on button "Save" at bounding box center [1070, 82] width 42 height 24
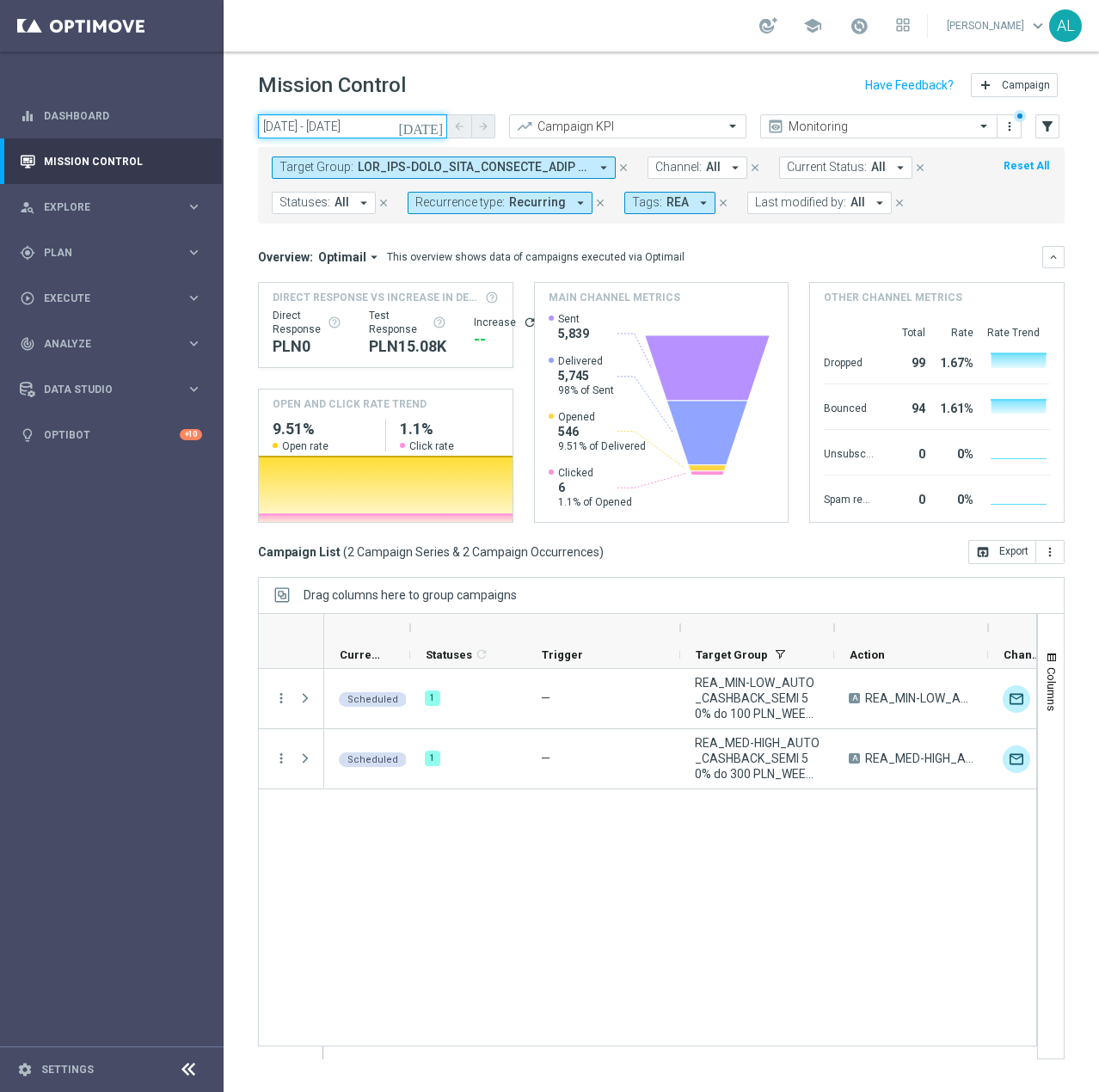
click at [366, 121] on input "[DATE] - [DATE]" at bounding box center [353, 127] width 190 height 24
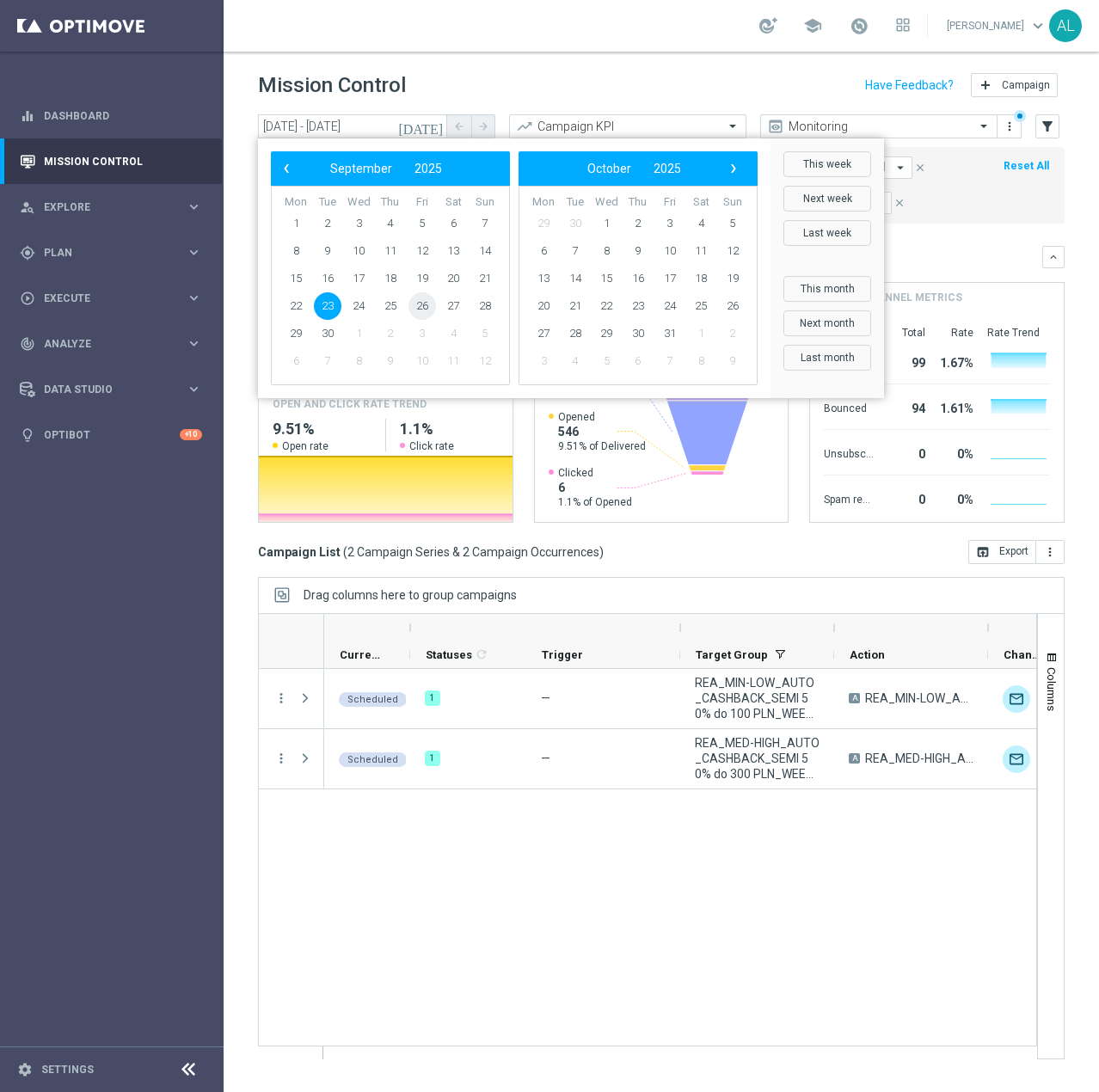
click at [425, 311] on span "26" at bounding box center [421, 306] width 27 height 27
type input "26 Sep 2025 - 26 Sep 2025"
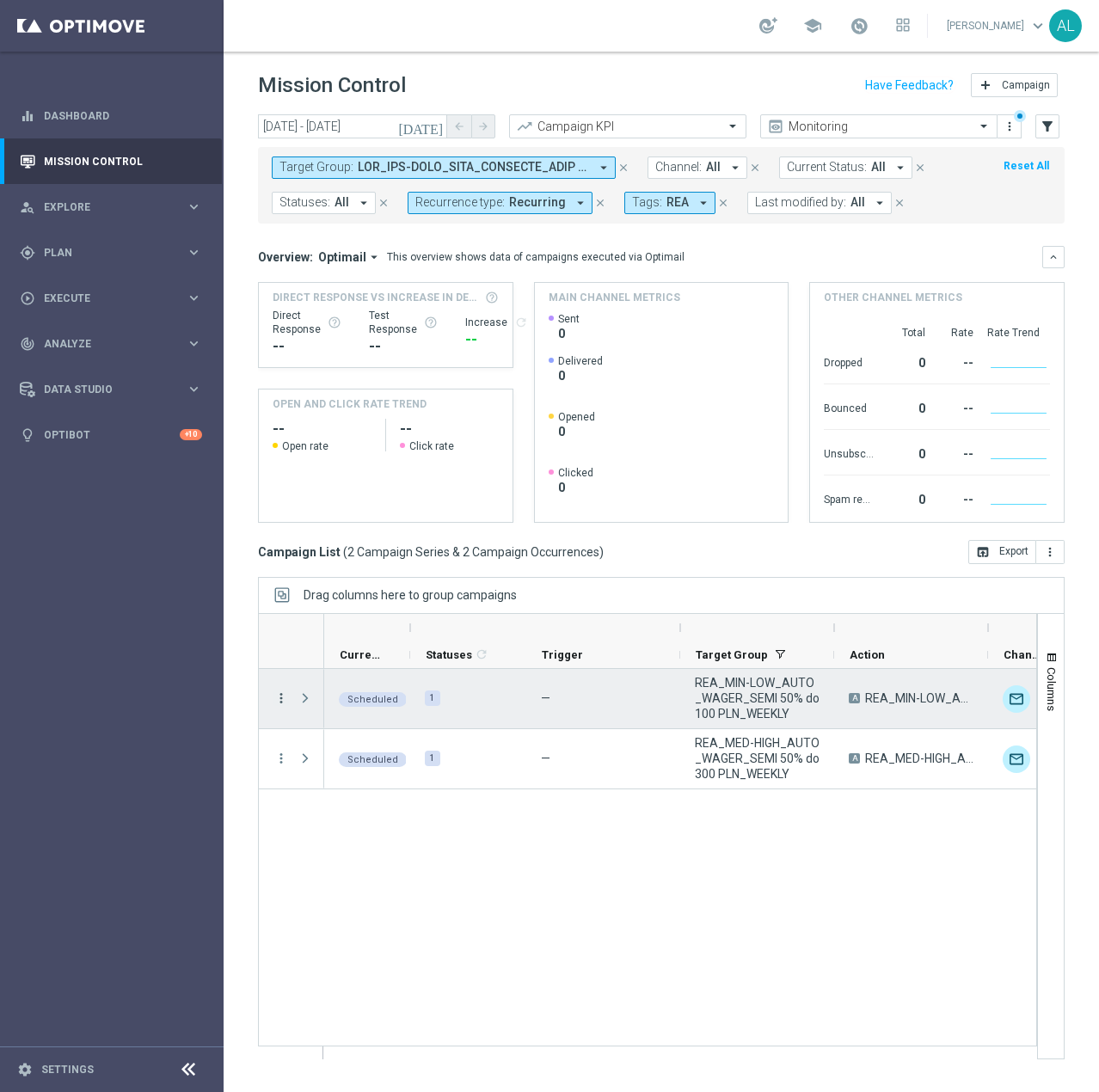
click at [277, 704] on icon "more_vert" at bounding box center [281, 698] width 15 height 15
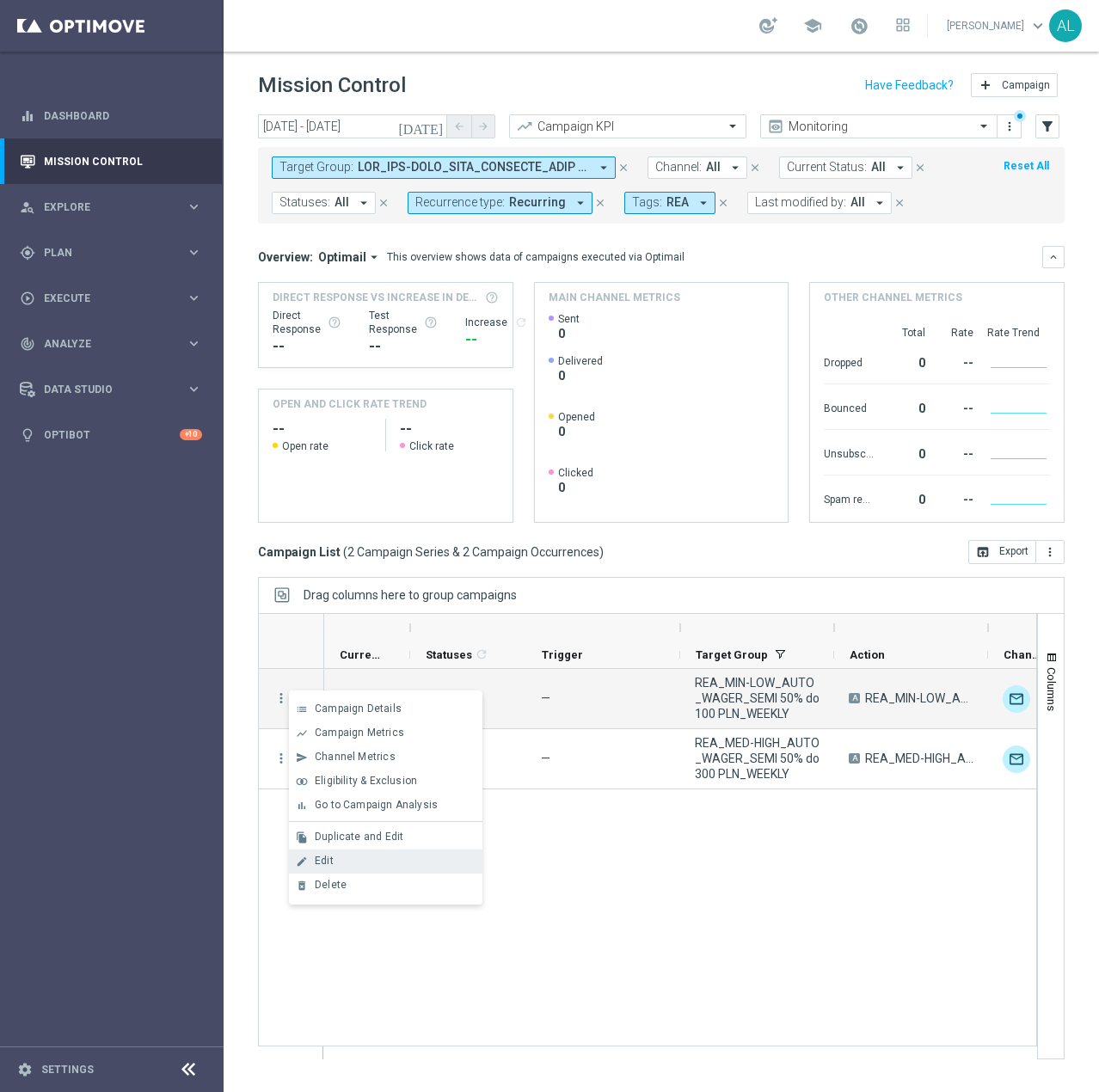
click at [356, 865] on div "Edit" at bounding box center [394, 860] width 160 height 12
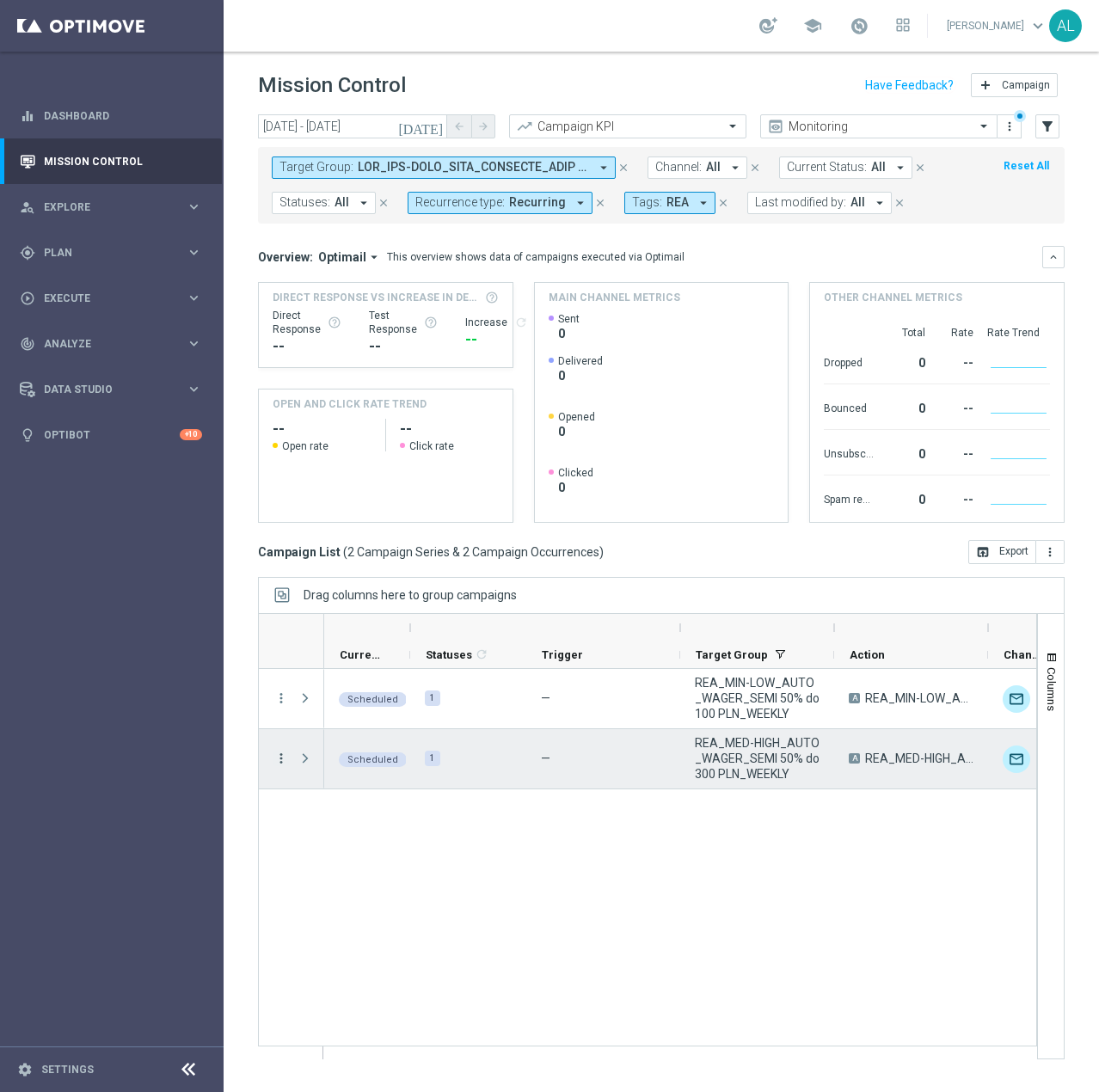
click at [282, 760] on icon "more_vert" at bounding box center [281, 758] width 15 height 15
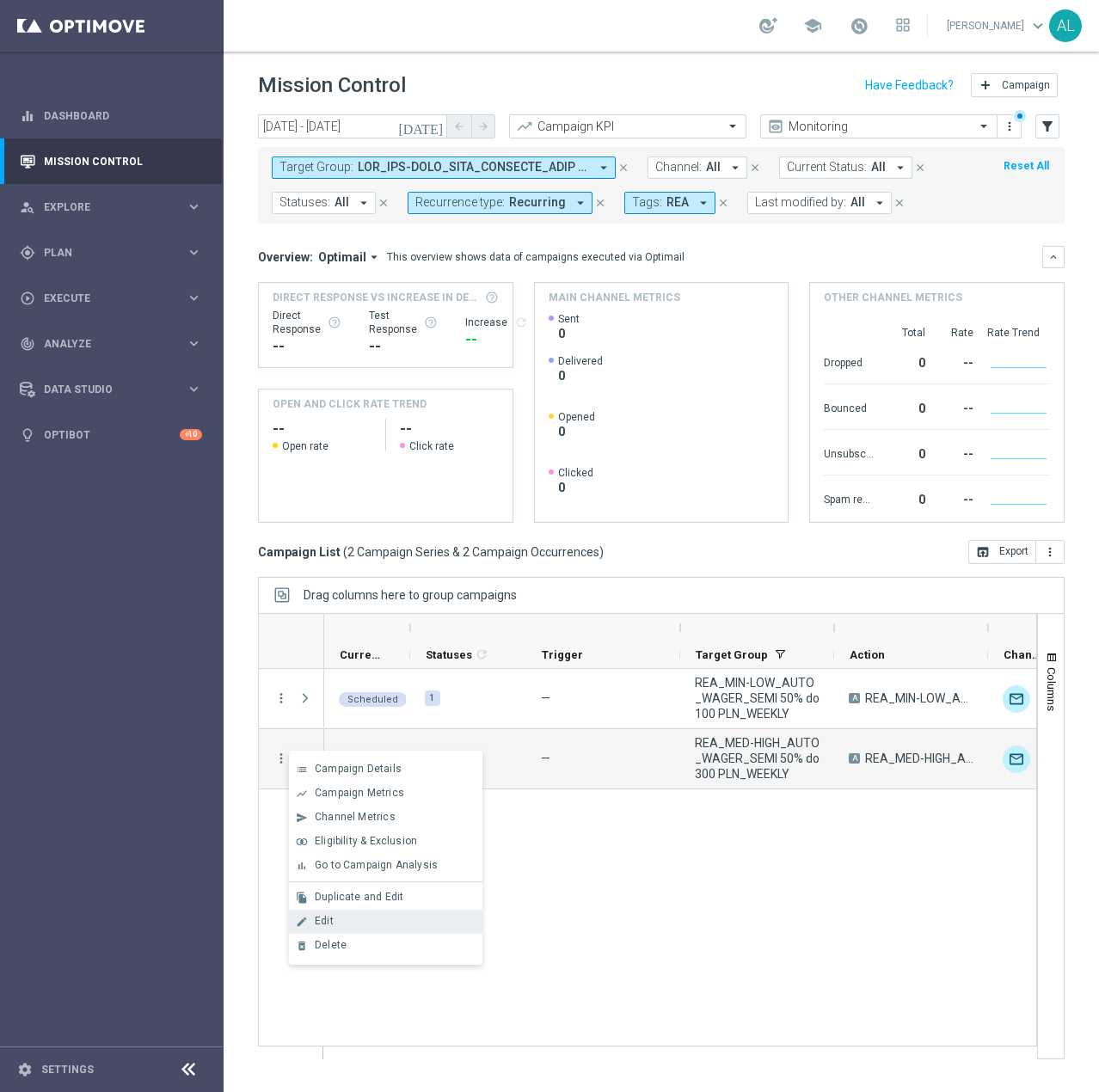
click at [328, 922] on span "Edit" at bounding box center [324, 920] width 19 height 12
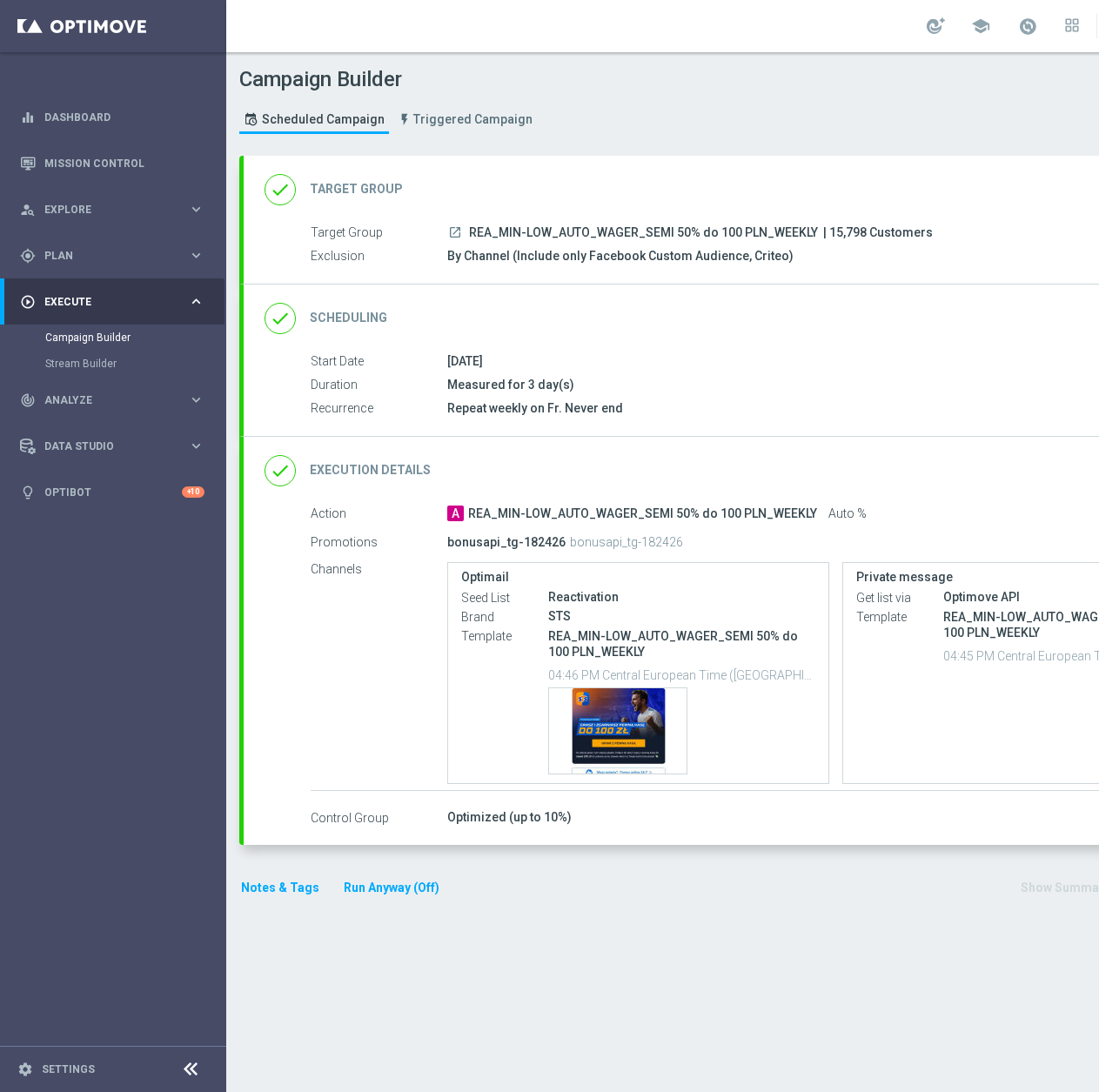
click at [1014, 491] on div "done Execution Details keyboard_arrow_down" at bounding box center [751, 470] width 1014 height 67
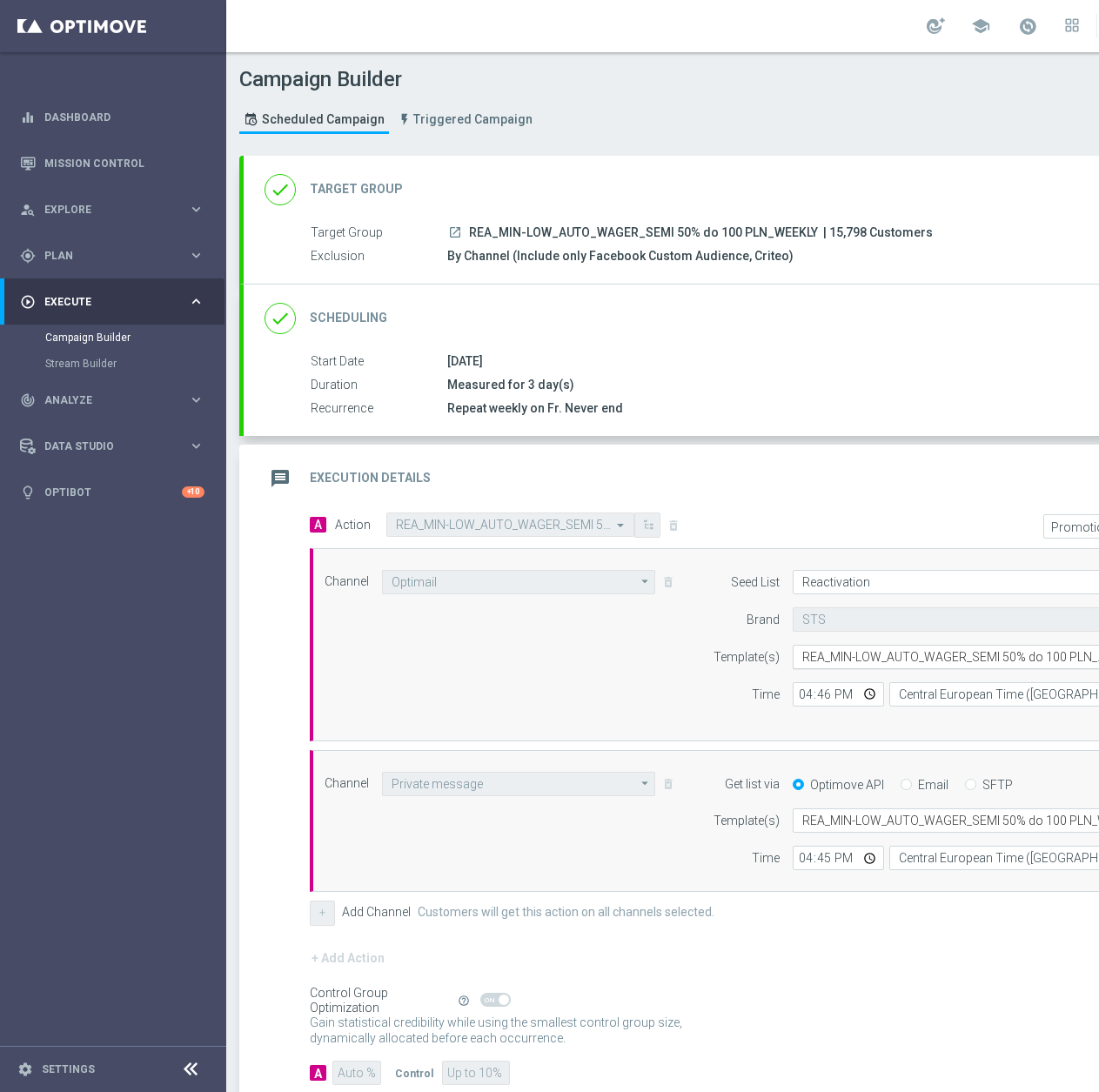
click at [886, 652] on input "text" at bounding box center [945, 658] width 286 height 15
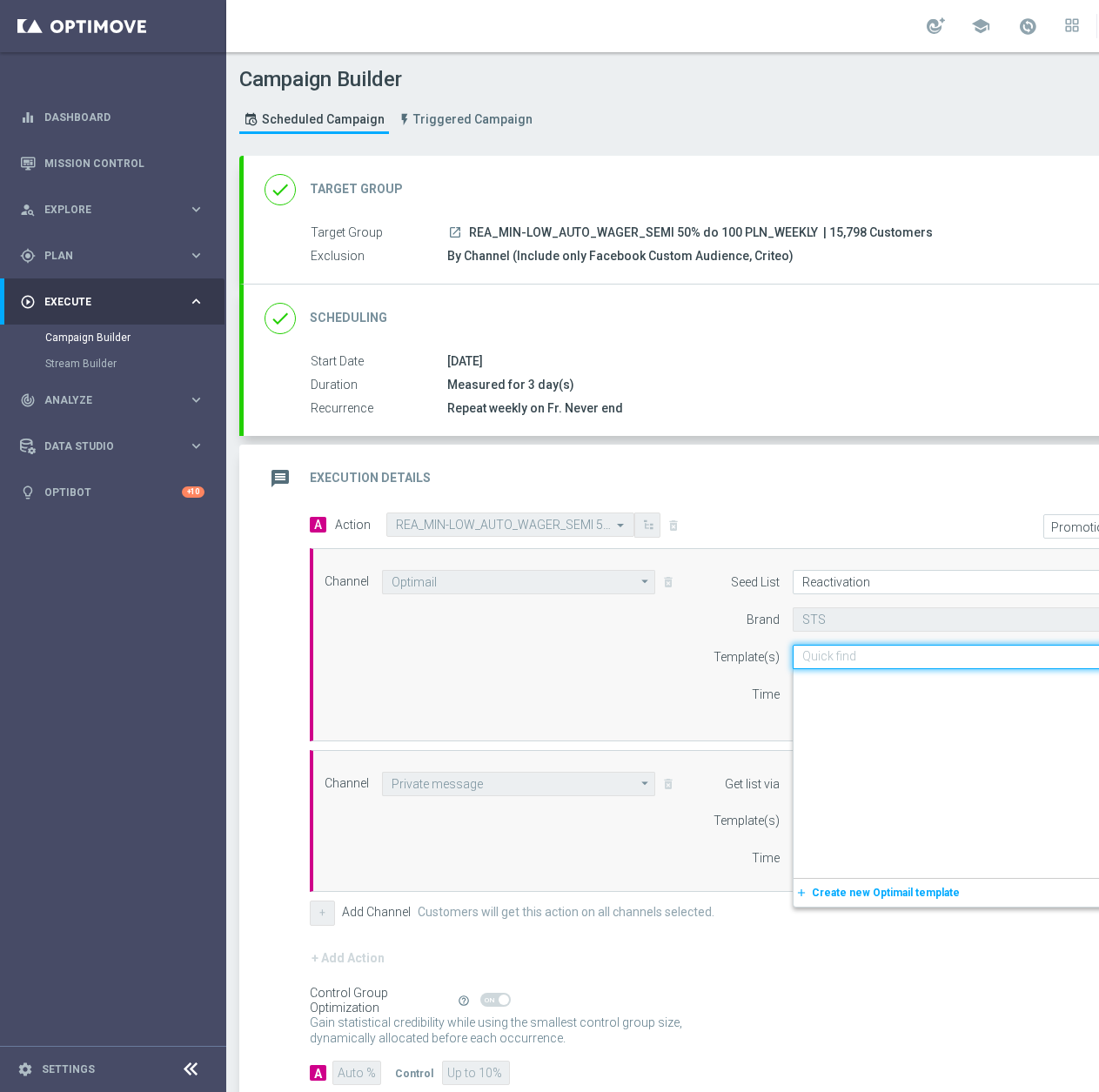
paste input "REA_MIN-LOW_AUTO_WAGER_SEMI 50% do 100 PLN_260925"
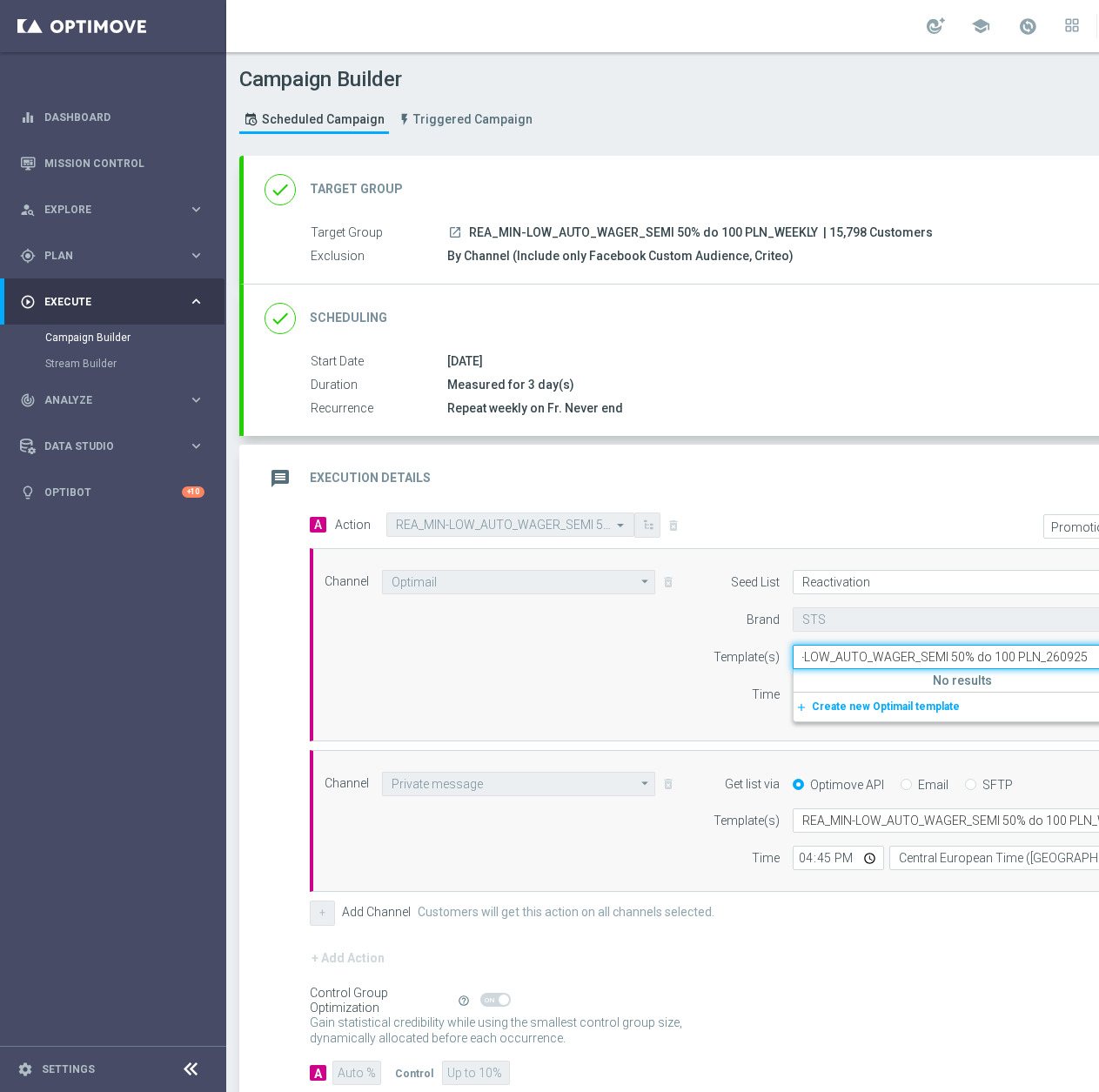
scroll to position [0, 47]
click at [956, 679] on label "REA_MIN-LOW_AUTO_WAGER_SEMI 50% do 100 PLN_260925" at bounding box center [949, 684] width 293 height 15
type input "REA_MIN-LOW_AUTO_WAGER_SEMI 50% do 100 PLN_260925"
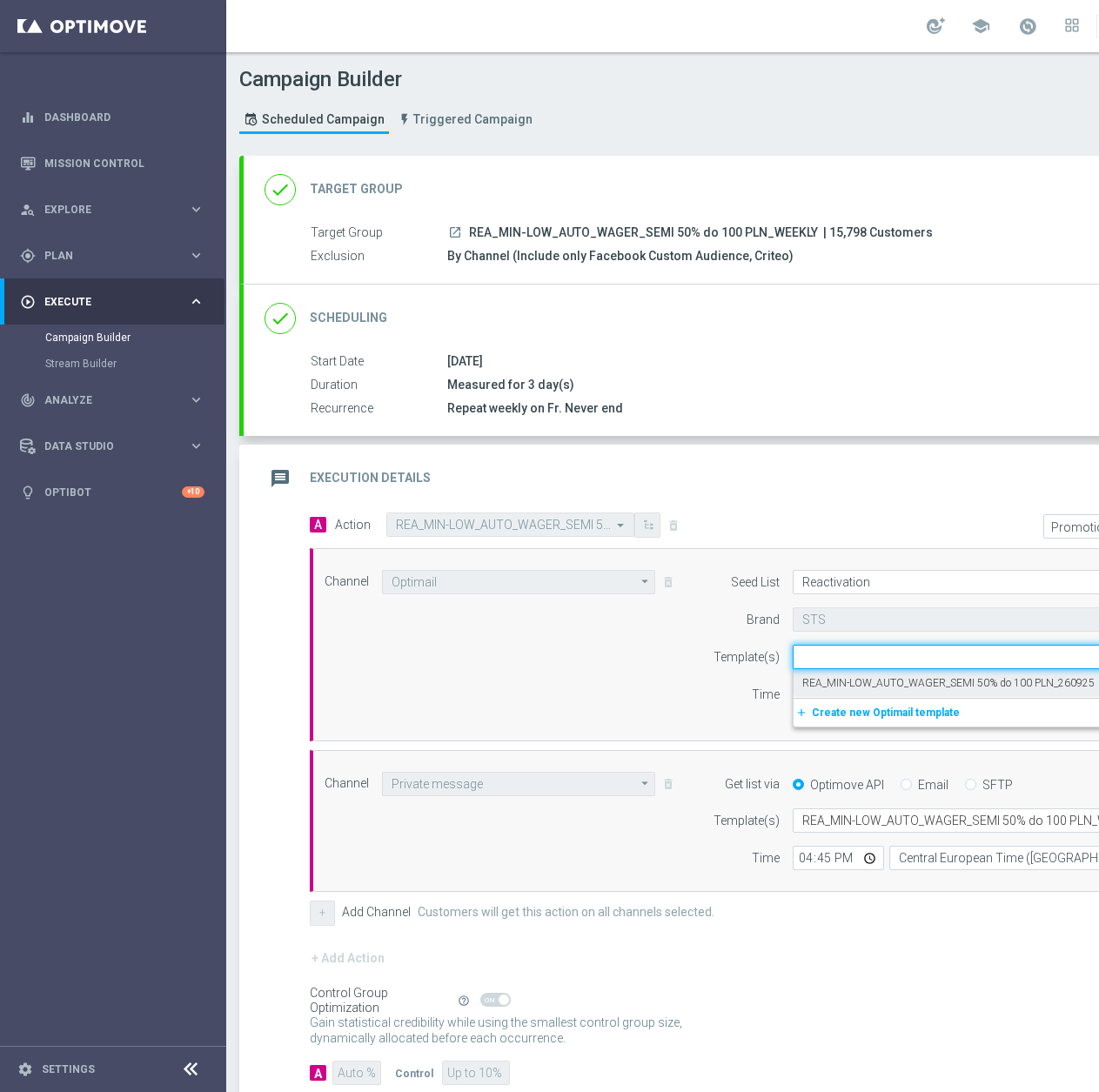
scroll to position [0, 0]
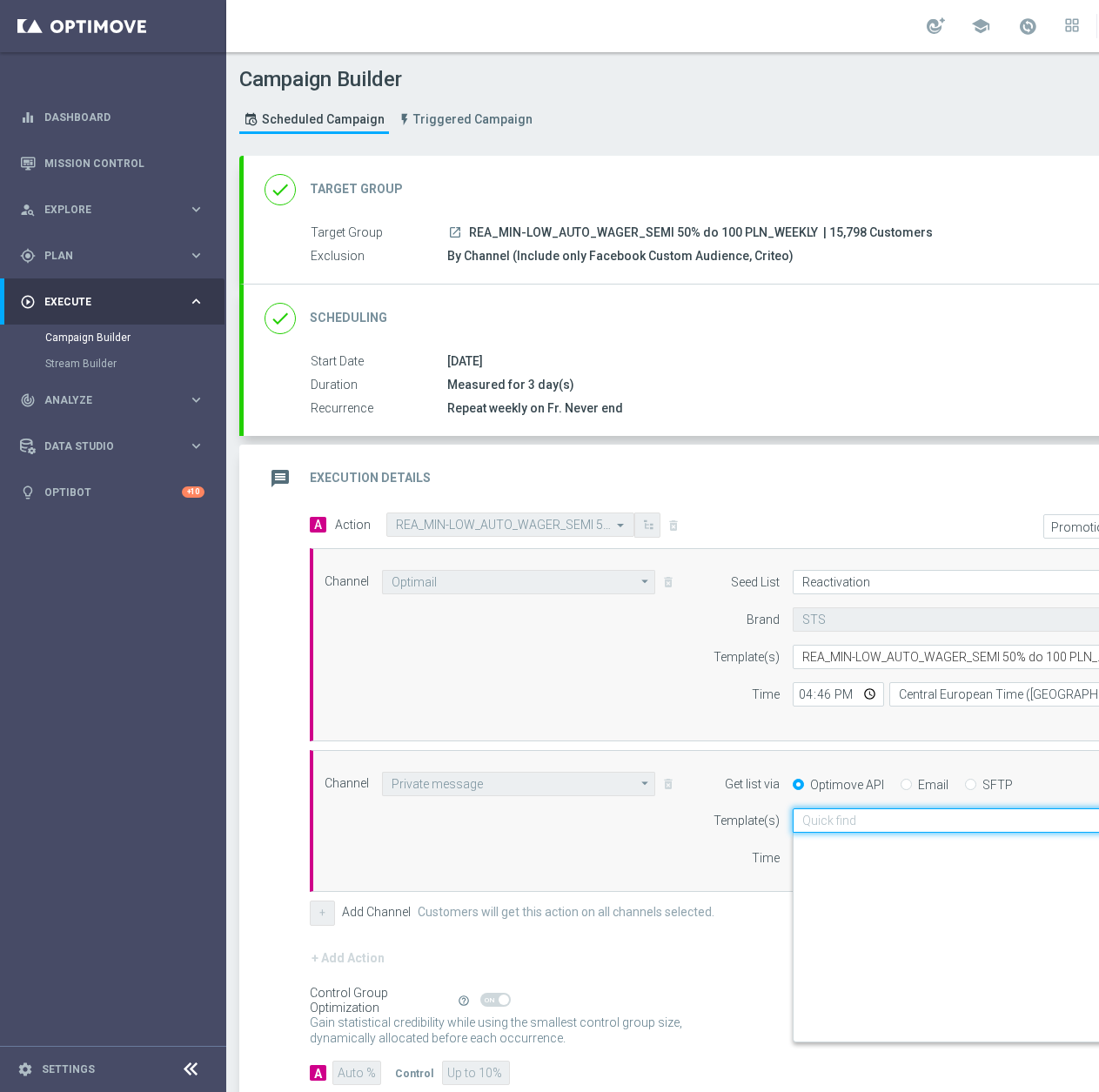
click at [886, 818] on input "text" at bounding box center [973, 821] width 341 height 15
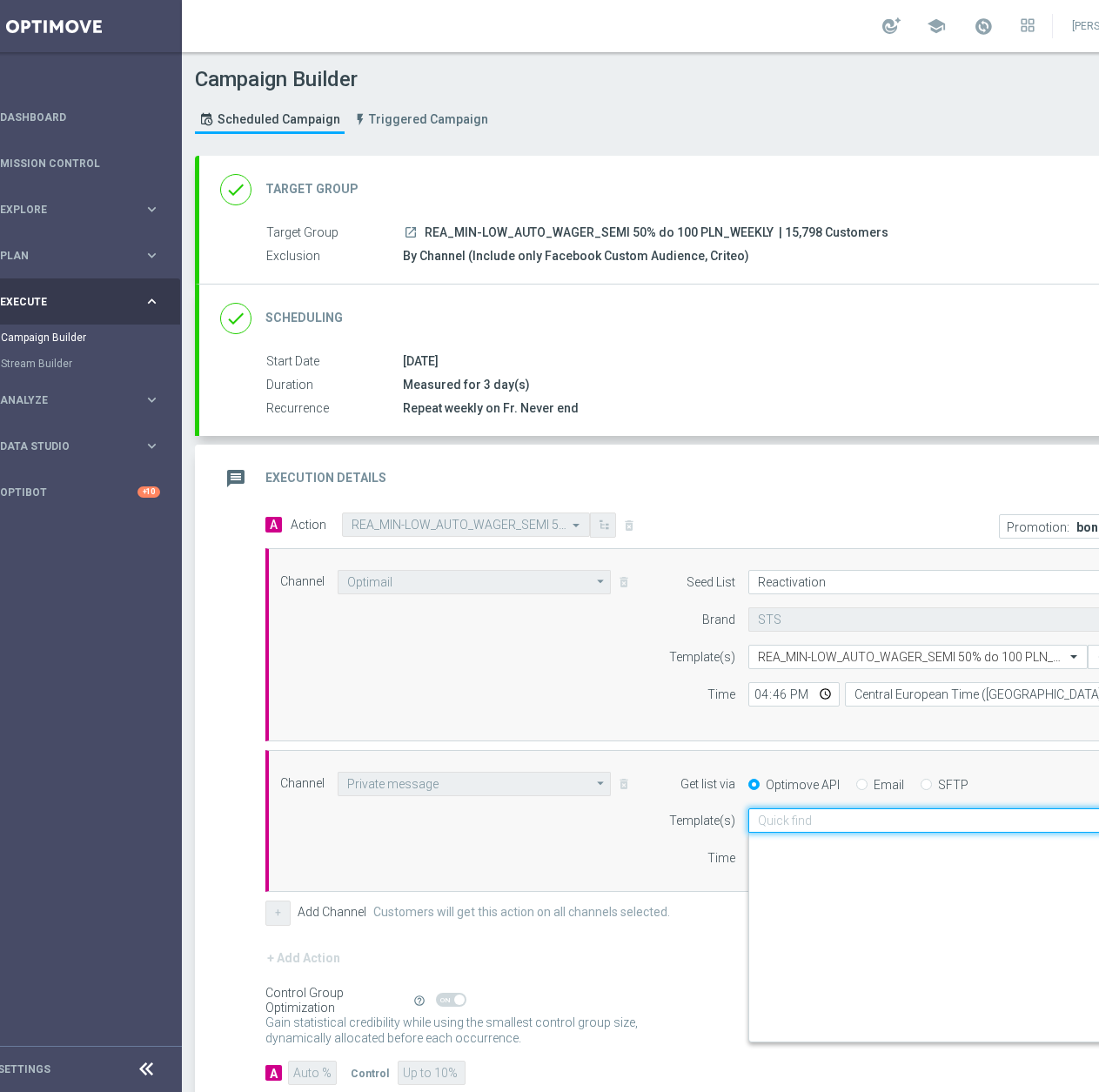
scroll to position [229730, 0]
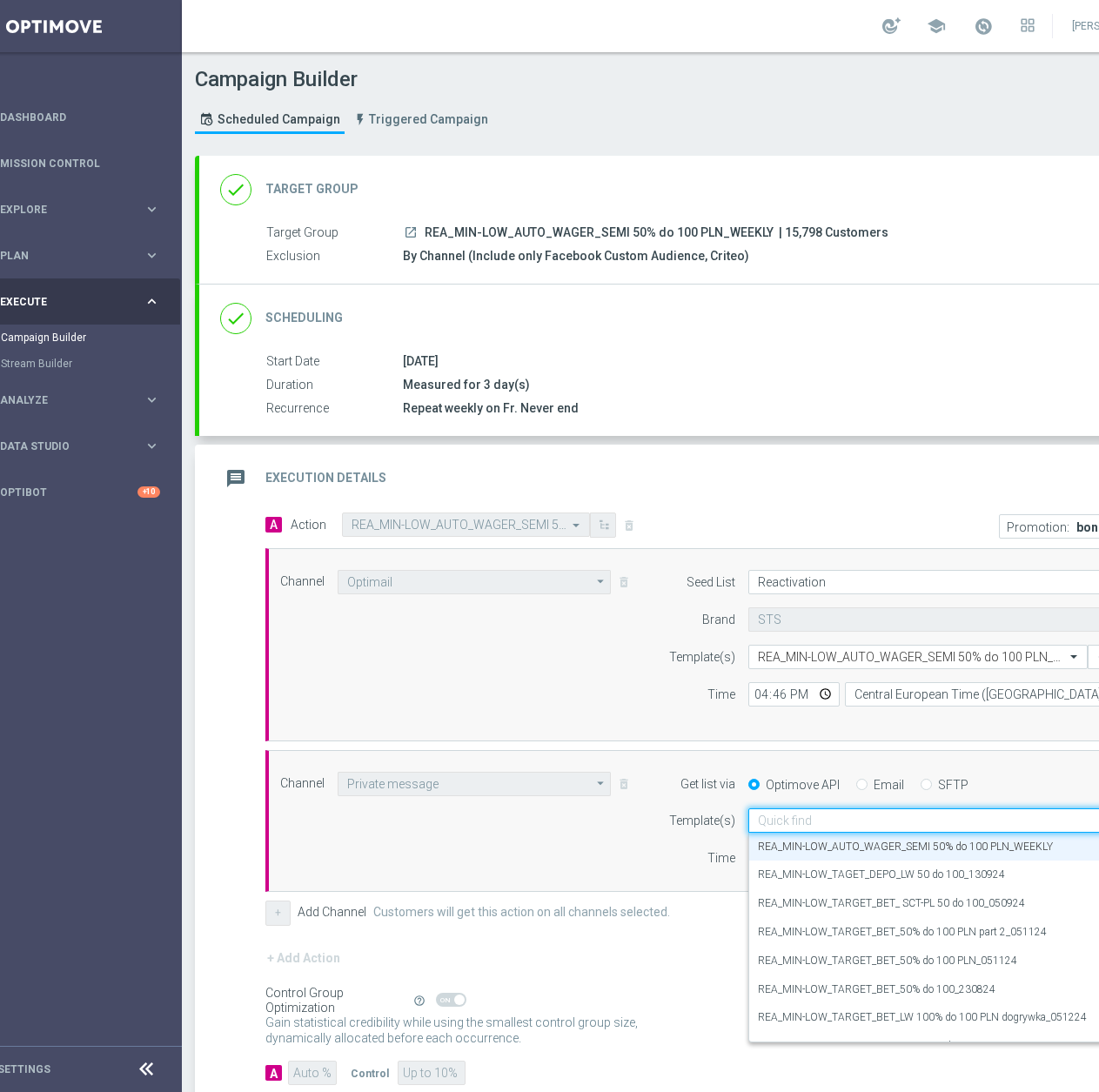
paste input "REA_MIN-LOW_AUTO_WAGER_SEMI 50% do 100 PLN_260925"
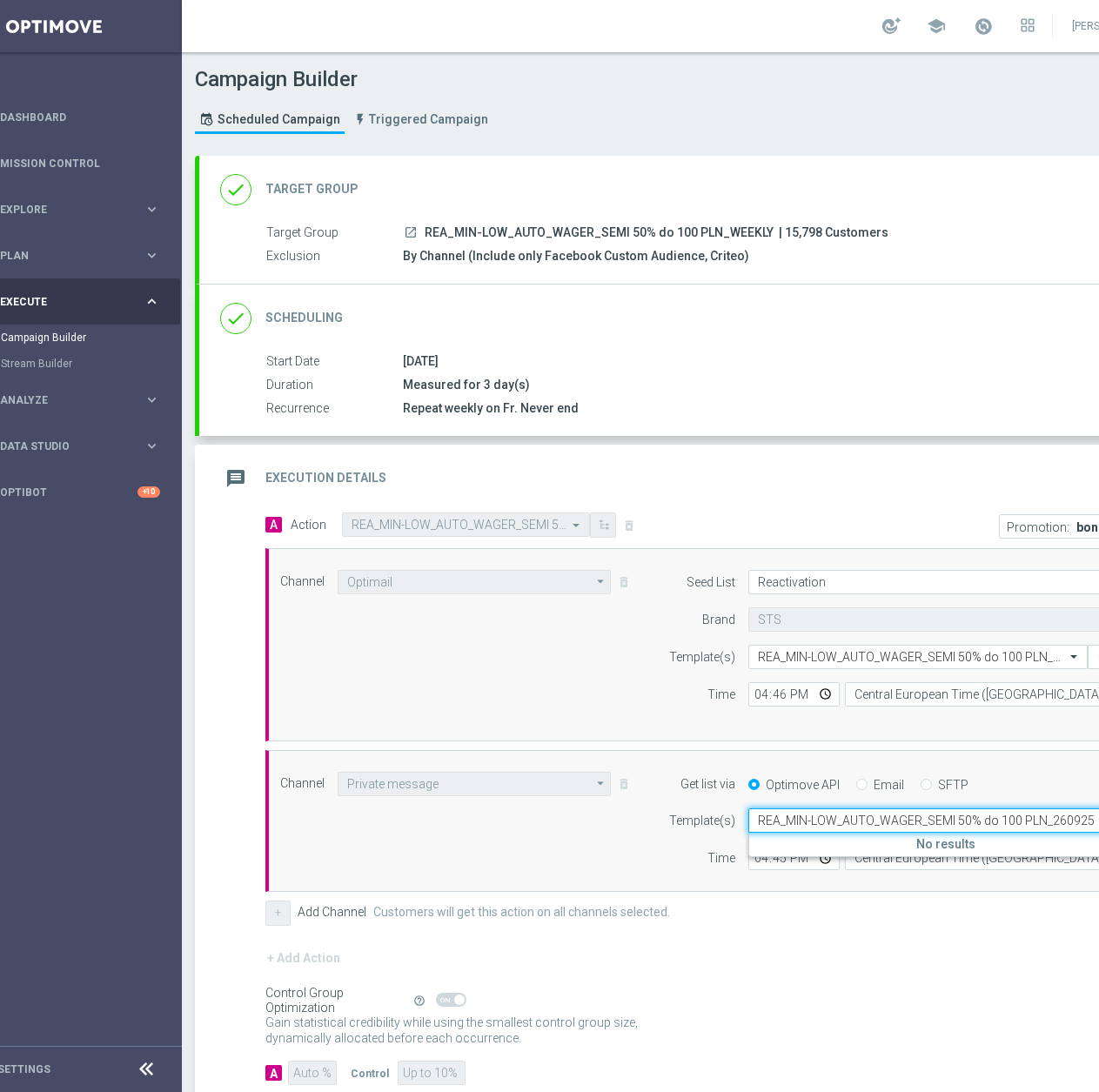
scroll to position [0, 0]
click at [1001, 840] on label "REA_MIN-LOW_AUTO_WAGER_SEMI 50% do 100 PLN_260925" at bounding box center [904, 847] width 293 height 15
type input "REA_MIN-LOW_AUTO_WAGER_SEMI 50% do 100 PLN_260925"
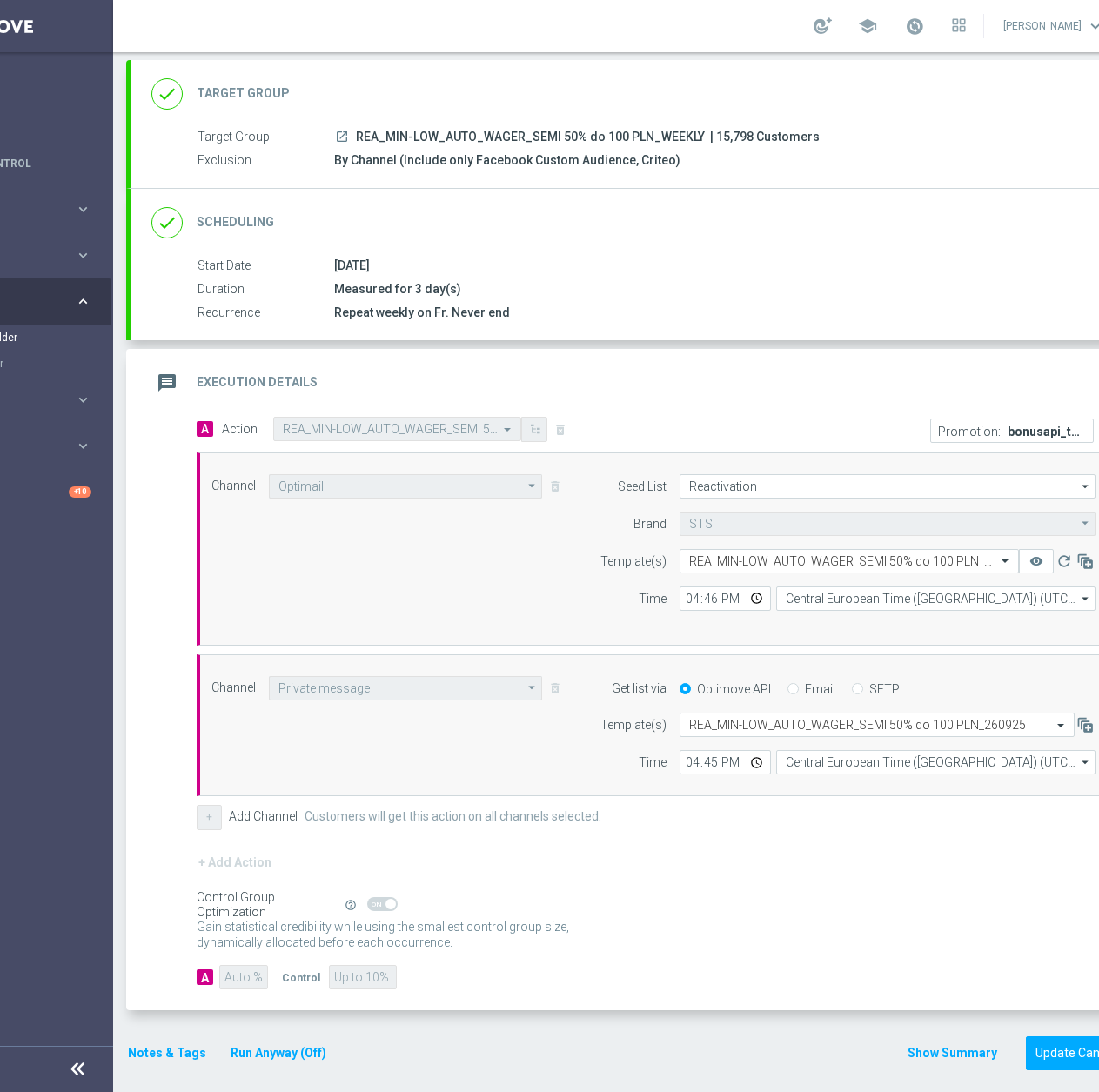
scroll to position [13, 184]
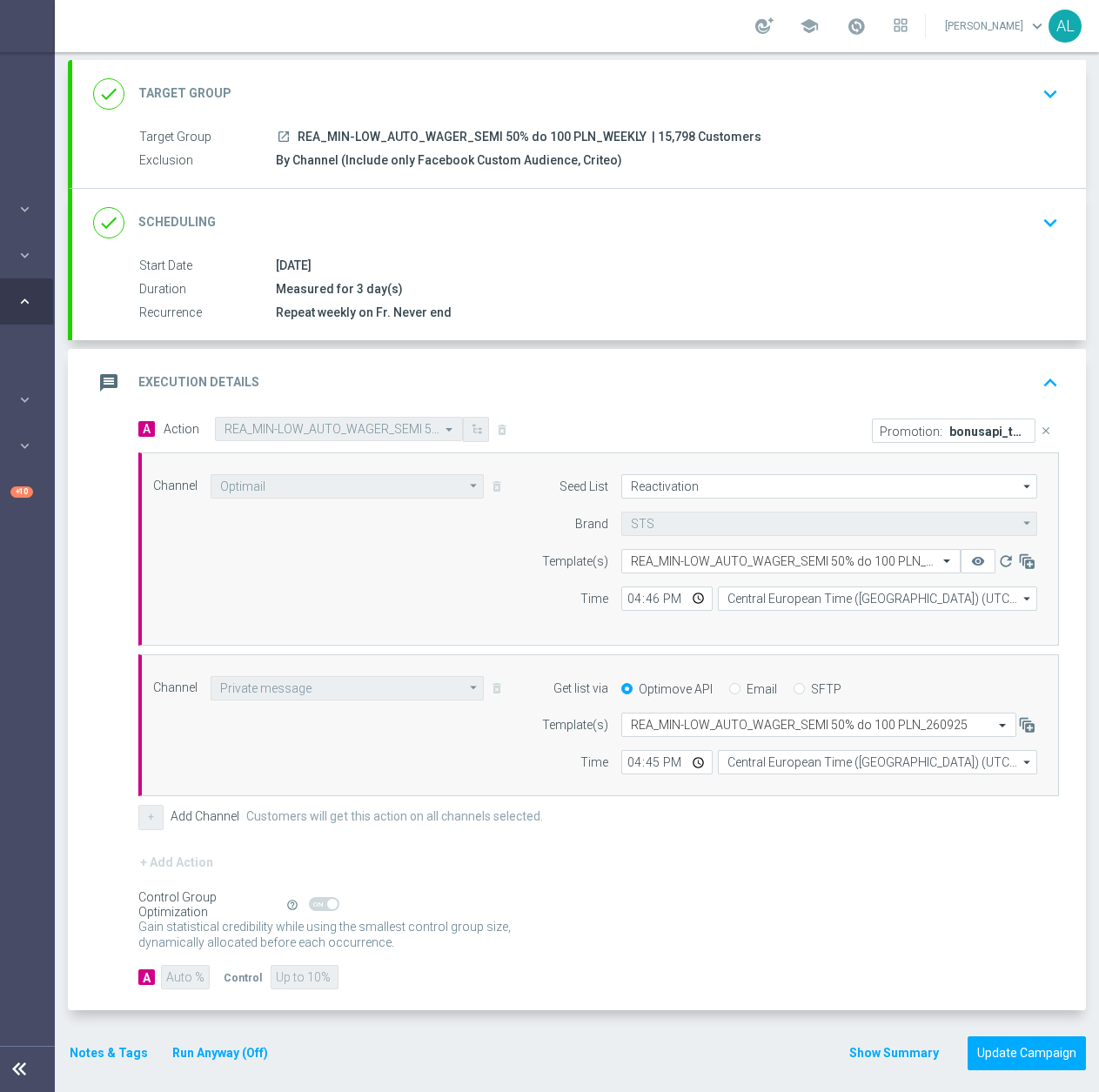
click at [1037, 373] on icon "keyboard_arrow_up" at bounding box center [1050, 382] width 26 height 26
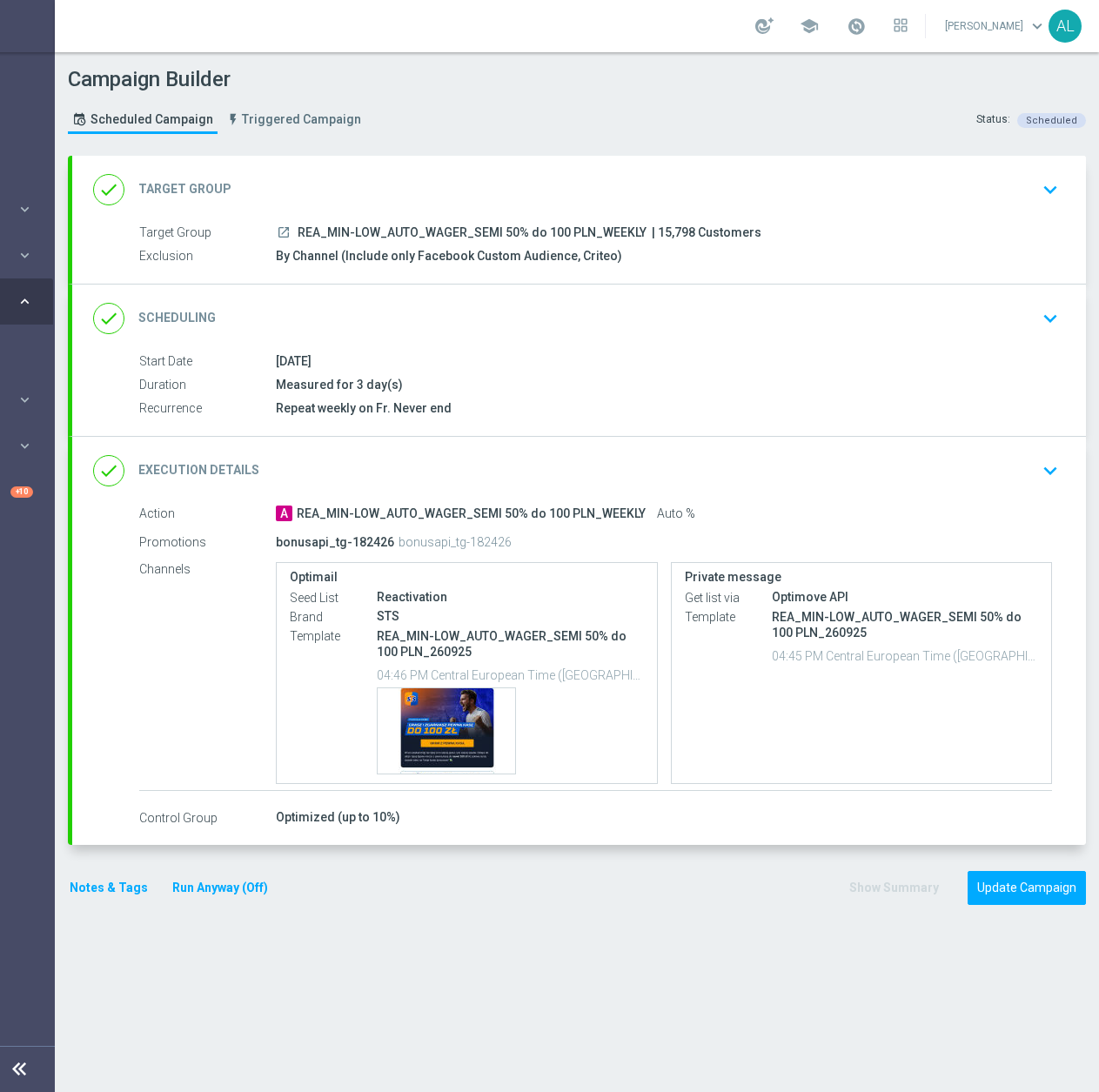
scroll to position [0, 0]
click at [1028, 876] on button "Update Campaign" at bounding box center [1027, 888] width 119 height 34
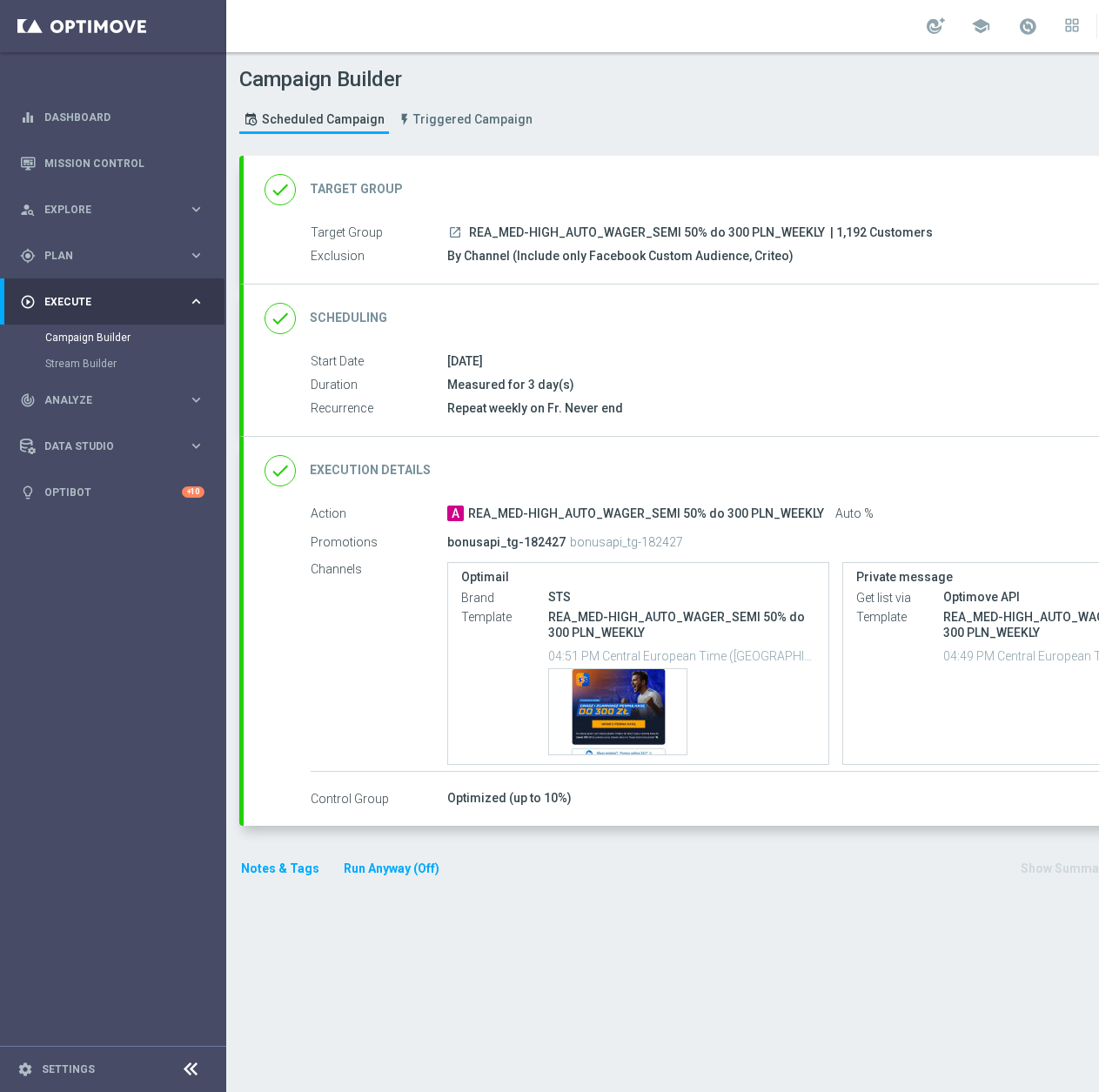
drag, startPoint x: 674, startPoint y: 545, endPoint x: 557, endPoint y: 543, distance: 117.0
click at [557, 543] on div "bonusapi_tg-182427 bonusapi_tg-182427" at bounding box center [767, 542] width 640 height 25
click at [558, 542] on p "bonusapi_tg-182427" at bounding box center [506, 542] width 119 height 15
drag, startPoint x: 560, startPoint y: 539, endPoint x: 485, endPoint y: 543, distance: 75.1
click at [485, 543] on div "bonusapi_tg-182427 bonusapi_tg-182427" at bounding box center [767, 542] width 640 height 25
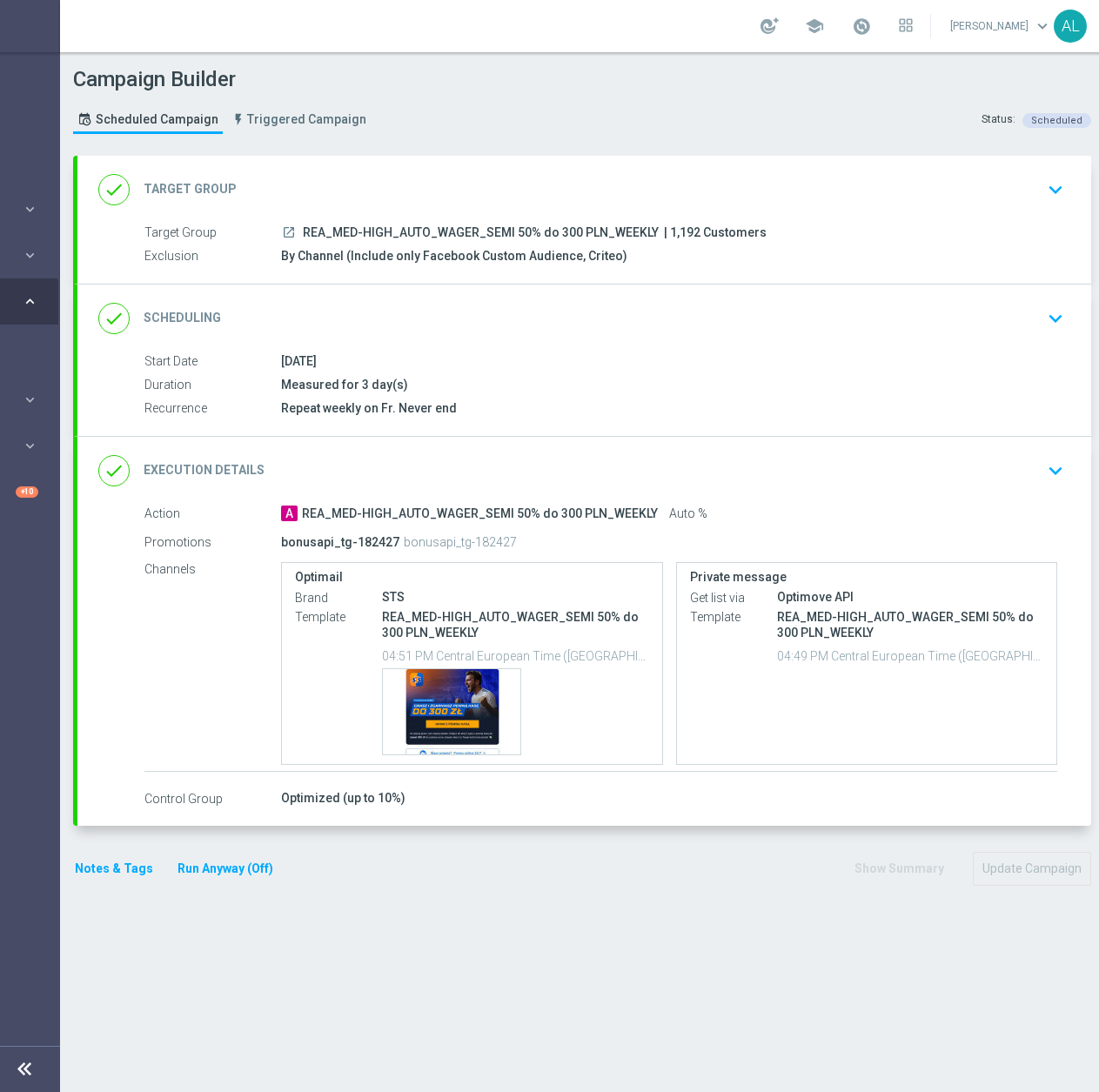
scroll to position [0, 184]
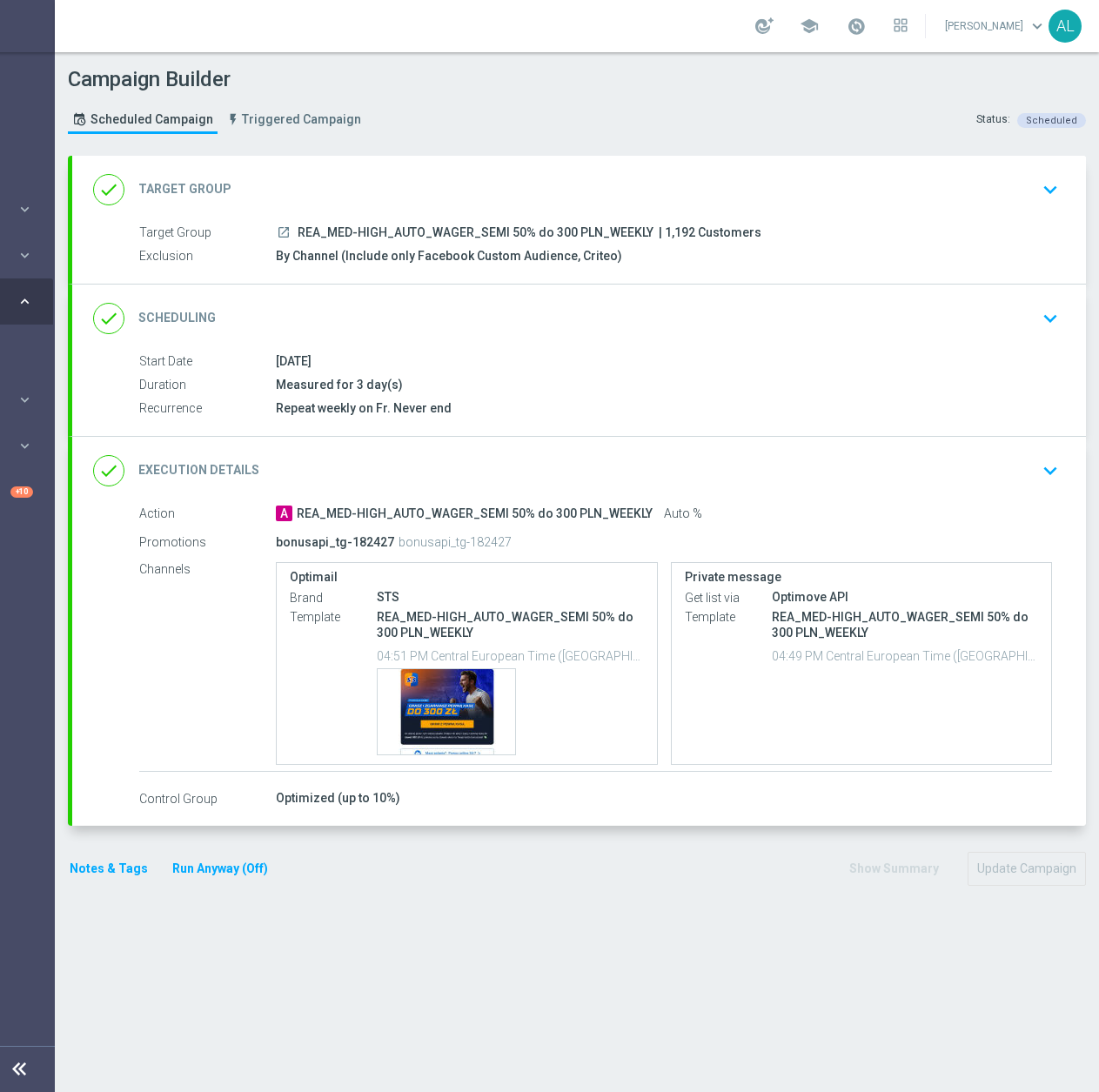
click at [1008, 473] on div "done Execution Details keyboard_arrow_down" at bounding box center [579, 470] width 973 height 33
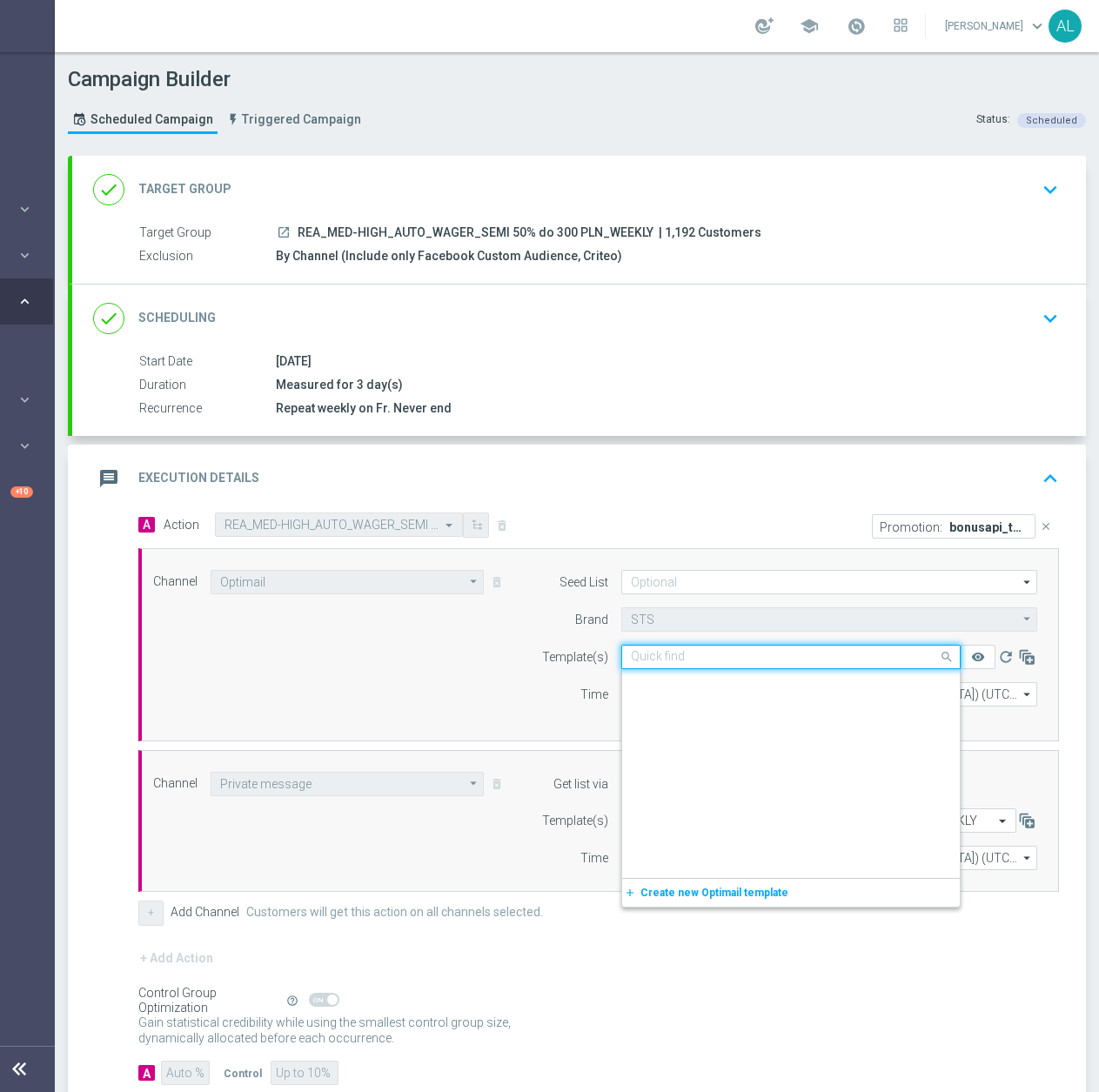
click at [711, 656] on input "text" at bounding box center [773, 658] width 286 height 15
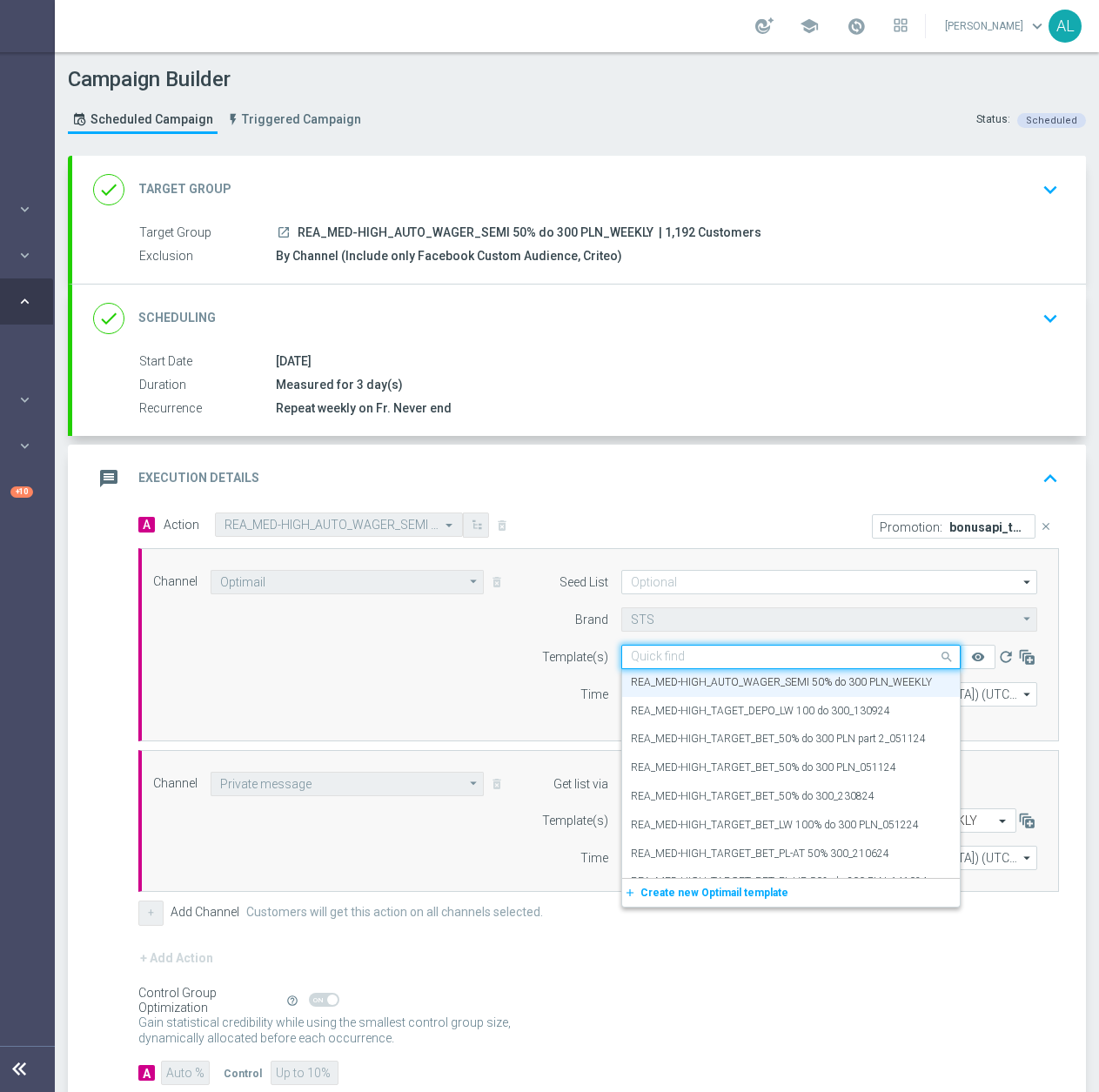
paste input "REA_MED-HIGH_AUTO_WAGER_SEMI 50% do 300 PLN_260925"
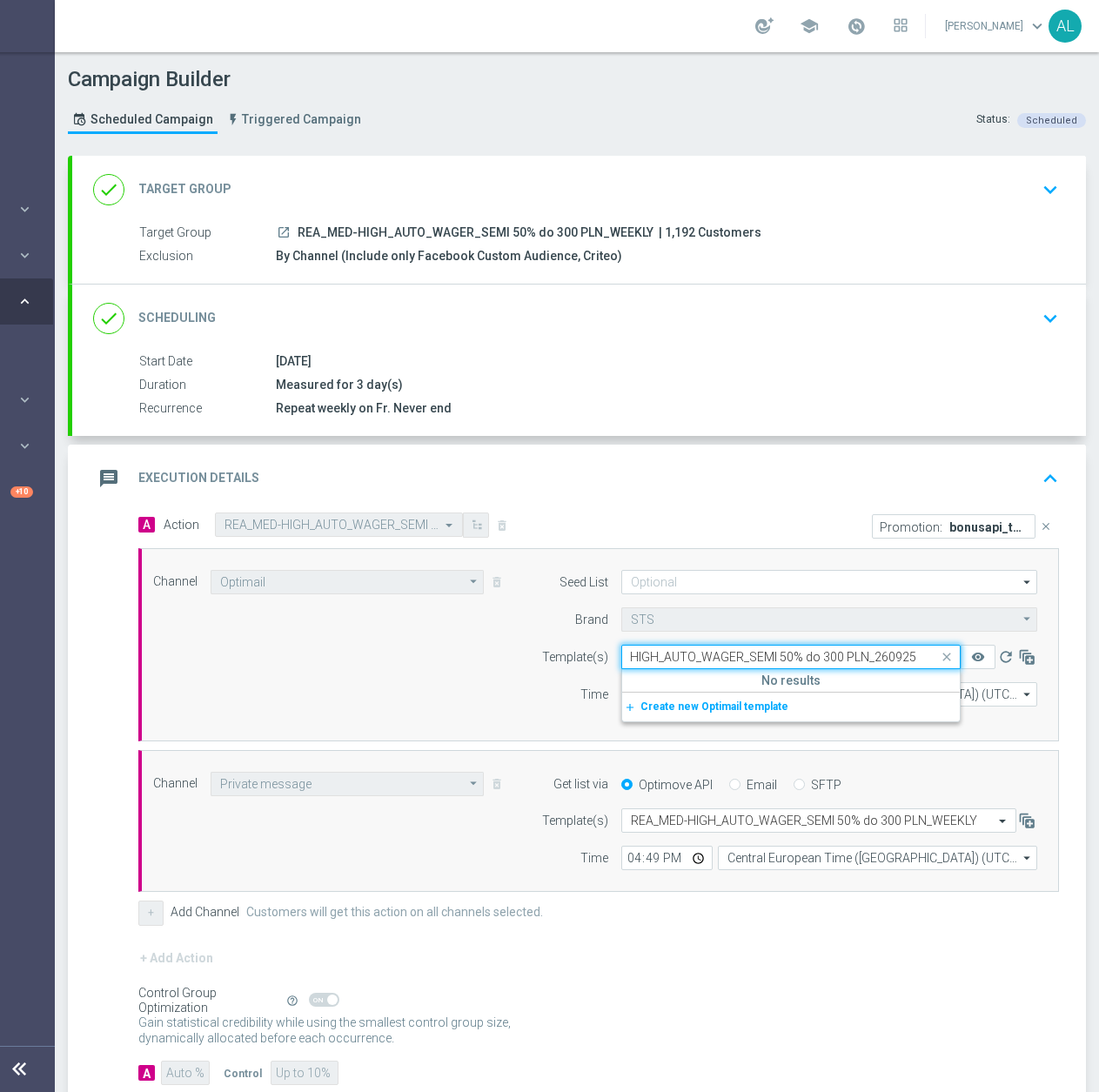
scroll to position [0, 52]
click at [884, 682] on label "REA_MED-HIGH_AUTO_WAGER_SEMI 50% do 300 PLN_260925" at bounding box center [780, 684] width 298 height 15
type input "REA_MED-HIGH_AUTO_WAGER_SEMI 50% do 300 PLN_260925"
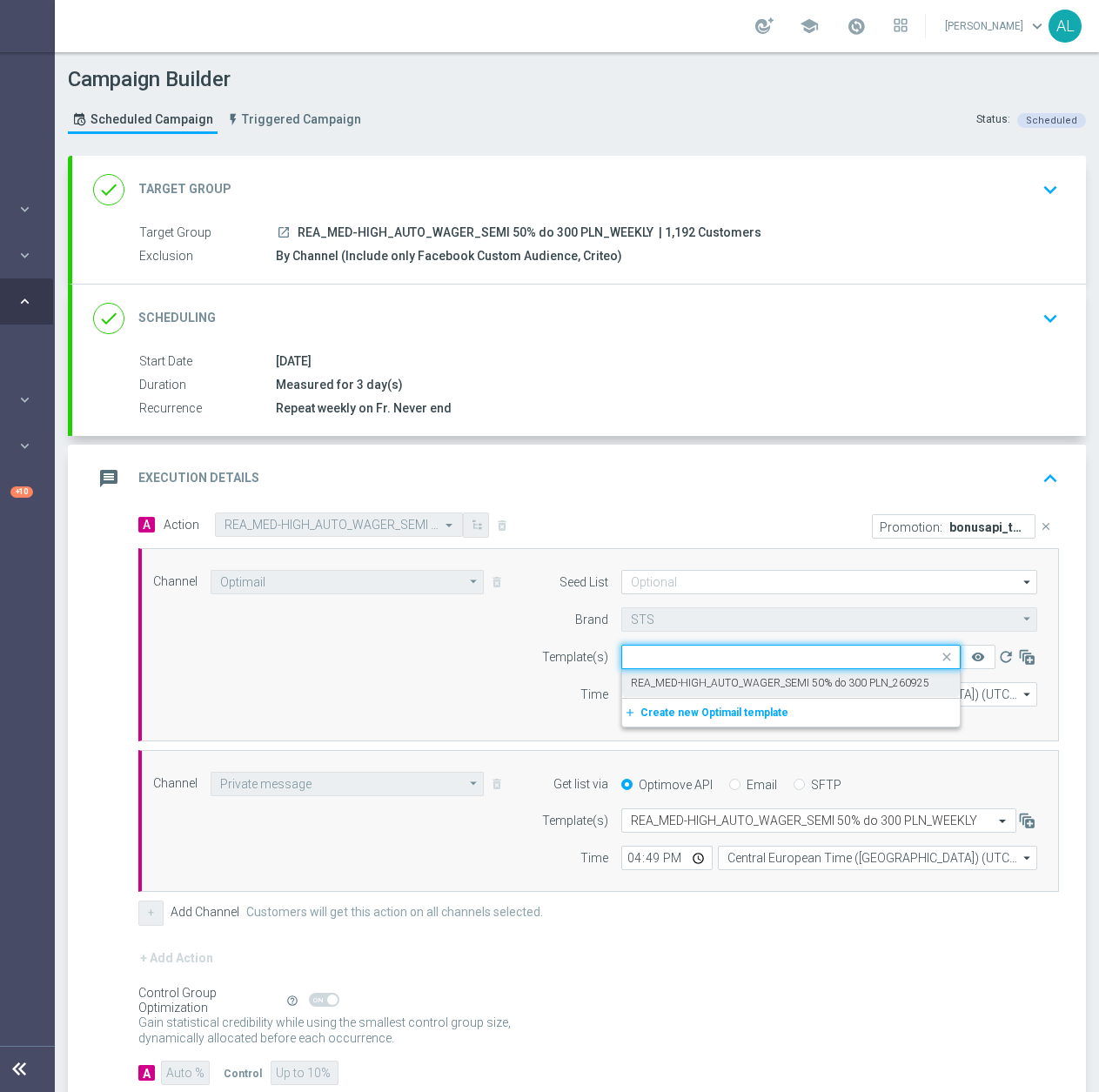
scroll to position [0, 0]
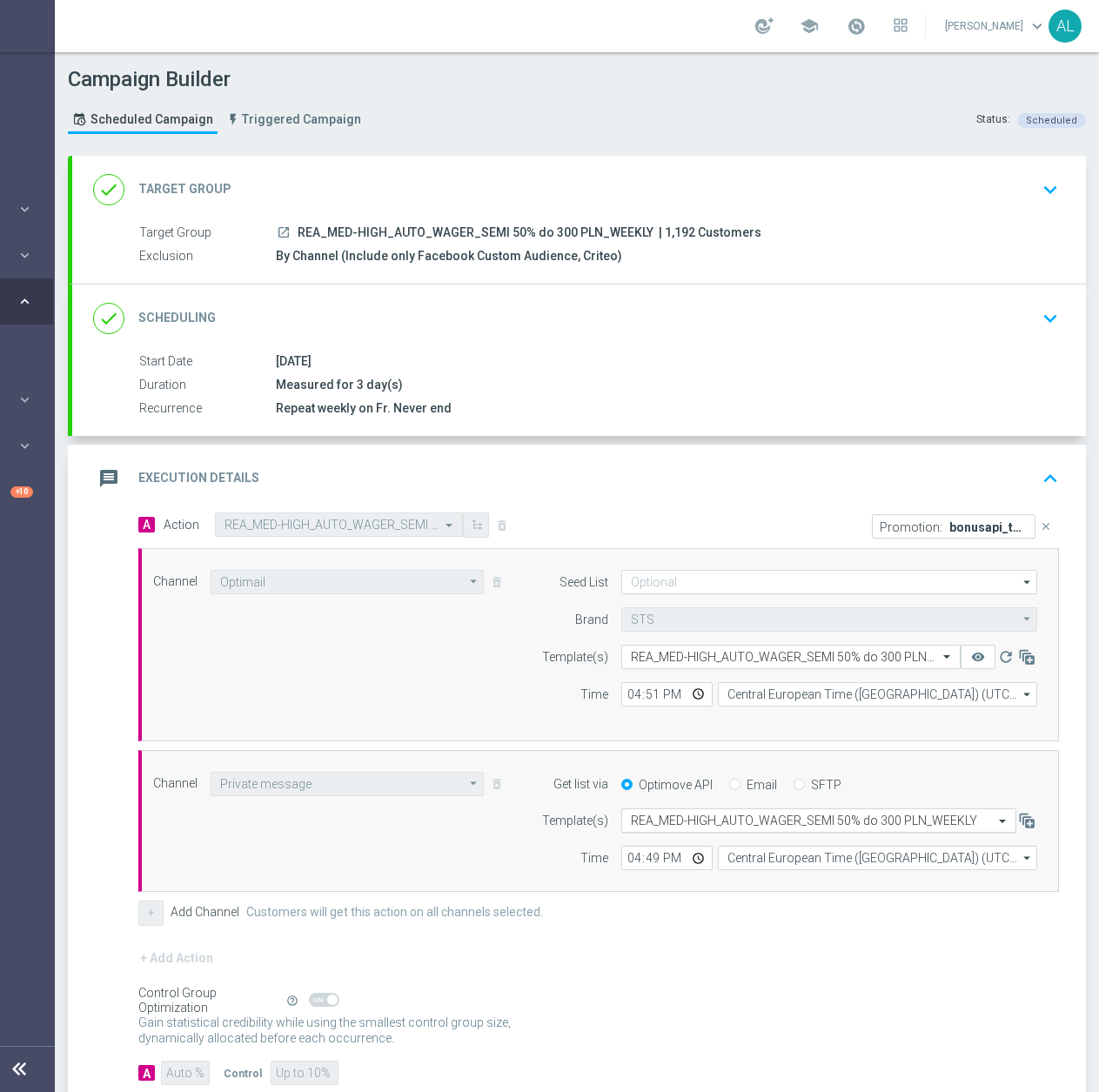
click at [736, 822] on input "text" at bounding box center [801, 821] width 341 height 15
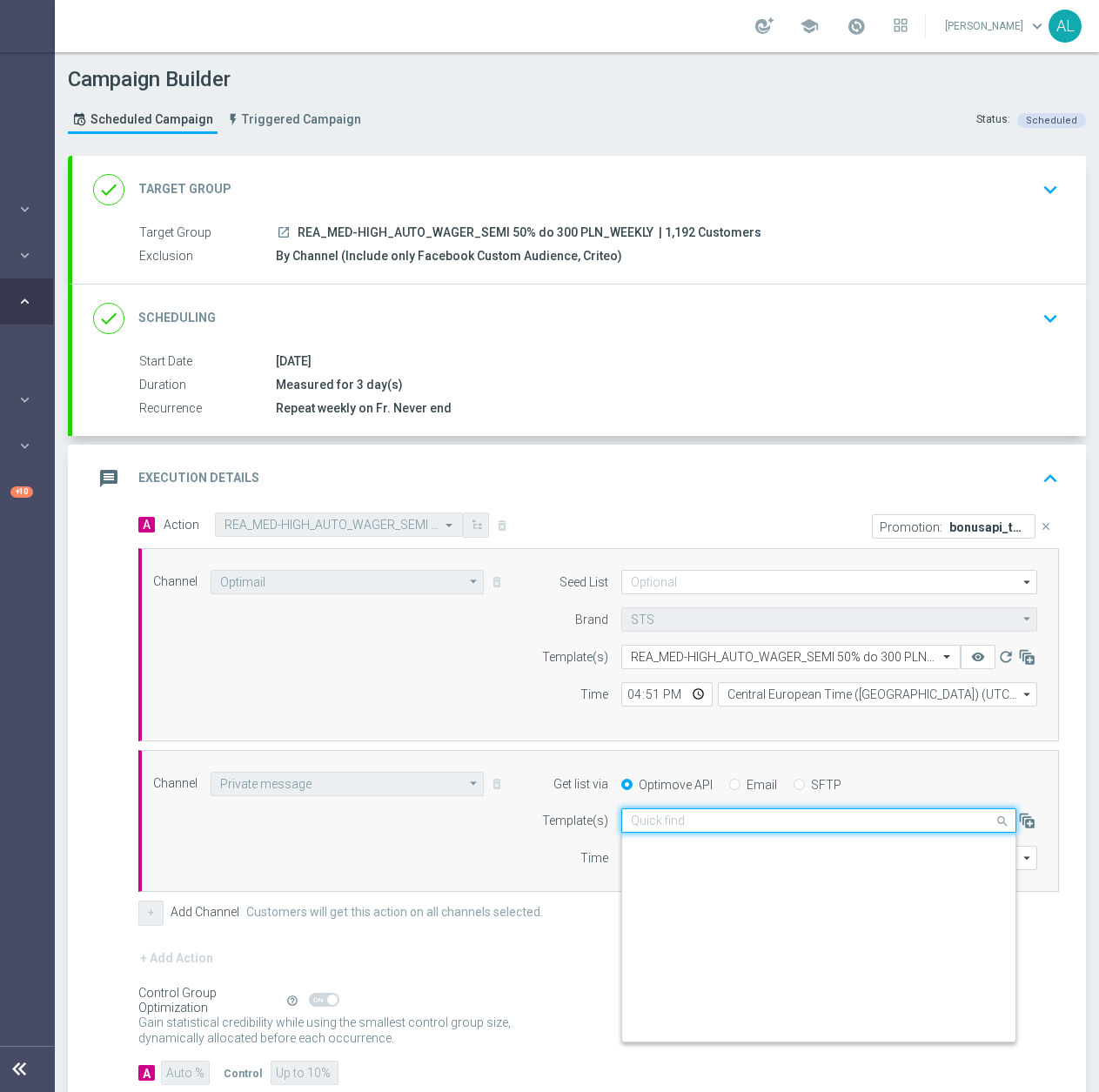
scroll to position [225135, 0]
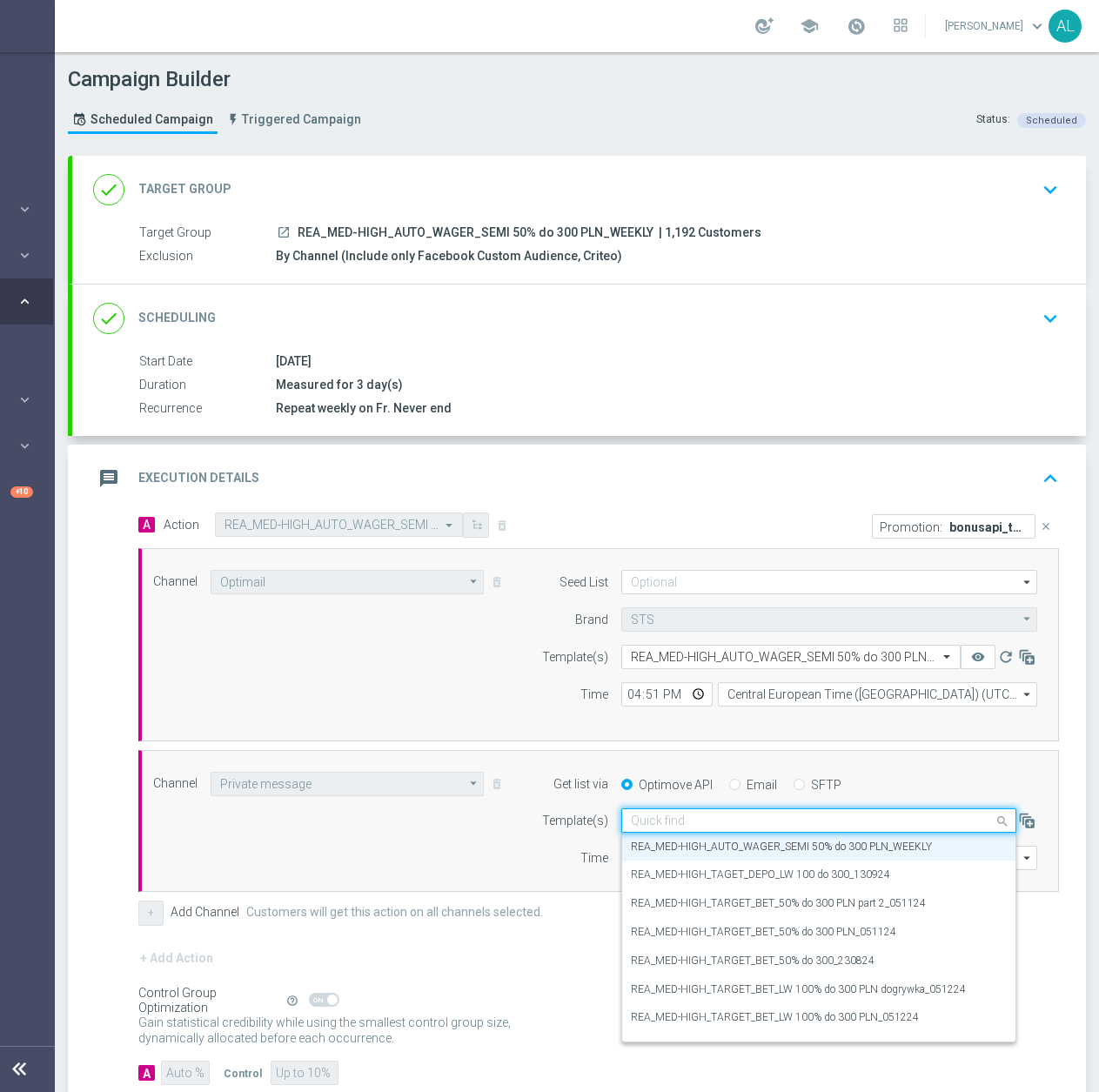
paste input "REA_MED-HIGH_AUTO_WAGER_SEMI 50% do 300 PLN_260925"
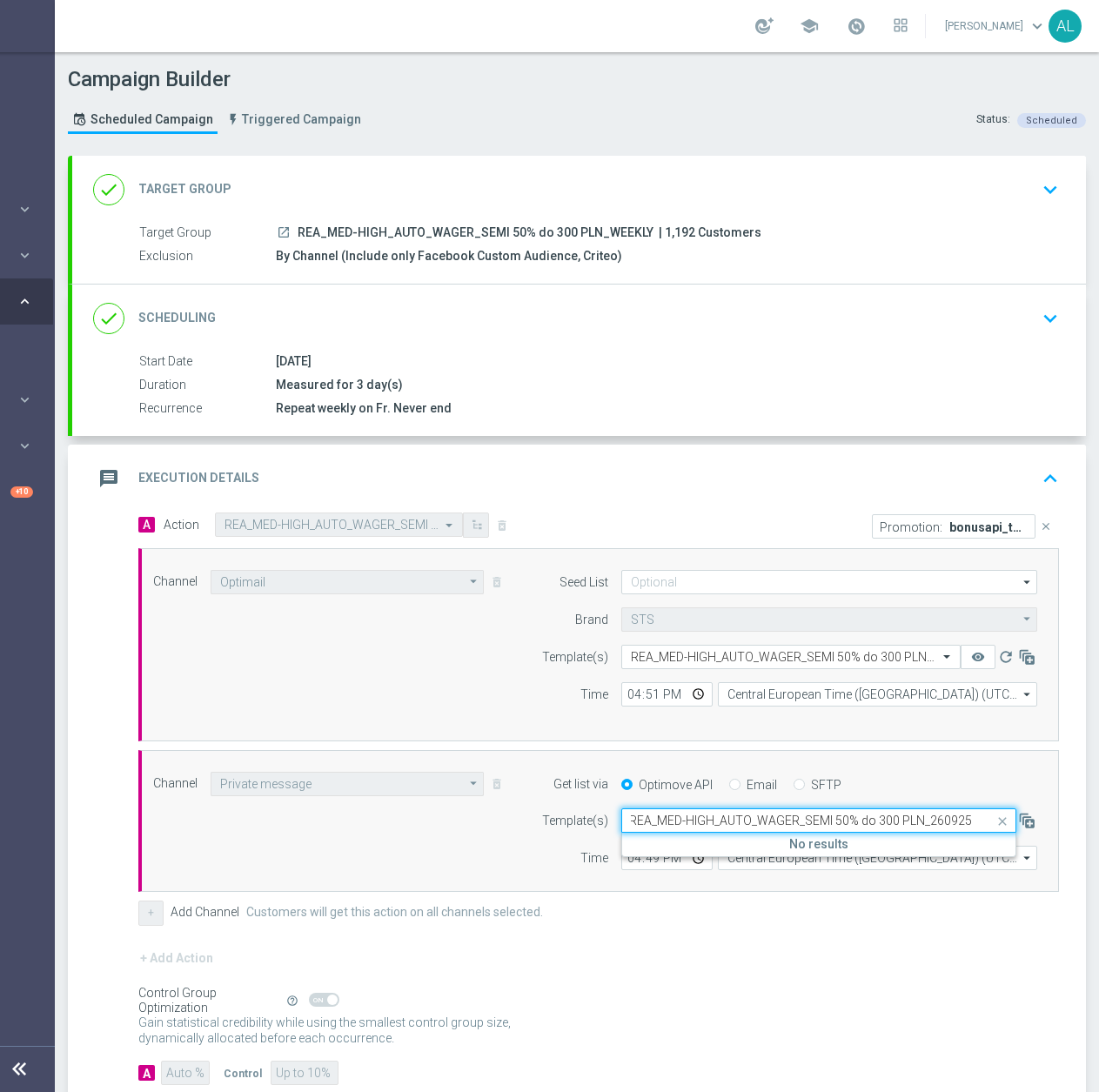
scroll to position [0, 0]
click at [740, 843] on label "REA_MED-HIGH_AUTO_WAGER_SEMI 50% do 300 PLN_260925" at bounding box center [780, 847] width 298 height 15
type input "REA_MED-HIGH_AUTO_WAGER_SEMI 50% do 300 PLN_260925"
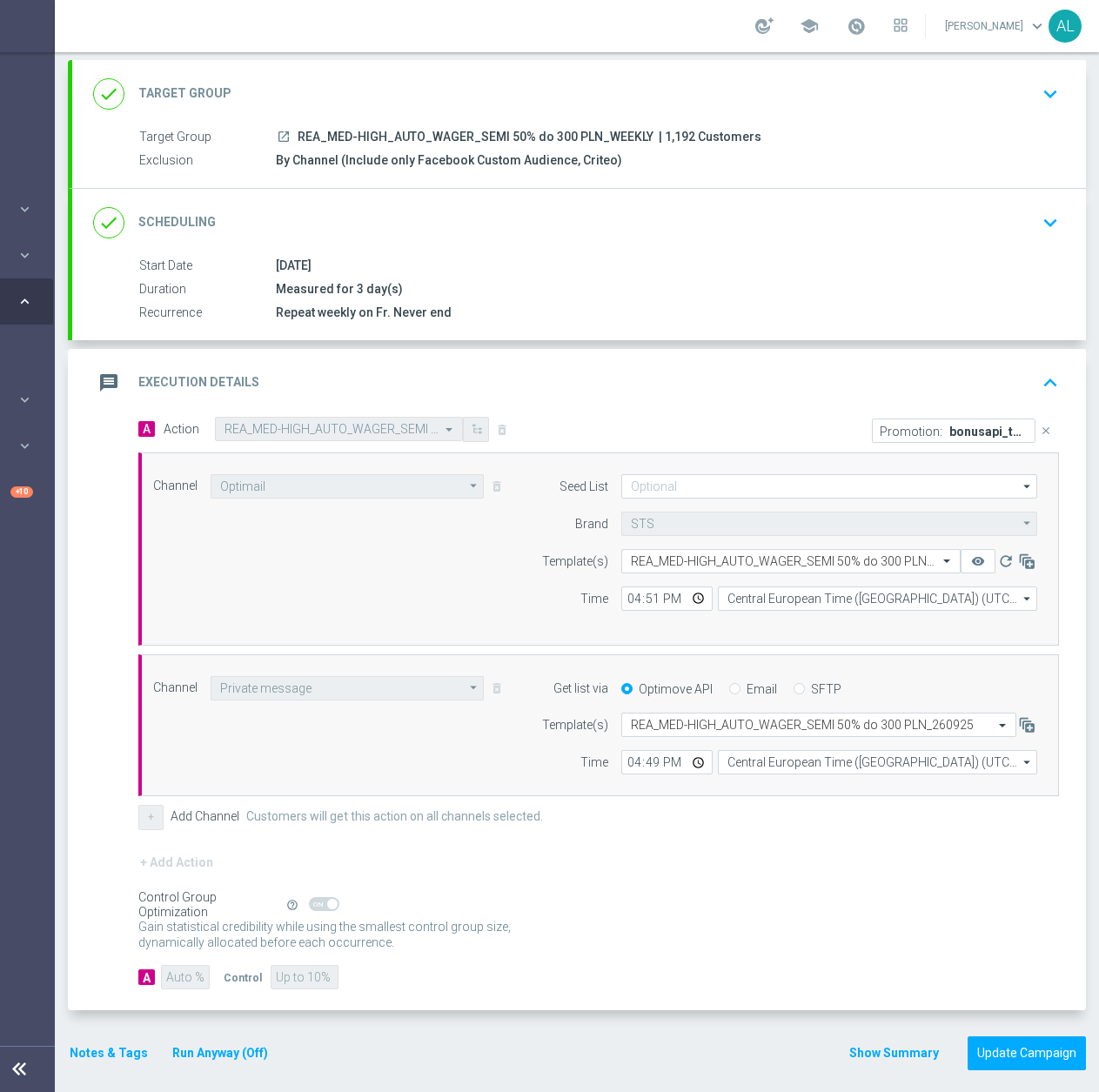
scroll to position [13, 184]
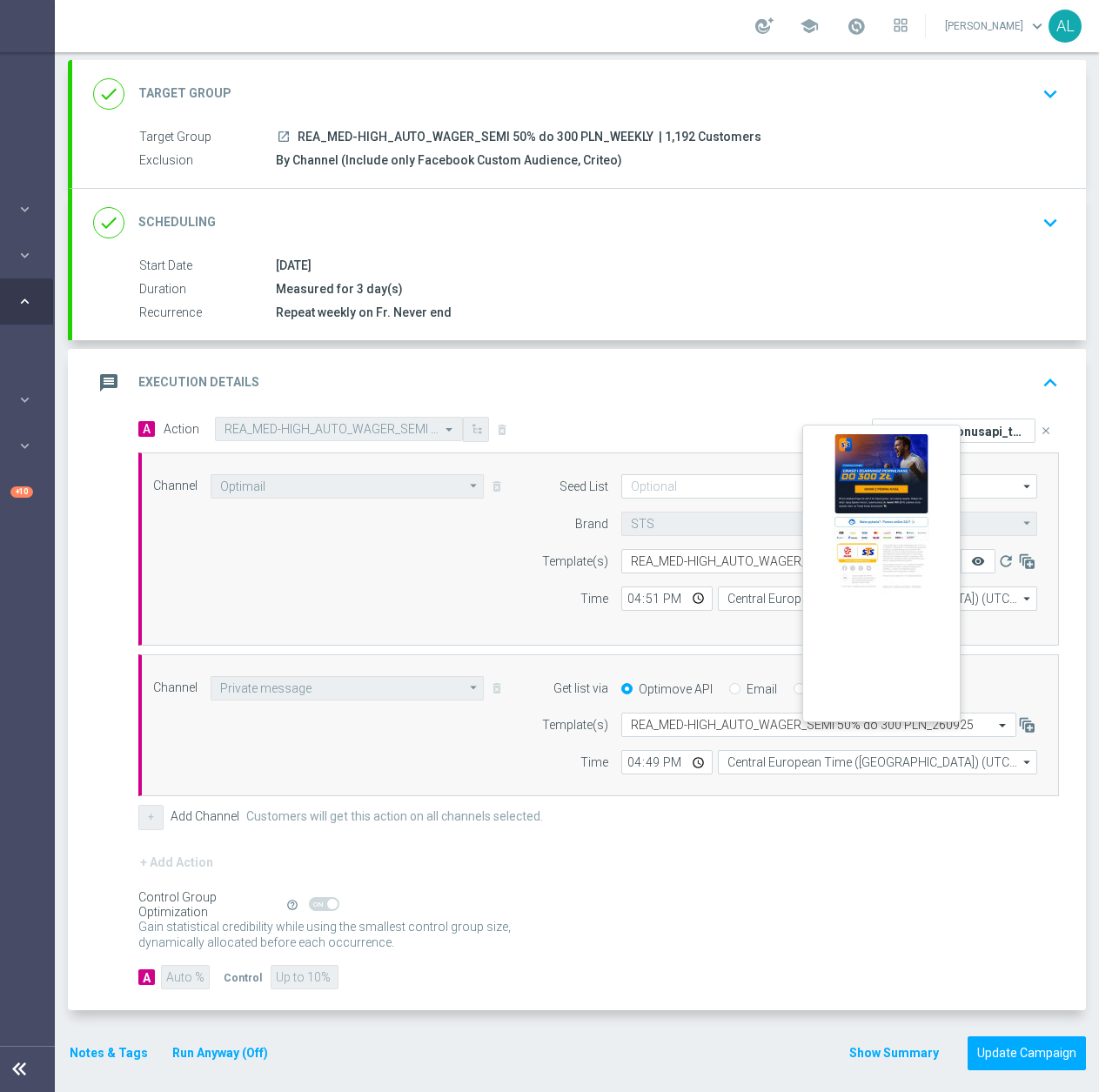
click at [972, 555] on icon "remove_red_eye" at bounding box center [978, 561] width 14 height 14
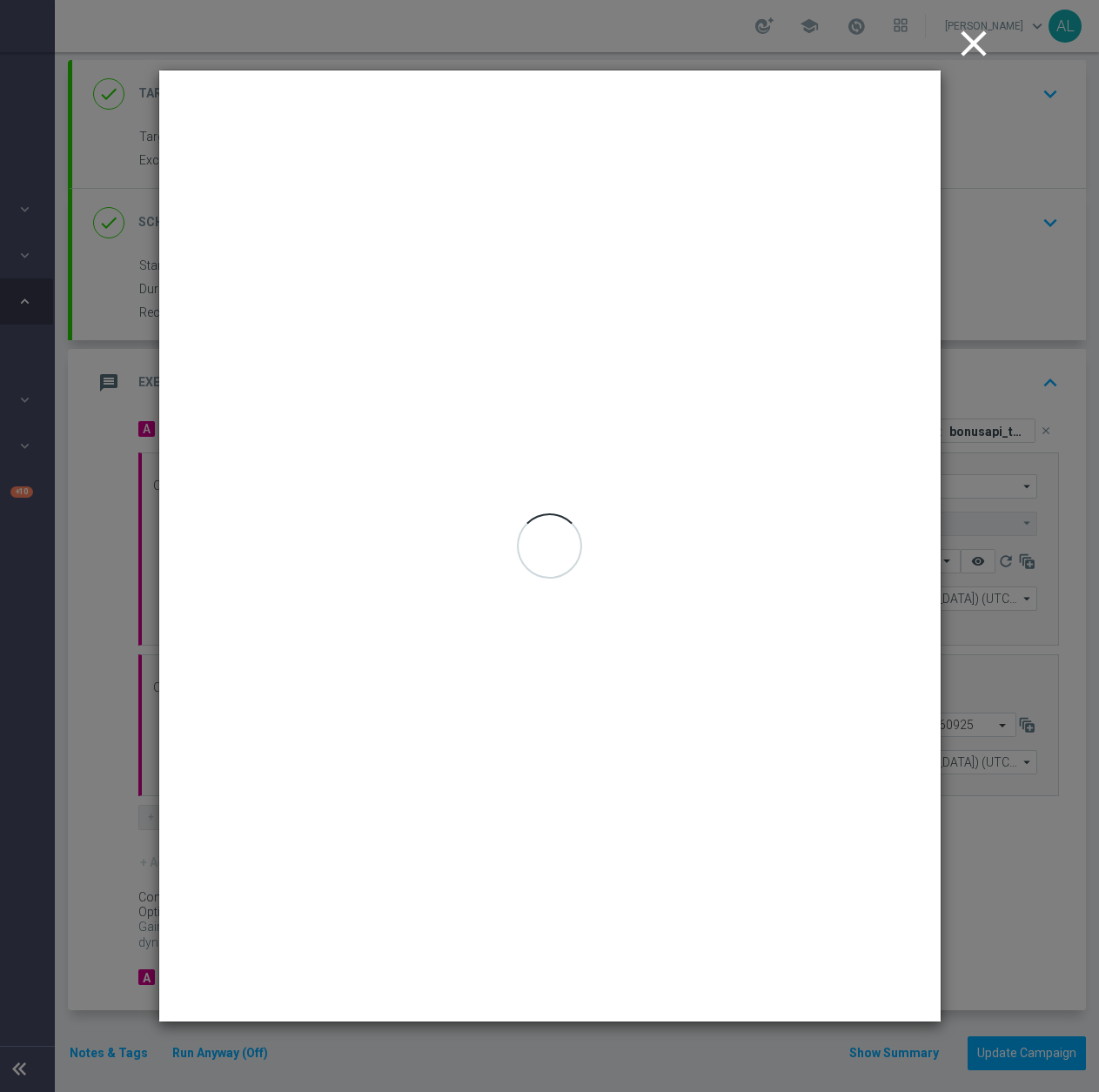
scroll to position [0, 172]
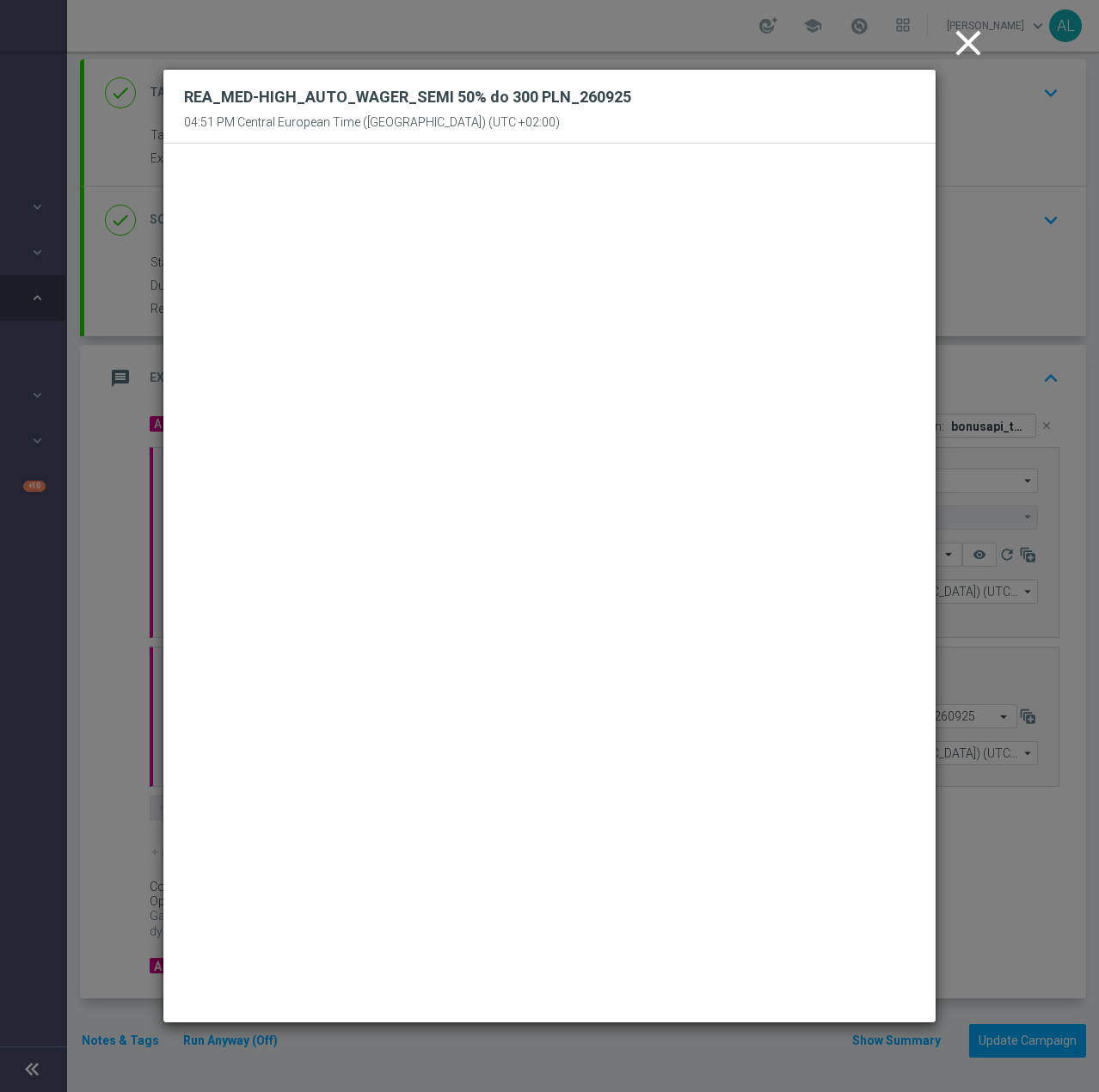
click at [963, 56] on icon "close" at bounding box center [969, 43] width 43 height 43
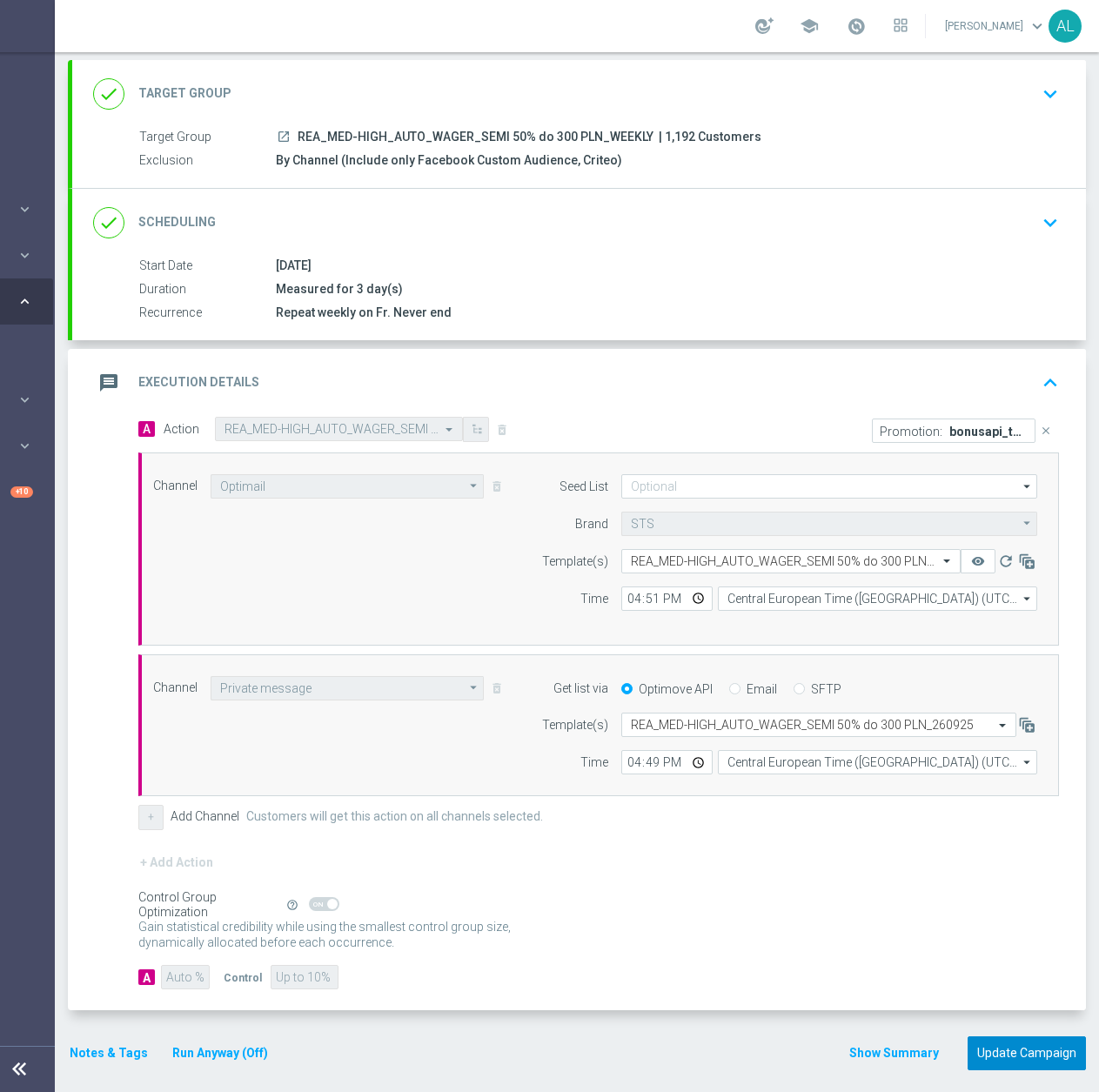
click at [1014, 1046] on button "Update Campaign" at bounding box center [1027, 1053] width 119 height 34
